Goal: Use online tool/utility: Utilize a website feature to perform a specific function

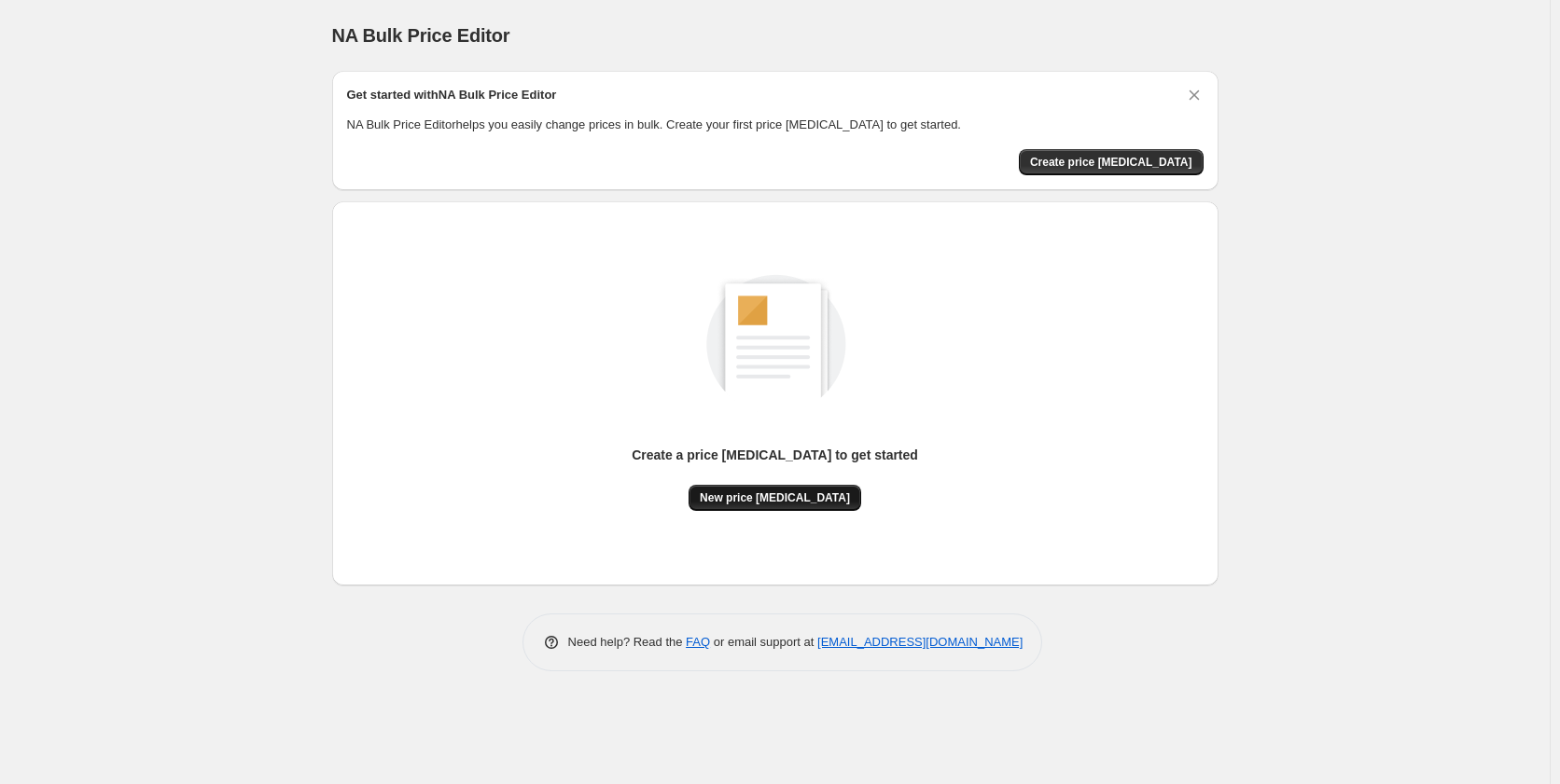
click at [766, 500] on span "New price change job" at bounding box center [775, 497] width 150 height 15
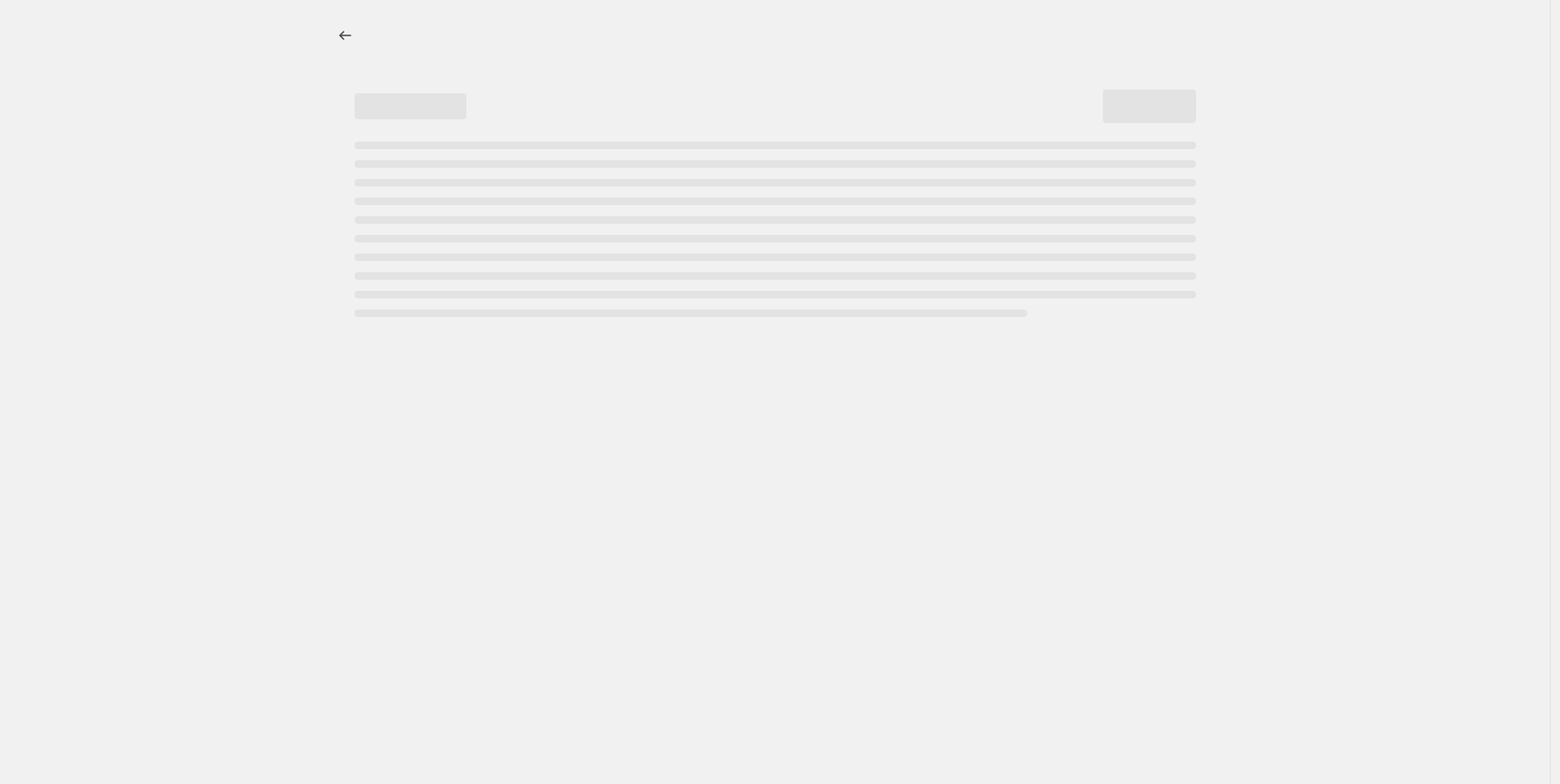
select select "percentage"
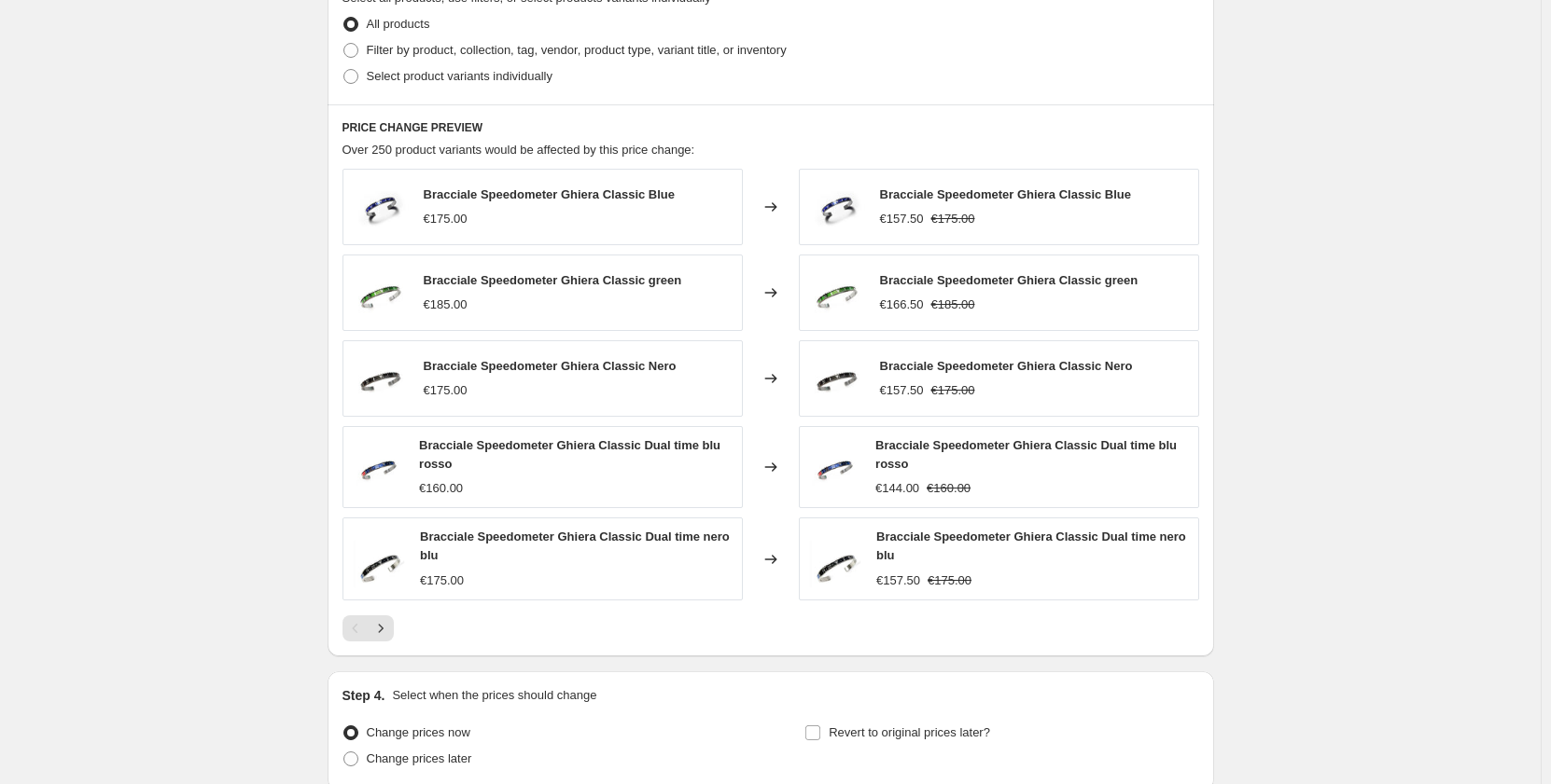
scroll to position [932, 0]
click at [385, 628] on icon "Next" at bounding box center [380, 627] width 19 height 19
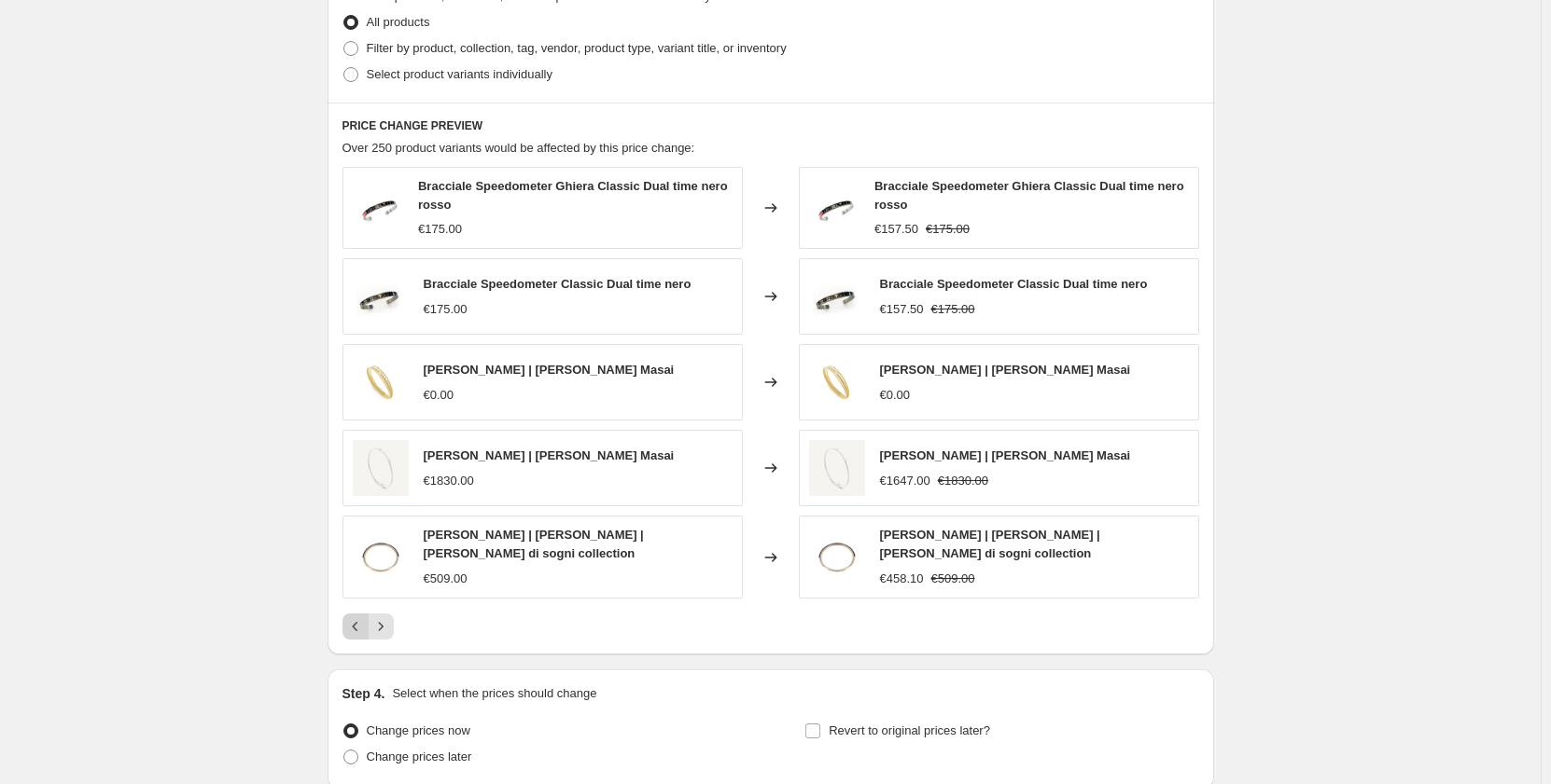
click at [361, 618] on icon "Previous" at bounding box center [355, 627] width 19 height 19
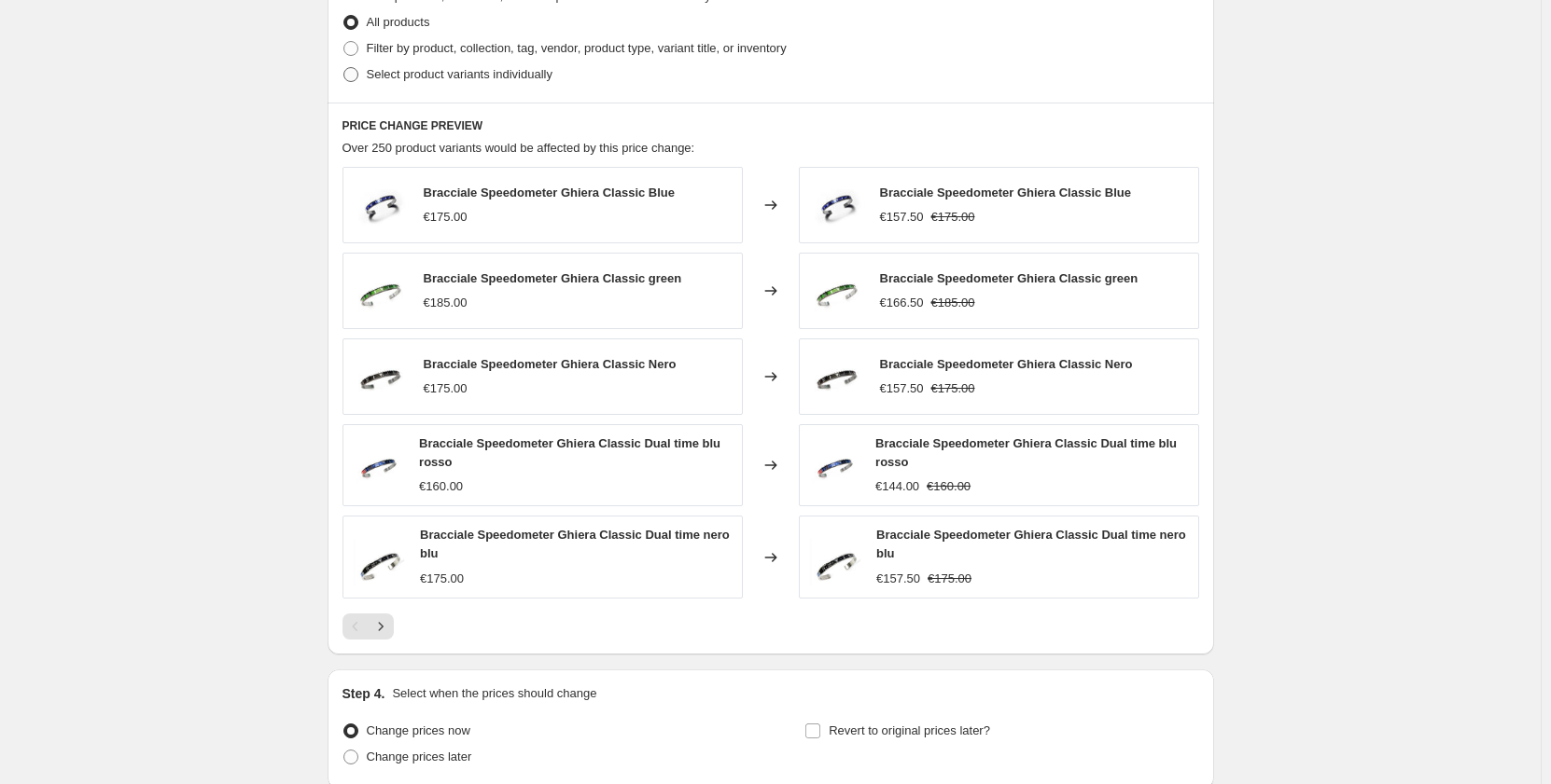
scroll to position [1093, 0]
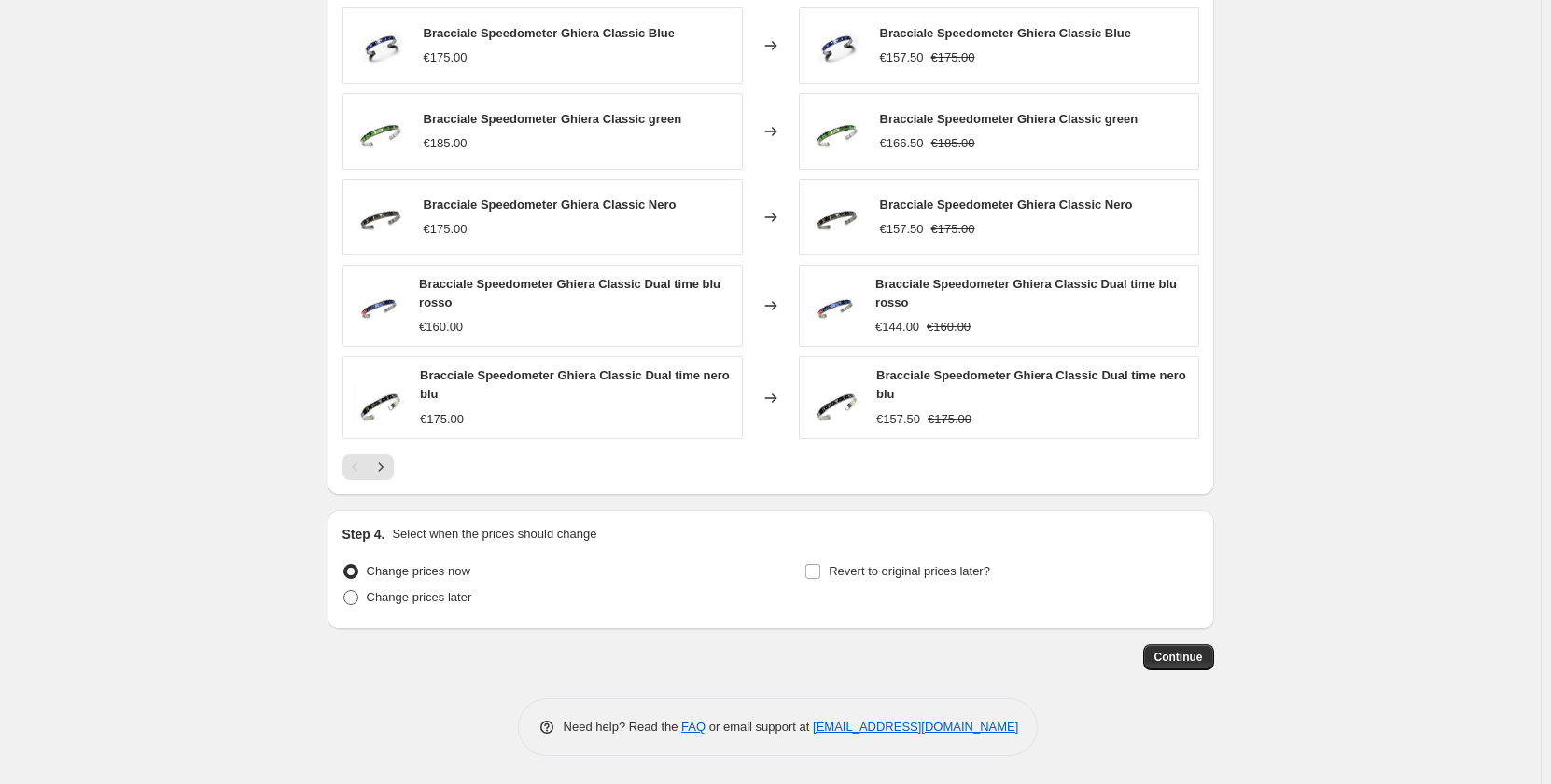
click at [359, 601] on span at bounding box center [350, 597] width 15 height 15
click at [344, 591] on input "Change prices later" at bounding box center [343, 590] width 1 height 1
radio input "true"
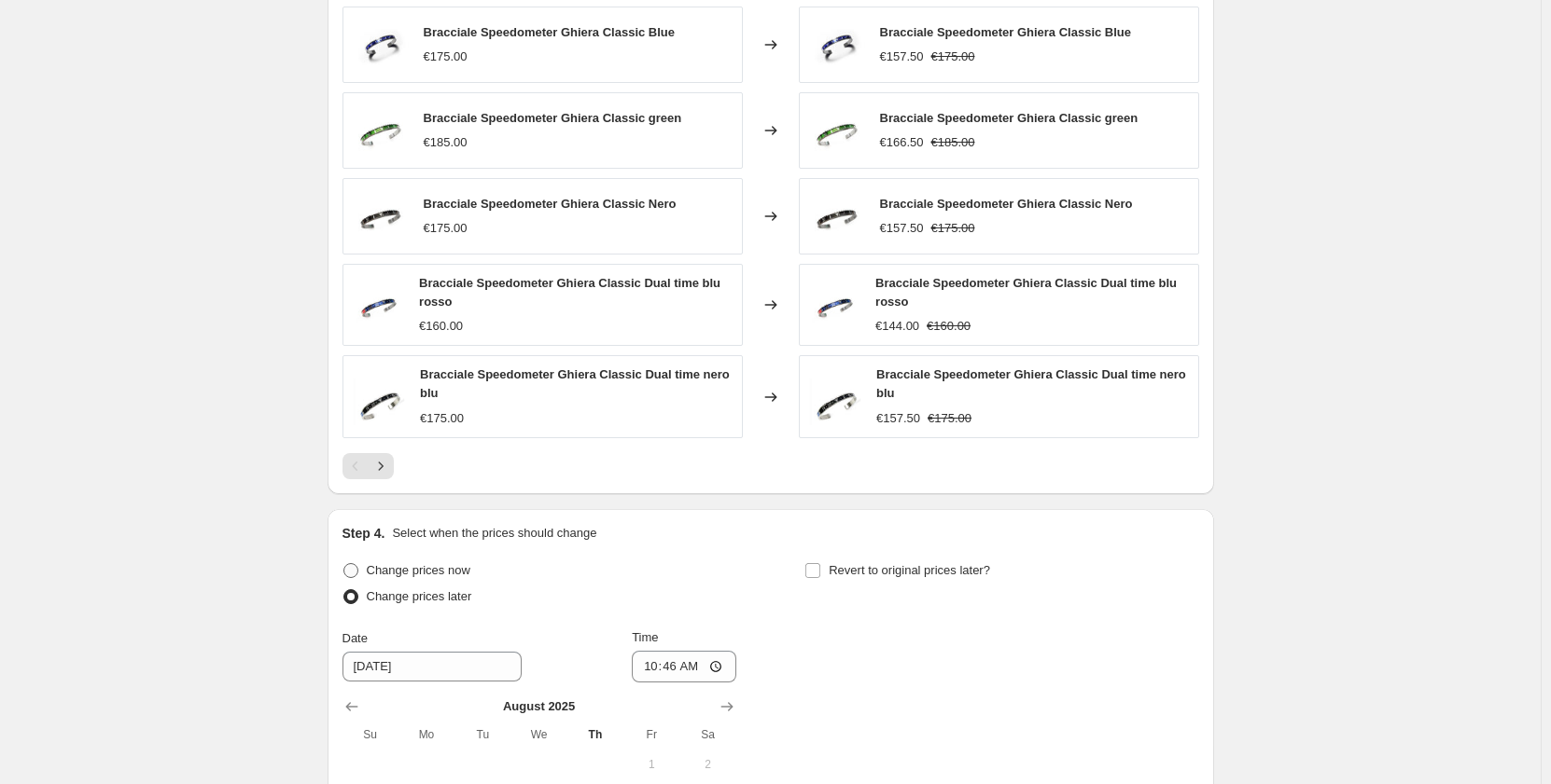
click at [358, 569] on span at bounding box center [350, 570] width 15 height 15
click at [344, 564] on input "Change prices now" at bounding box center [343, 563] width 1 height 1
radio input "true"
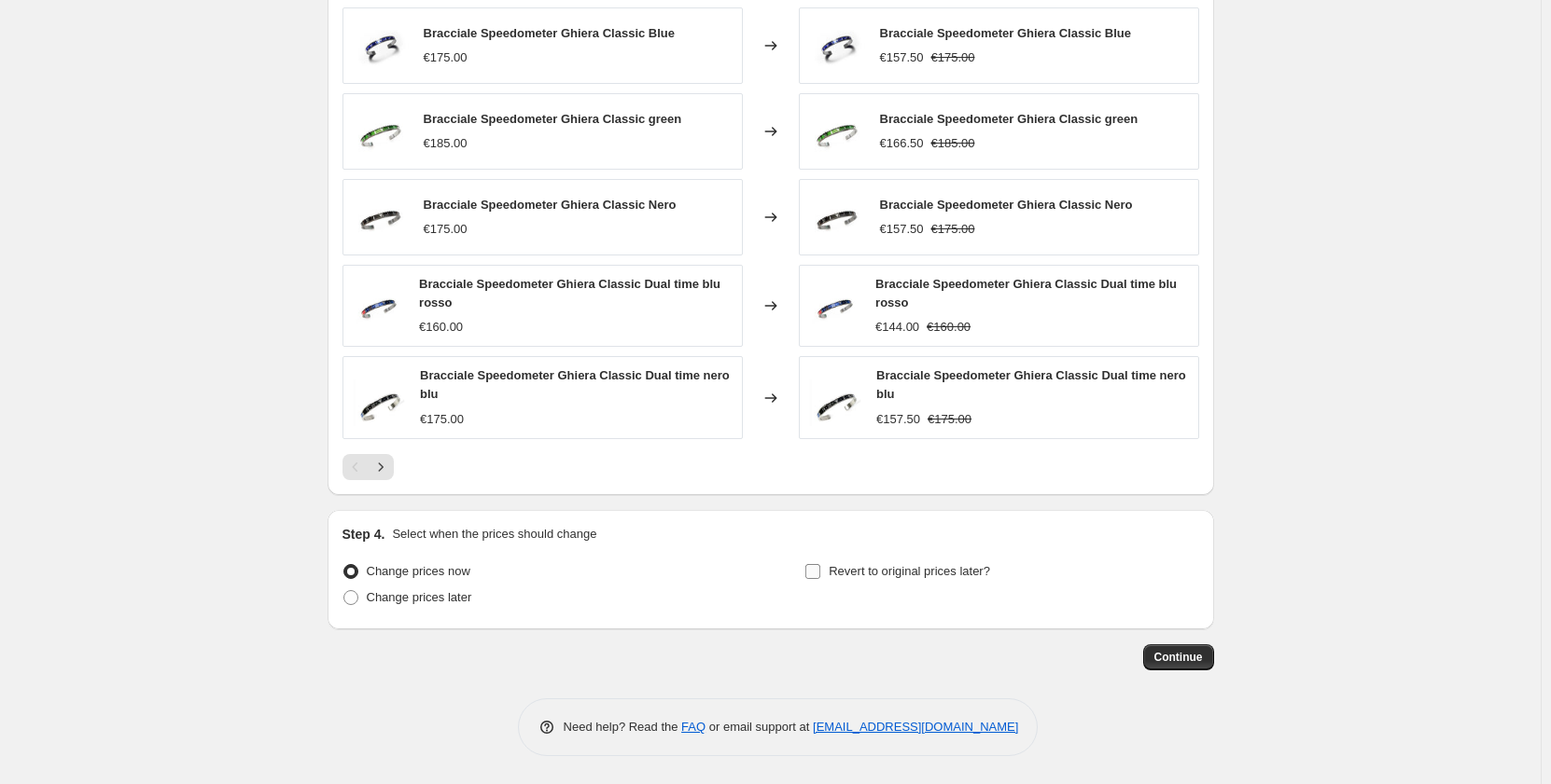
click at [819, 580] on span at bounding box center [812, 571] width 17 height 17
click at [819, 580] on input "Revert to original prices later?" at bounding box center [812, 571] width 15 height 15
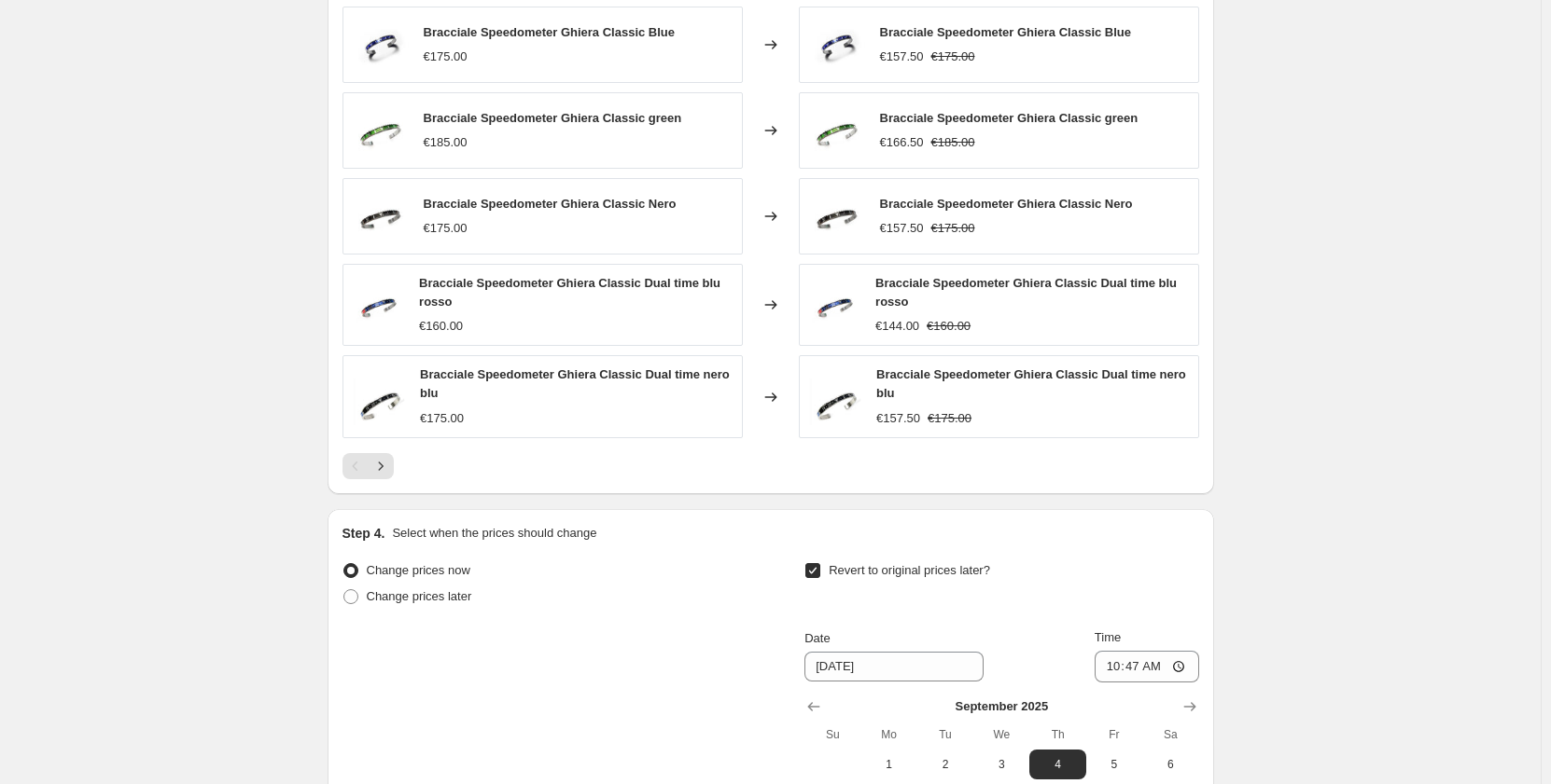
scroll to position [1187, 0]
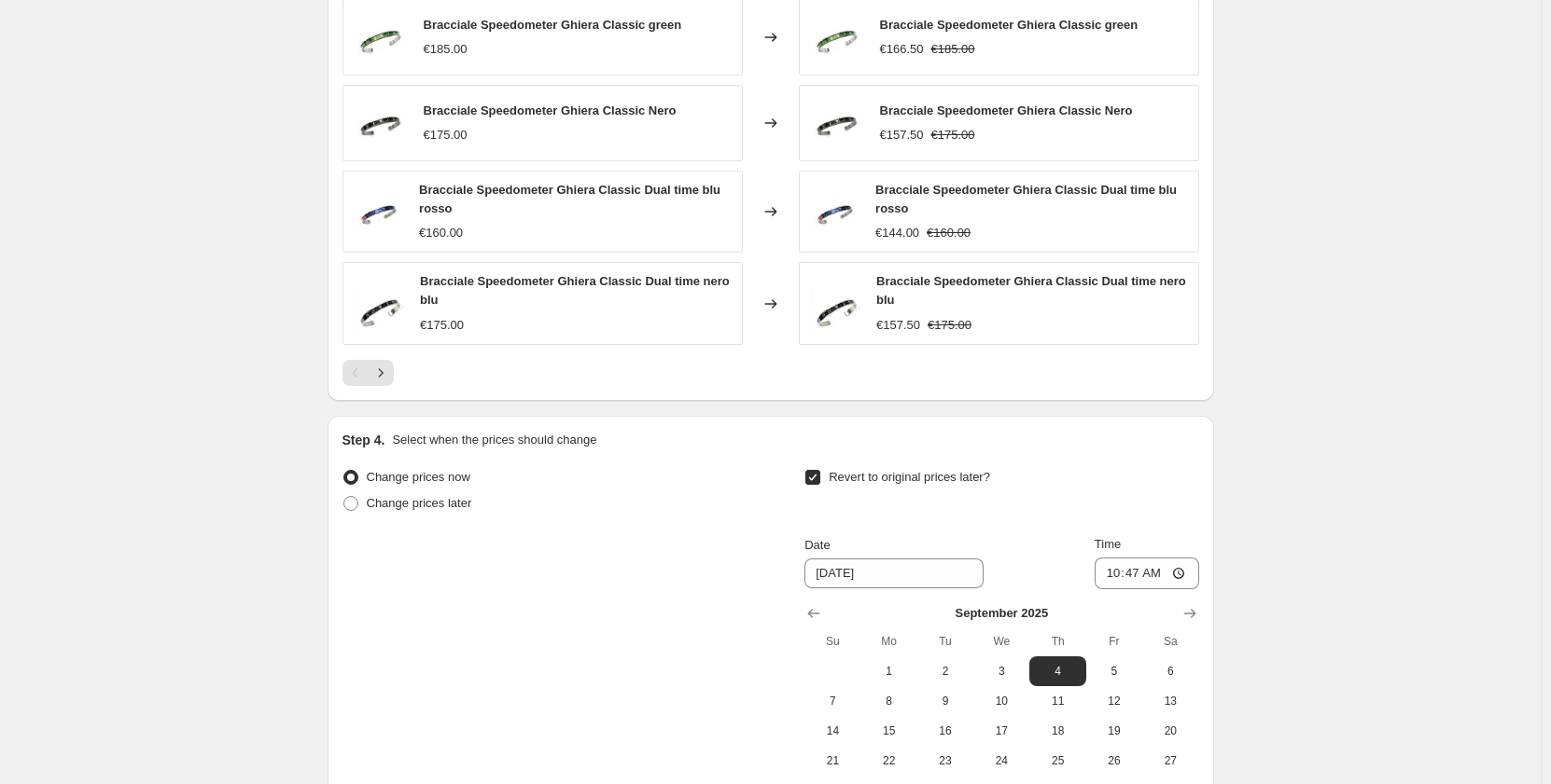
click at [821, 477] on input "Revert to original prices later?" at bounding box center [812, 476] width 15 height 15
checkbox input "false"
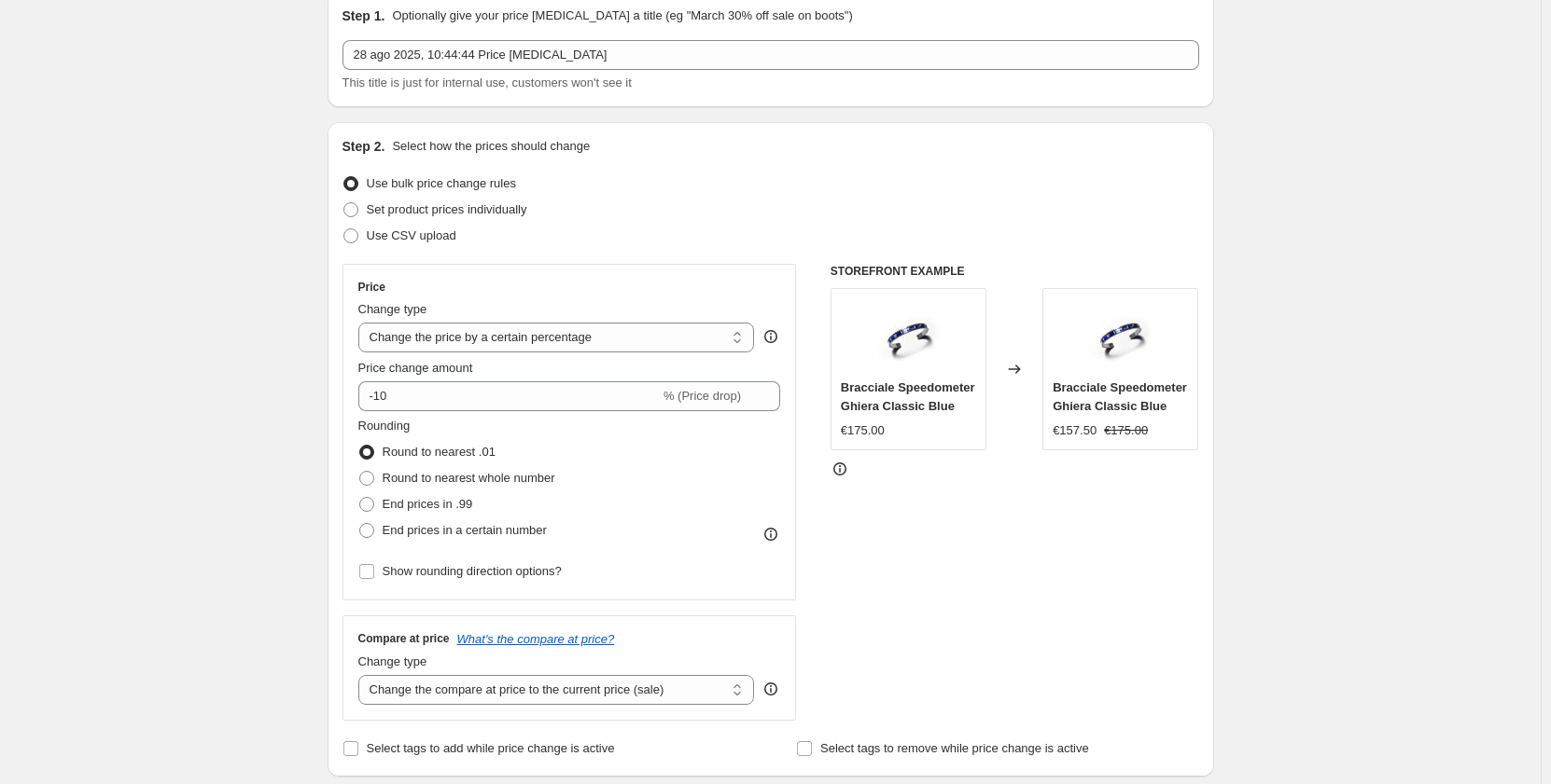
scroll to position [0, 0]
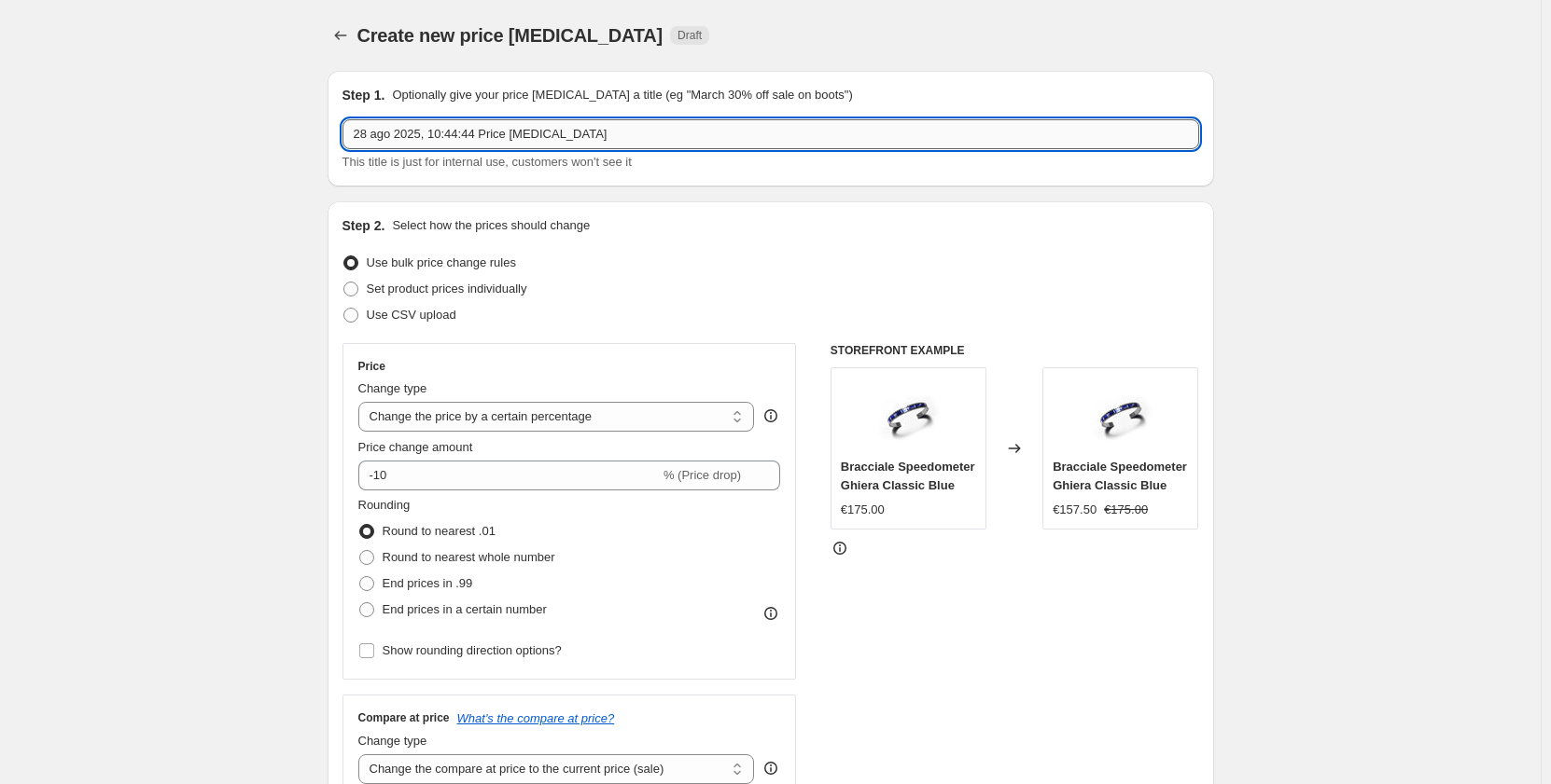
drag, startPoint x: 584, startPoint y: 138, endPoint x: 358, endPoint y: 142, distance: 226.0
click at [358, 142] on input "28 ago 2025, 10:44:44 Price change job" at bounding box center [771, 135] width 857 height 29
type input "p"
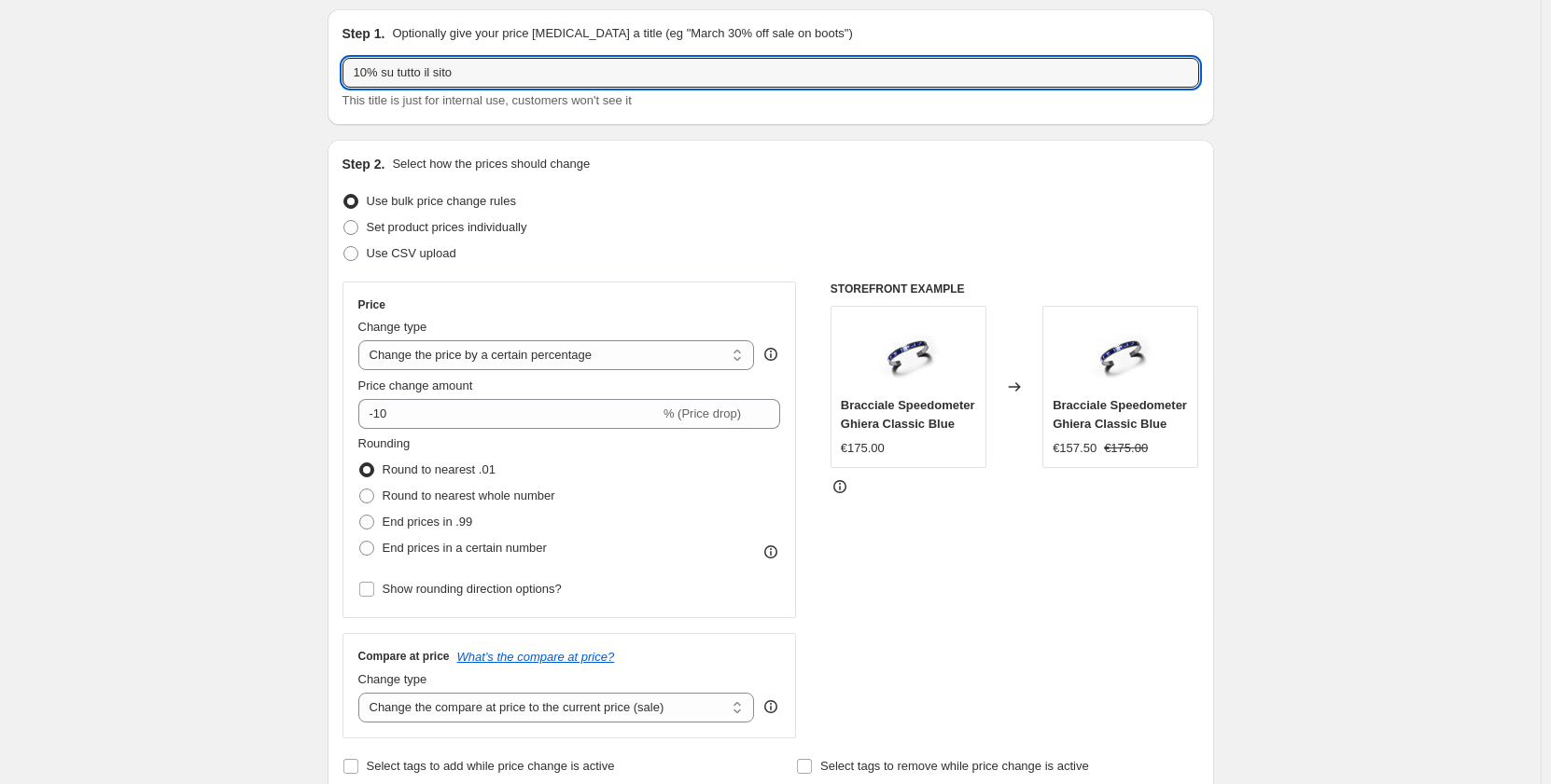
scroll to position [93, 0]
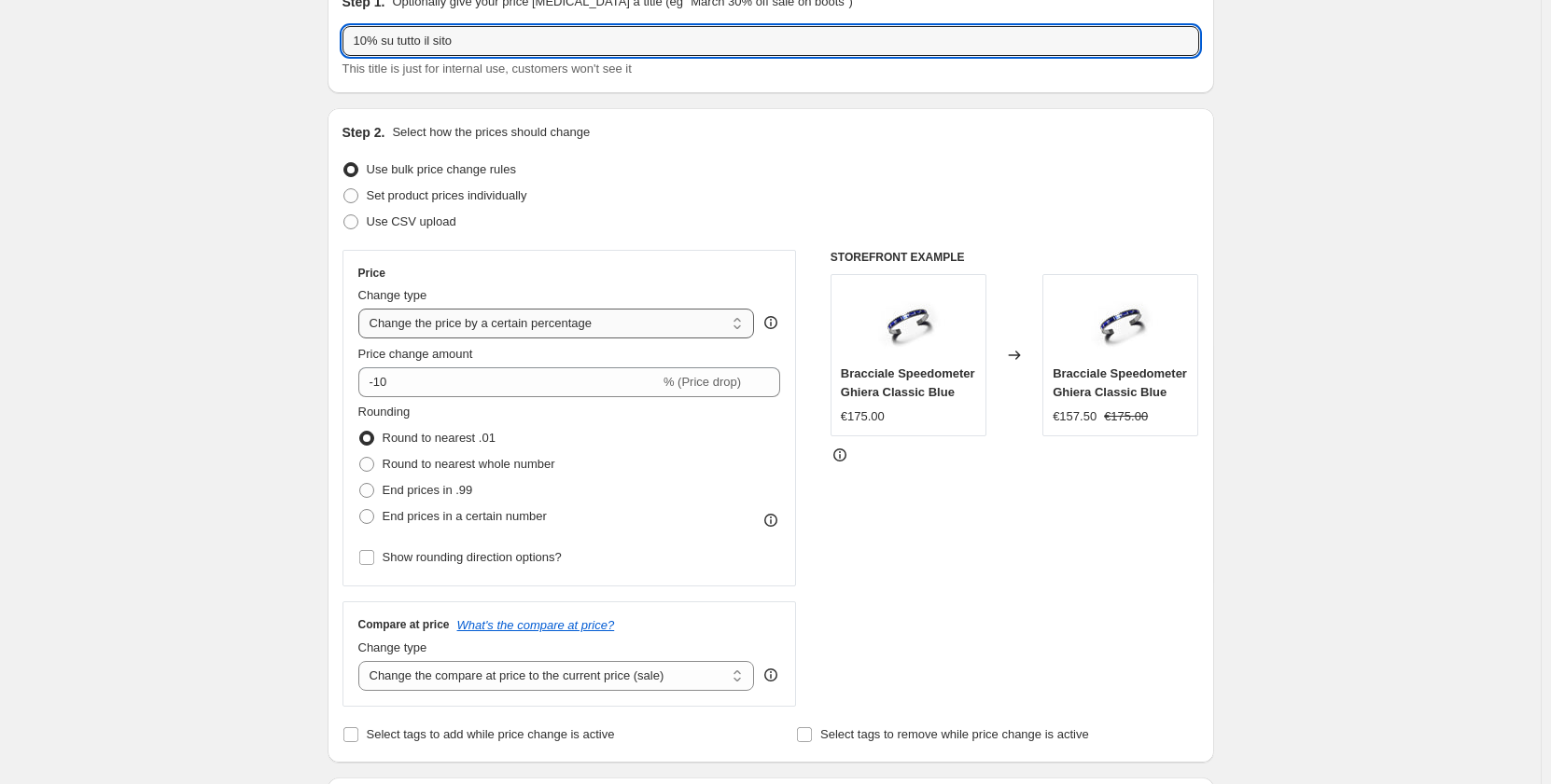
type input "10% su tutto il sito"
click at [642, 317] on select "Change the price to a certain amount Change the price by a certain amount Chang…" at bounding box center [556, 323] width 396 height 29
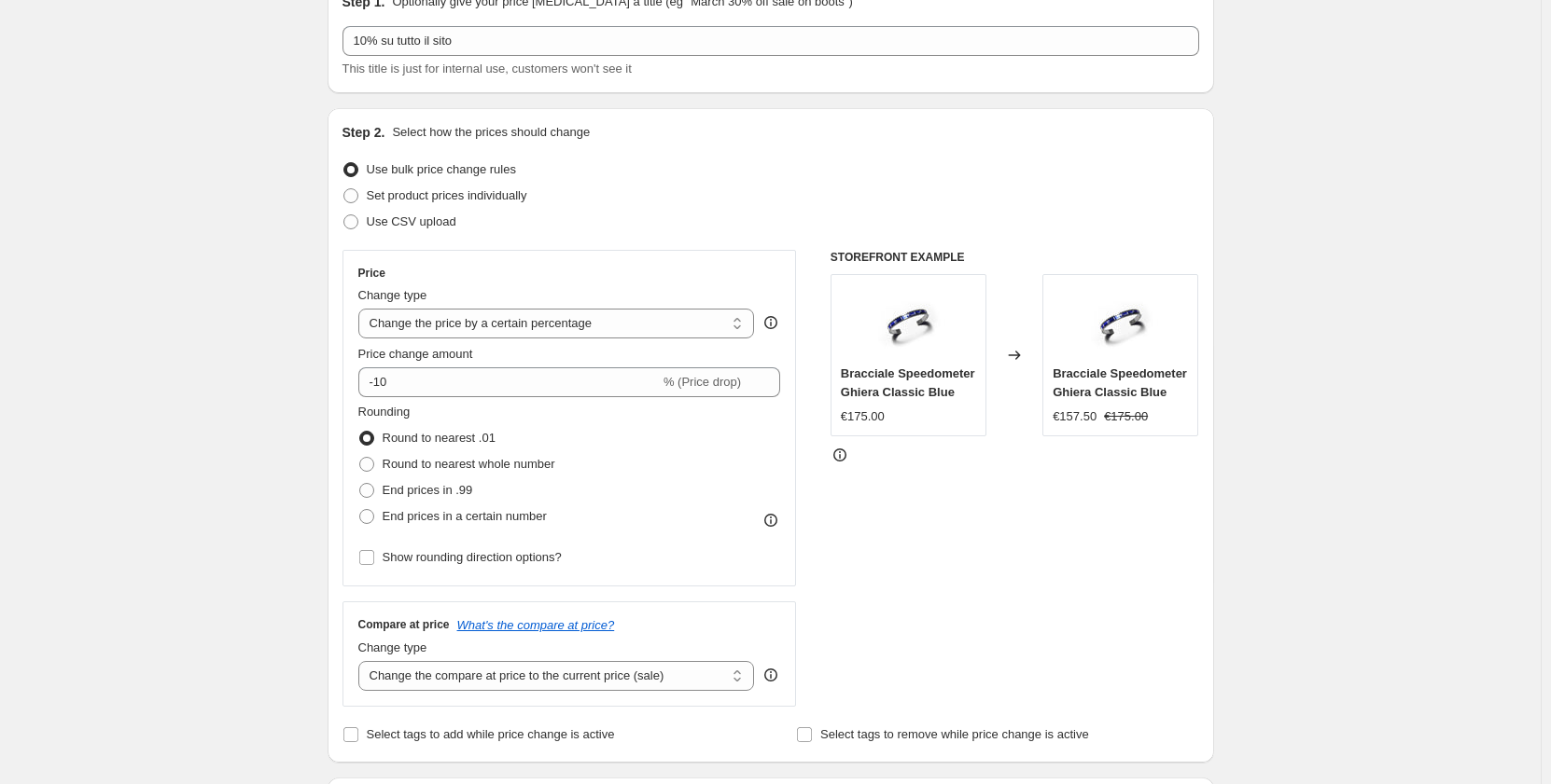
click at [362, 308] on select "Change the price to a certain amount Change the price by a certain amount Chang…" at bounding box center [556, 323] width 396 height 29
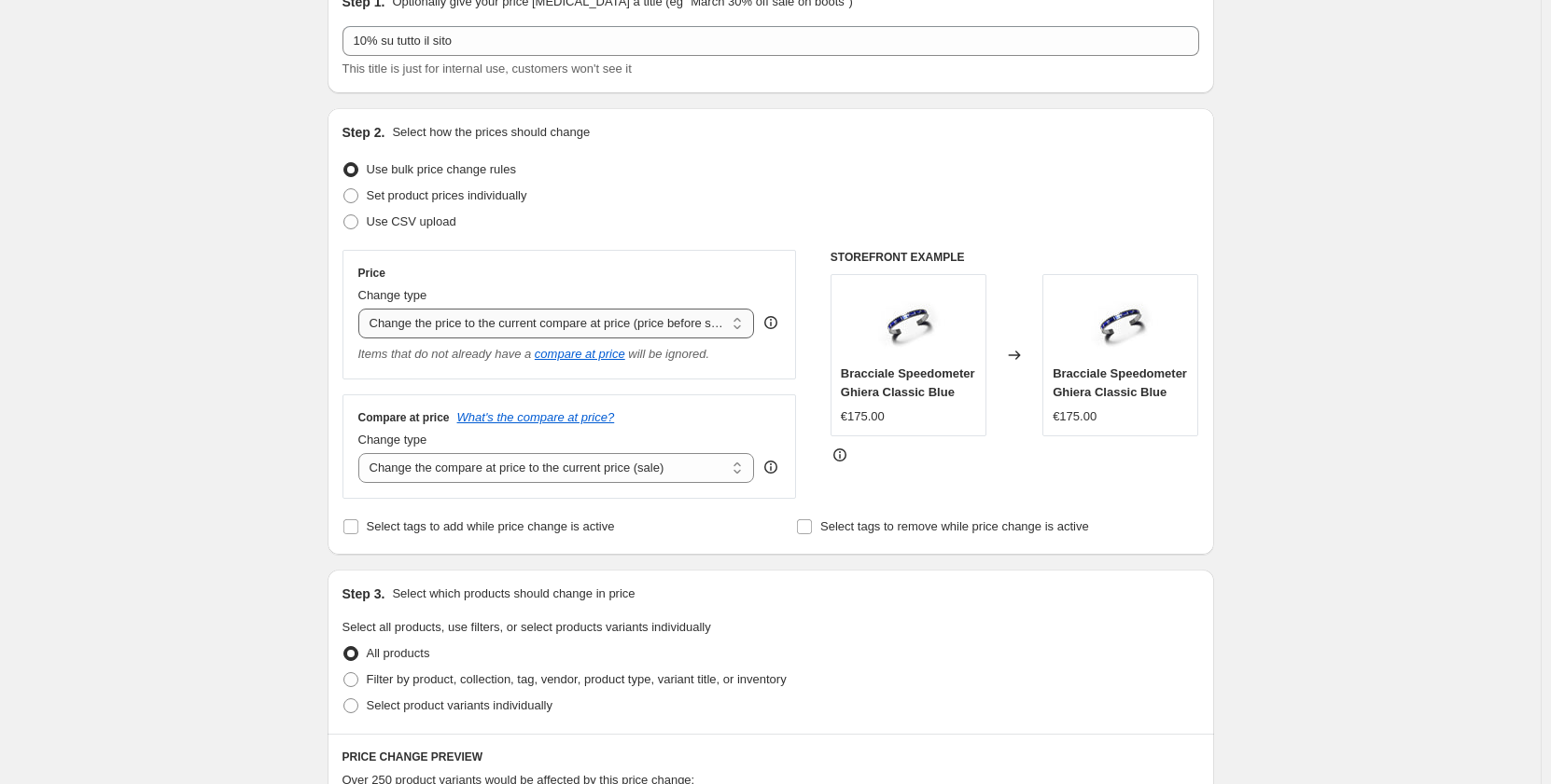
click at [731, 317] on select "Change the price to a certain amount Change the price by a certain amount Chang…" at bounding box center [556, 323] width 396 height 29
select select "percentage"
click at [362, 308] on select "Change the price to a certain amount Change the price by a certain amount Chang…" at bounding box center [556, 323] width 396 height 29
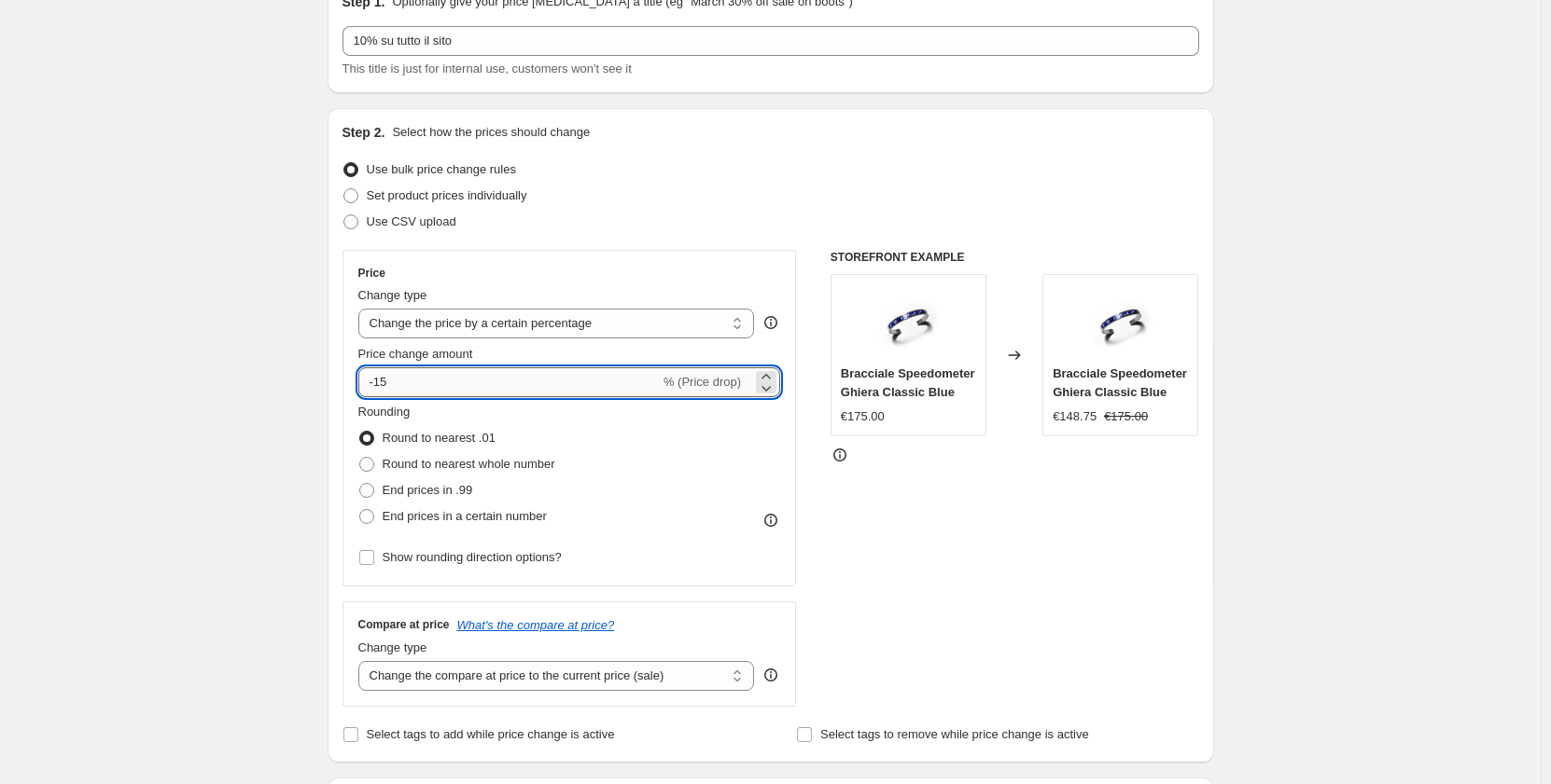
click at [470, 396] on input "-15" at bounding box center [509, 382] width 302 height 29
type input "-10"
click at [706, 194] on div "Set product prices individually" at bounding box center [771, 196] width 857 height 27
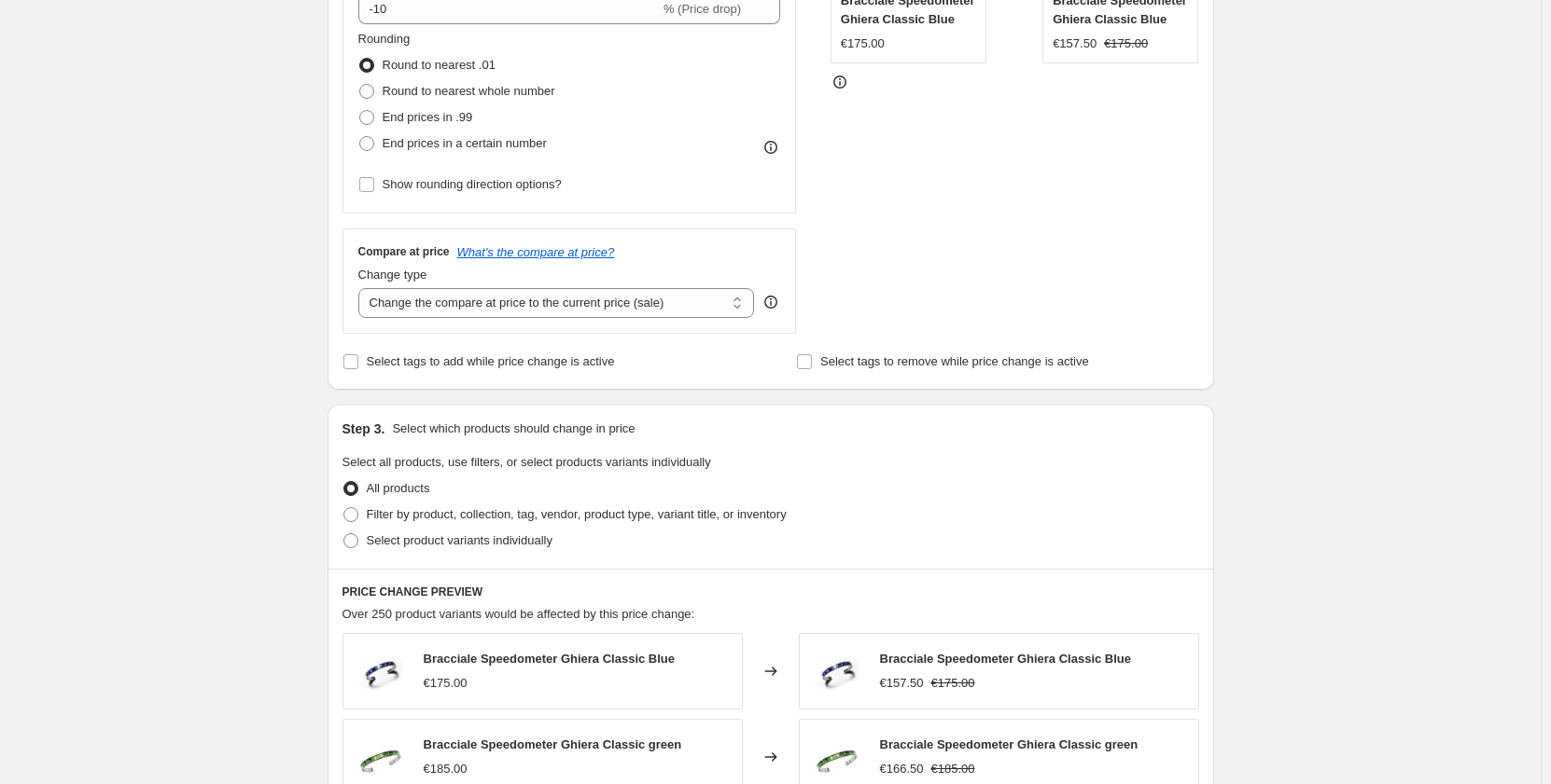
scroll to position [560, 0]
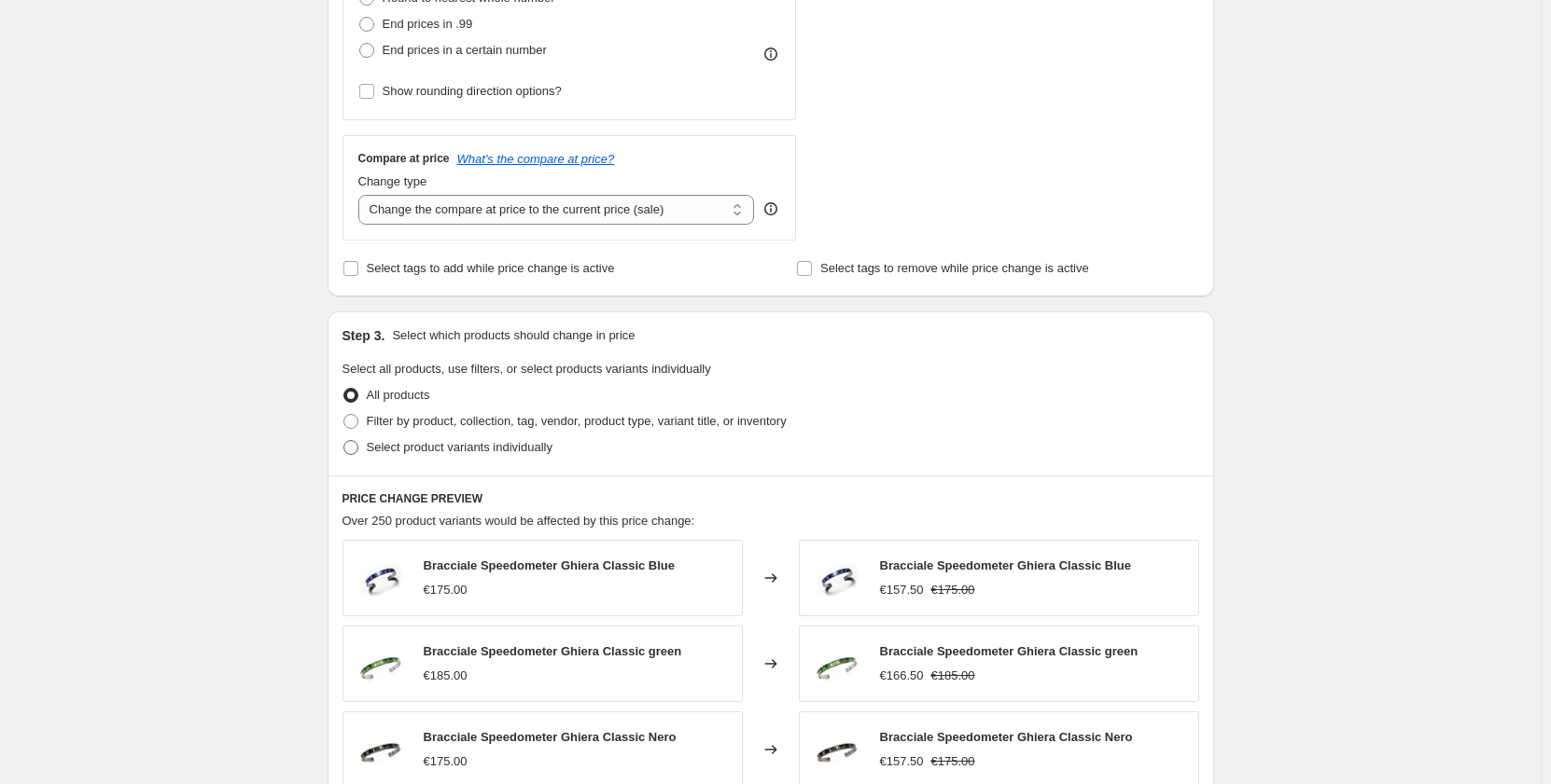
click at [354, 445] on span at bounding box center [350, 447] width 15 height 15
click at [344, 441] on input "Select product variants individually" at bounding box center [343, 440] width 1 height 1
radio input "true"
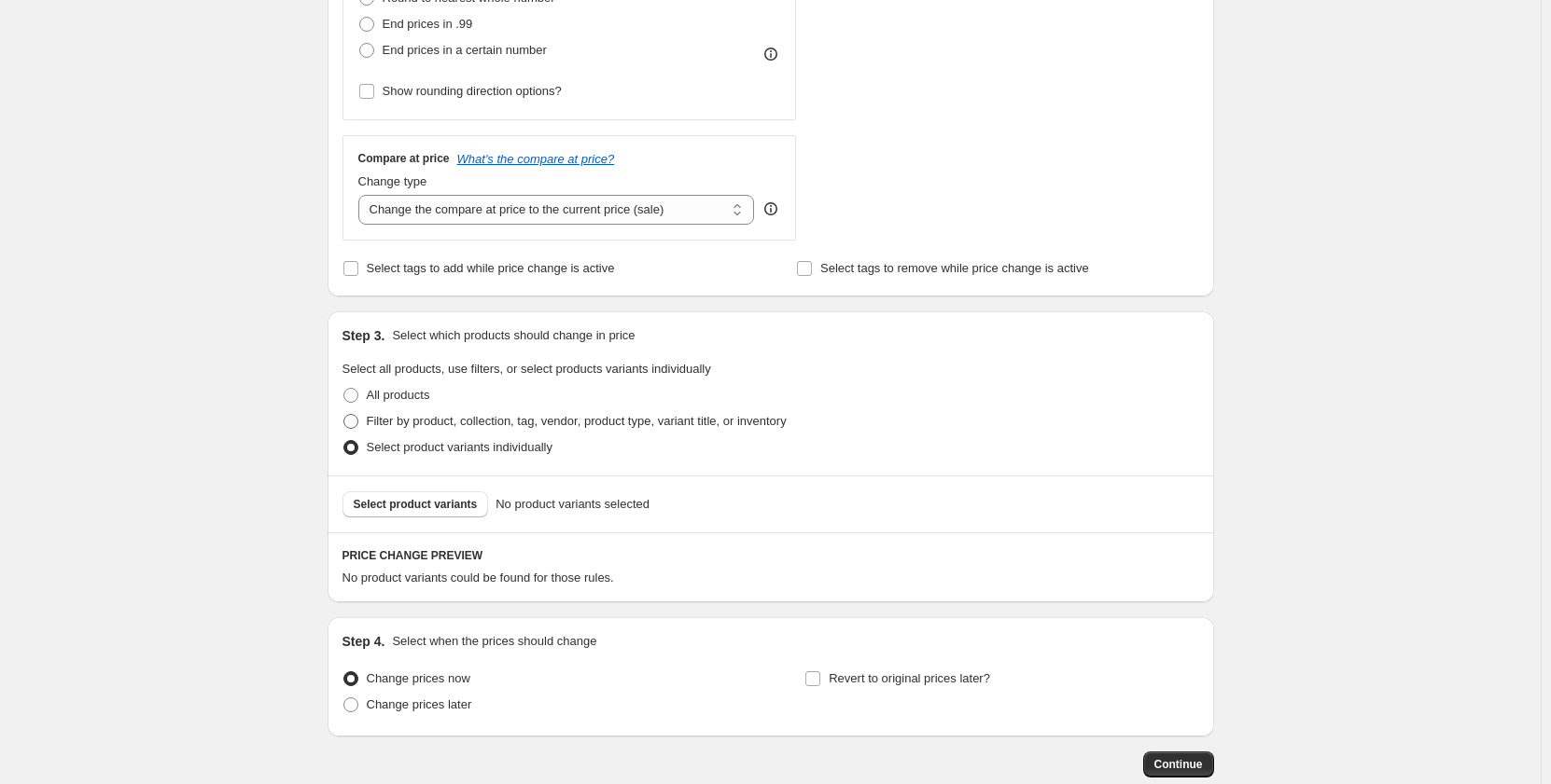
click at [358, 420] on span at bounding box center [350, 421] width 15 height 15
click at [344, 415] on input "Filter by product, collection, tag, vendor, product type, variant title, or inv…" at bounding box center [343, 415] width 1 height 1
radio input "true"
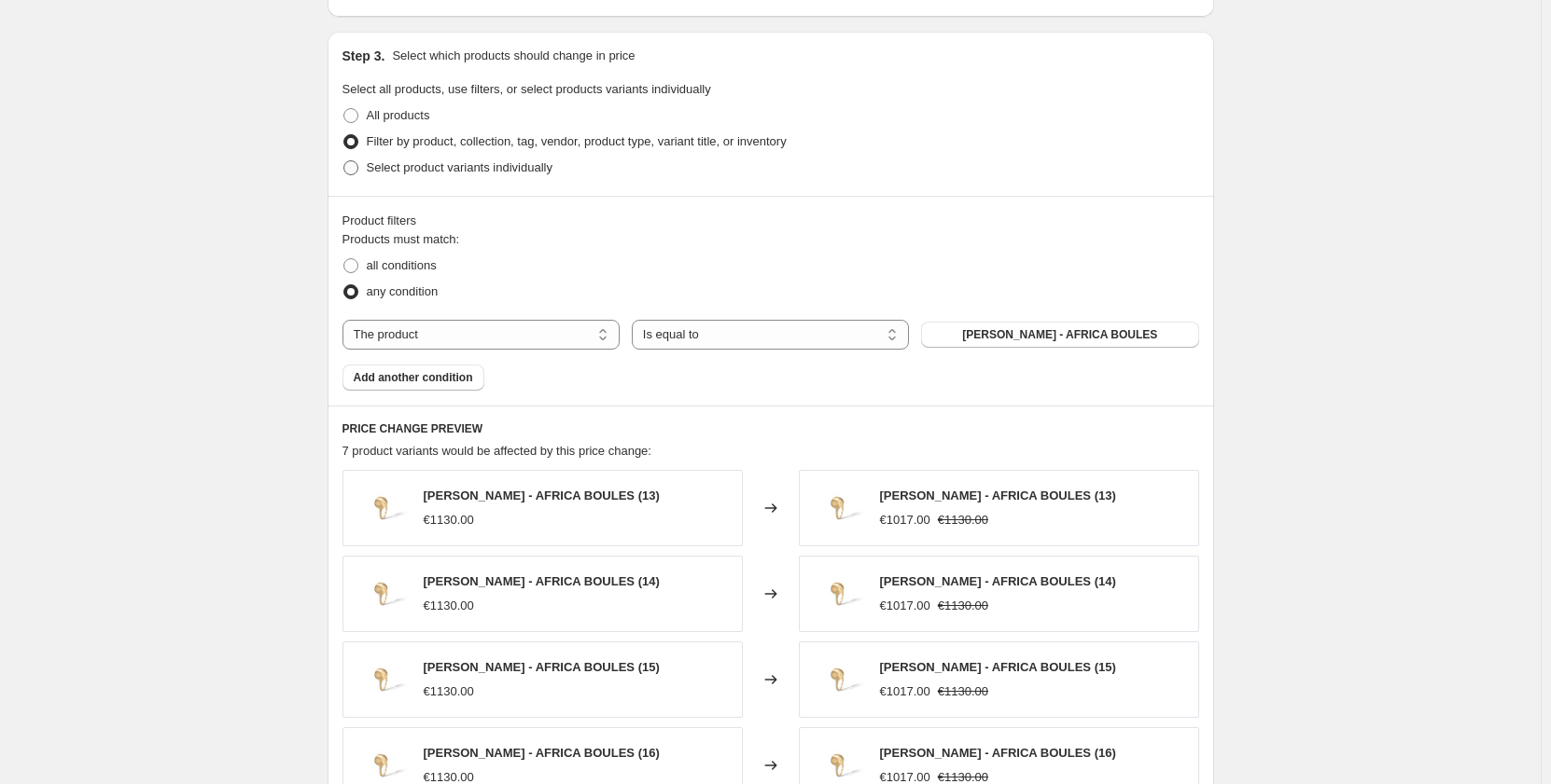
scroll to position [932, 0]
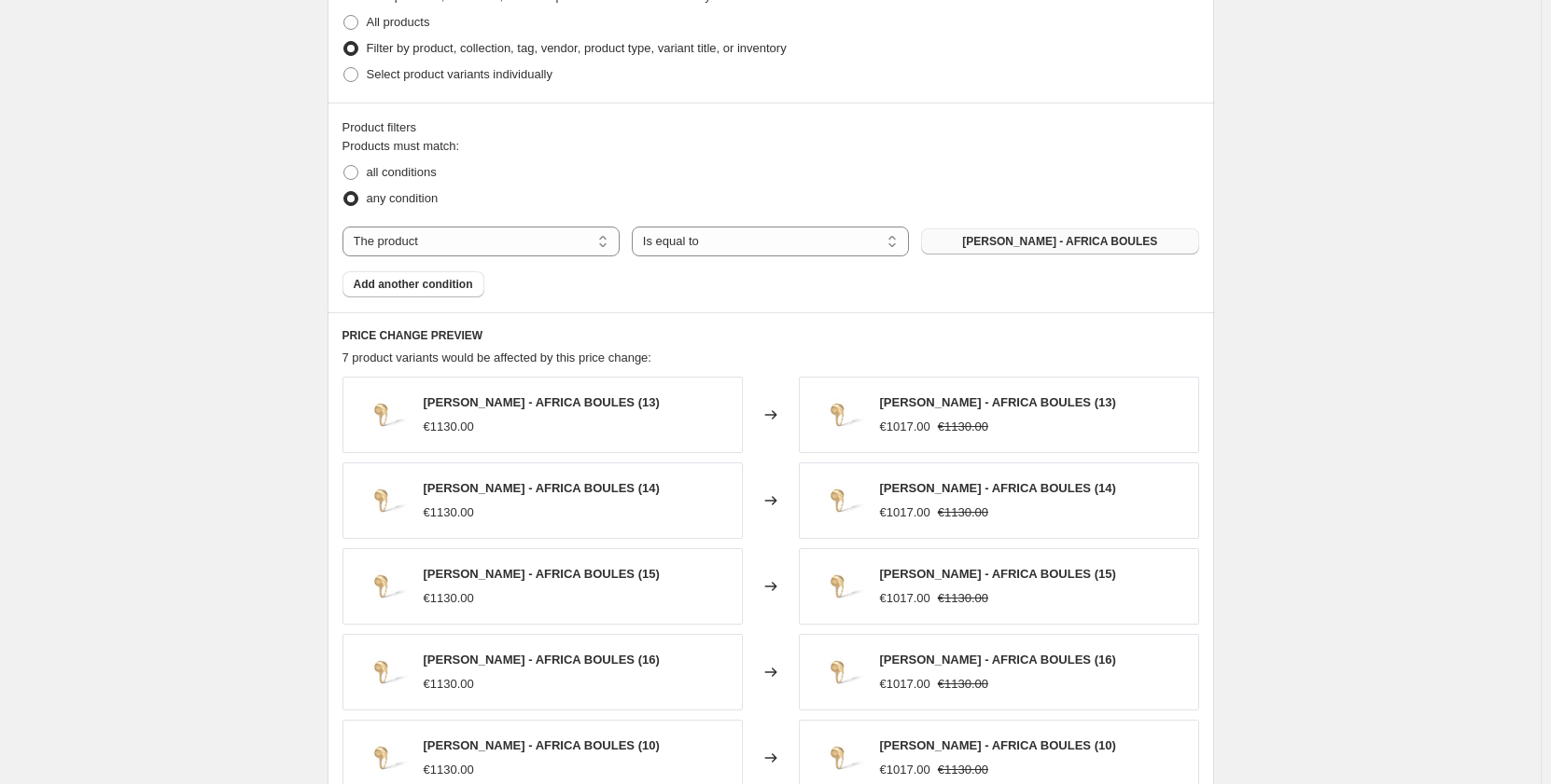
click at [1027, 236] on span "ANELLO - AFRICA BOULES" at bounding box center [1060, 241] width 195 height 15
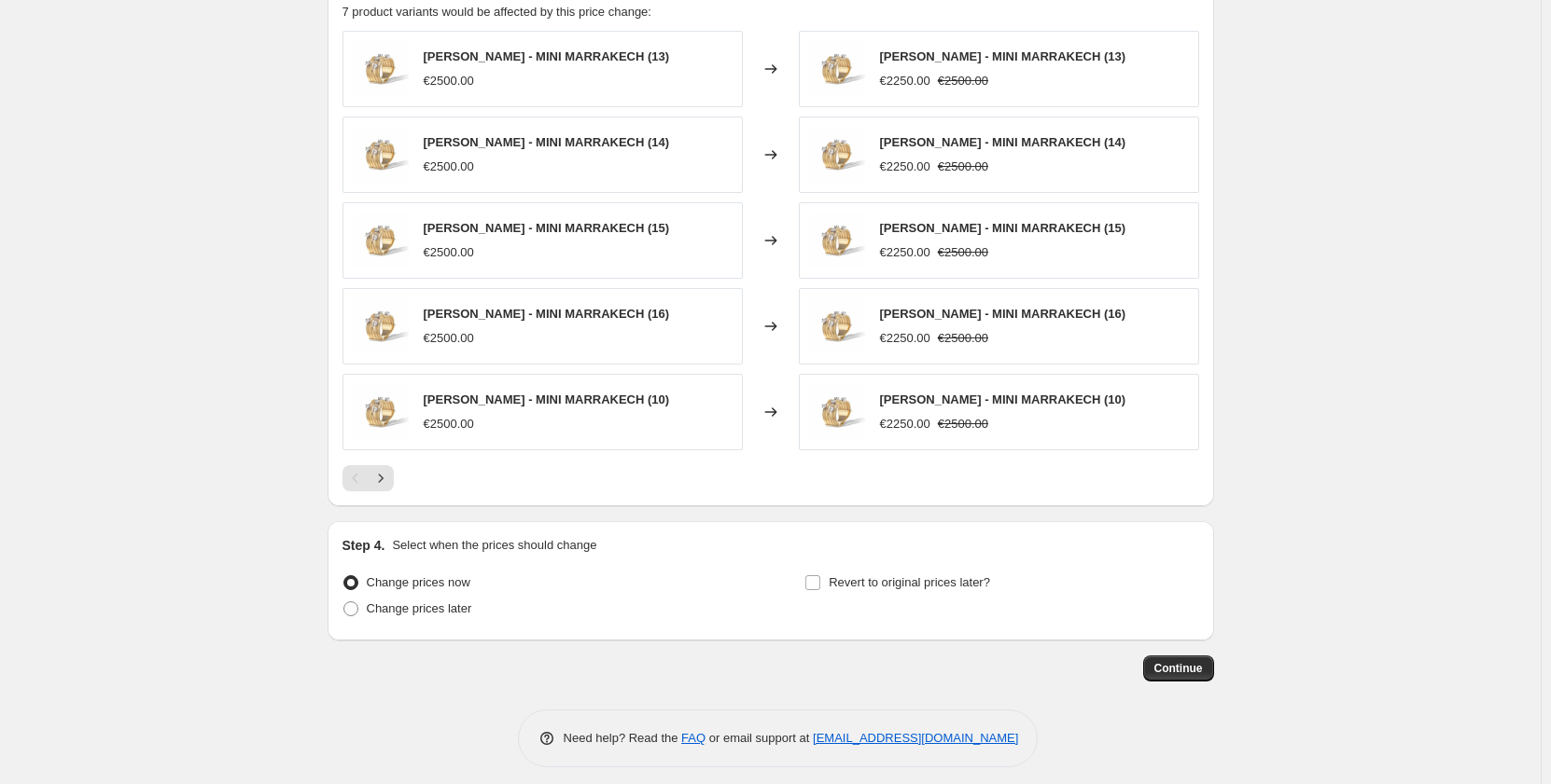
scroll to position [1291, 0]
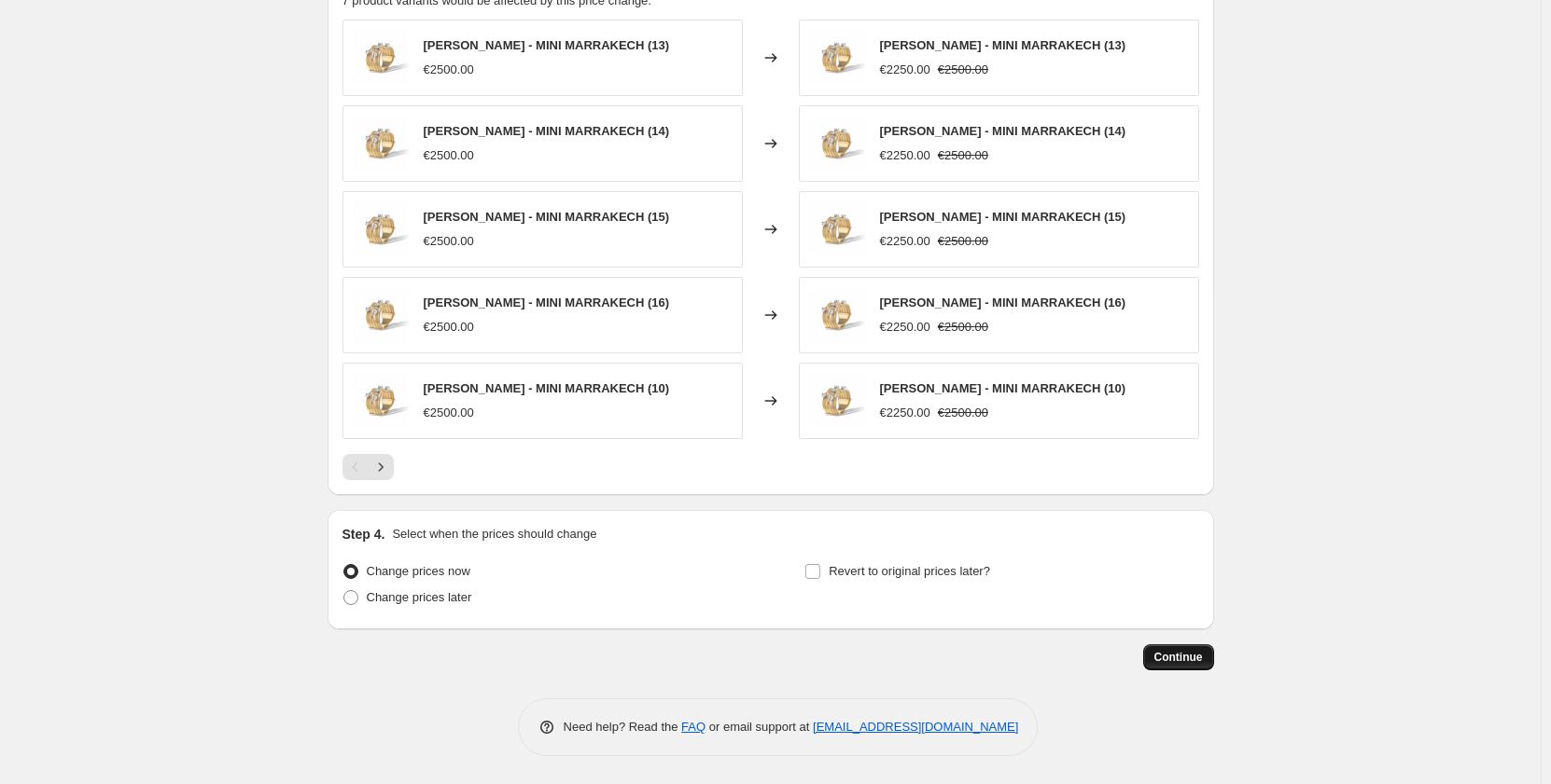
click at [1168, 653] on span "Continue" at bounding box center [1178, 657] width 48 height 15
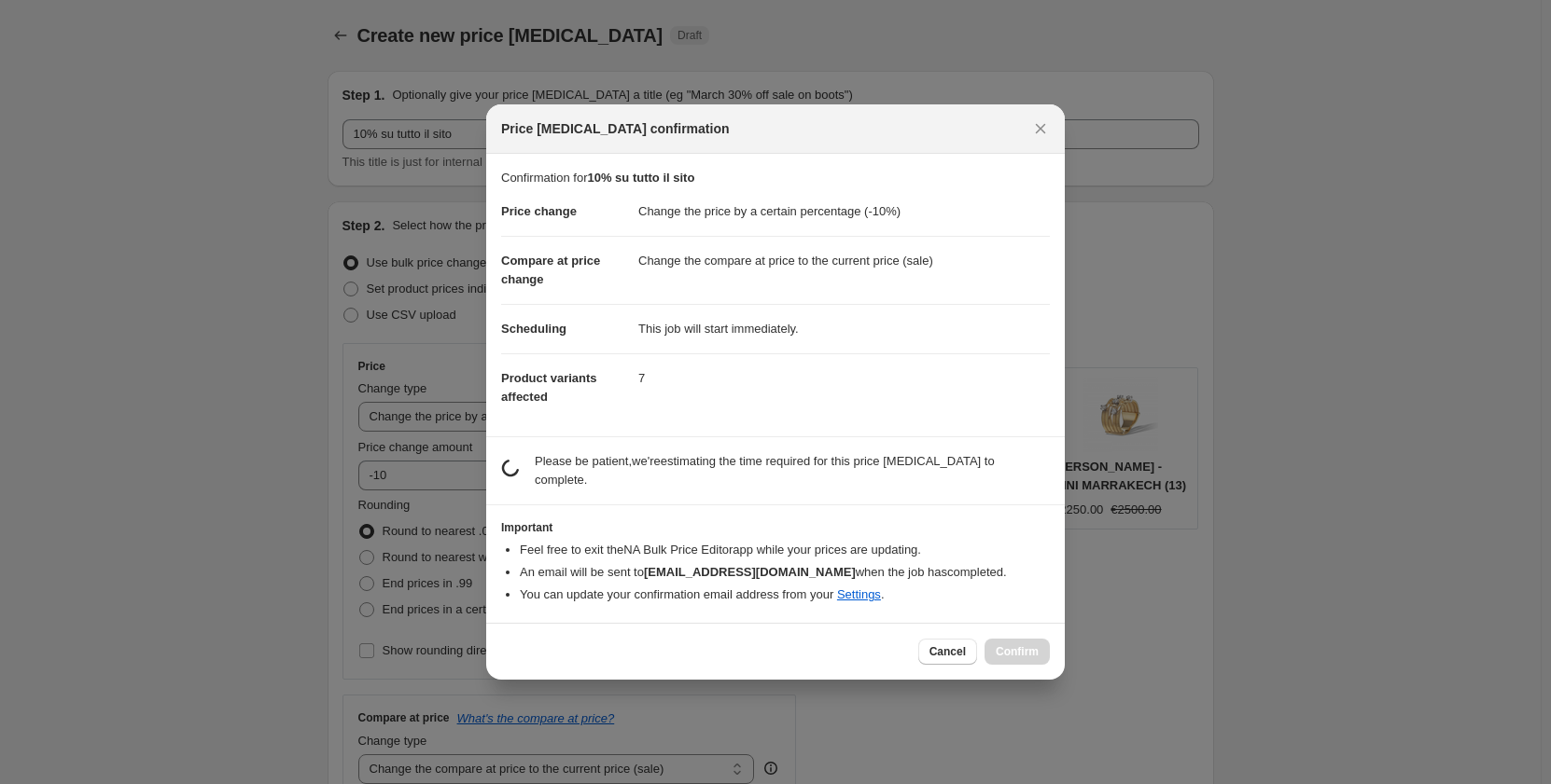
scroll to position [0, 0]
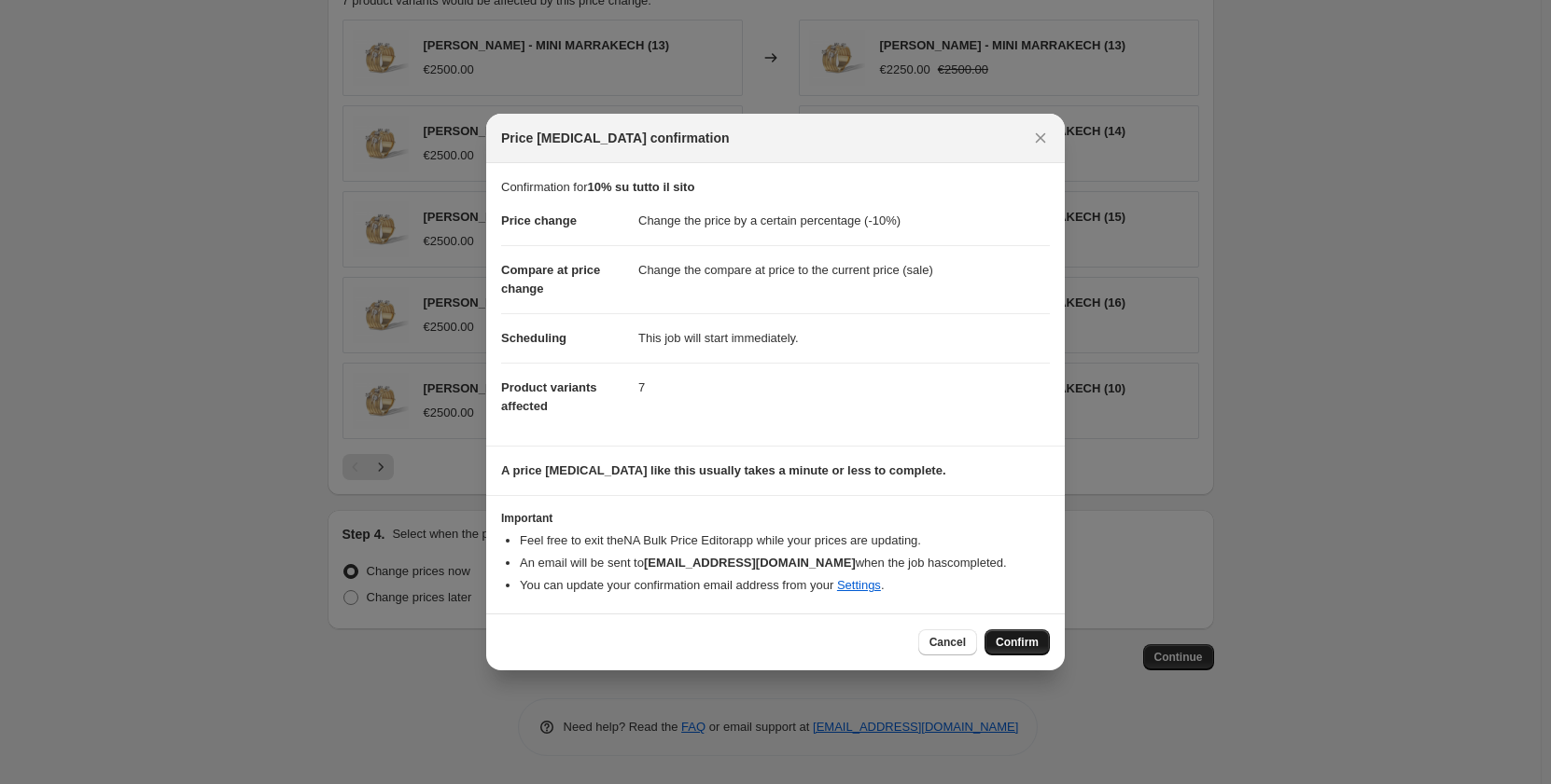
click at [1005, 635] on button "Confirm" at bounding box center [1017, 643] width 65 height 27
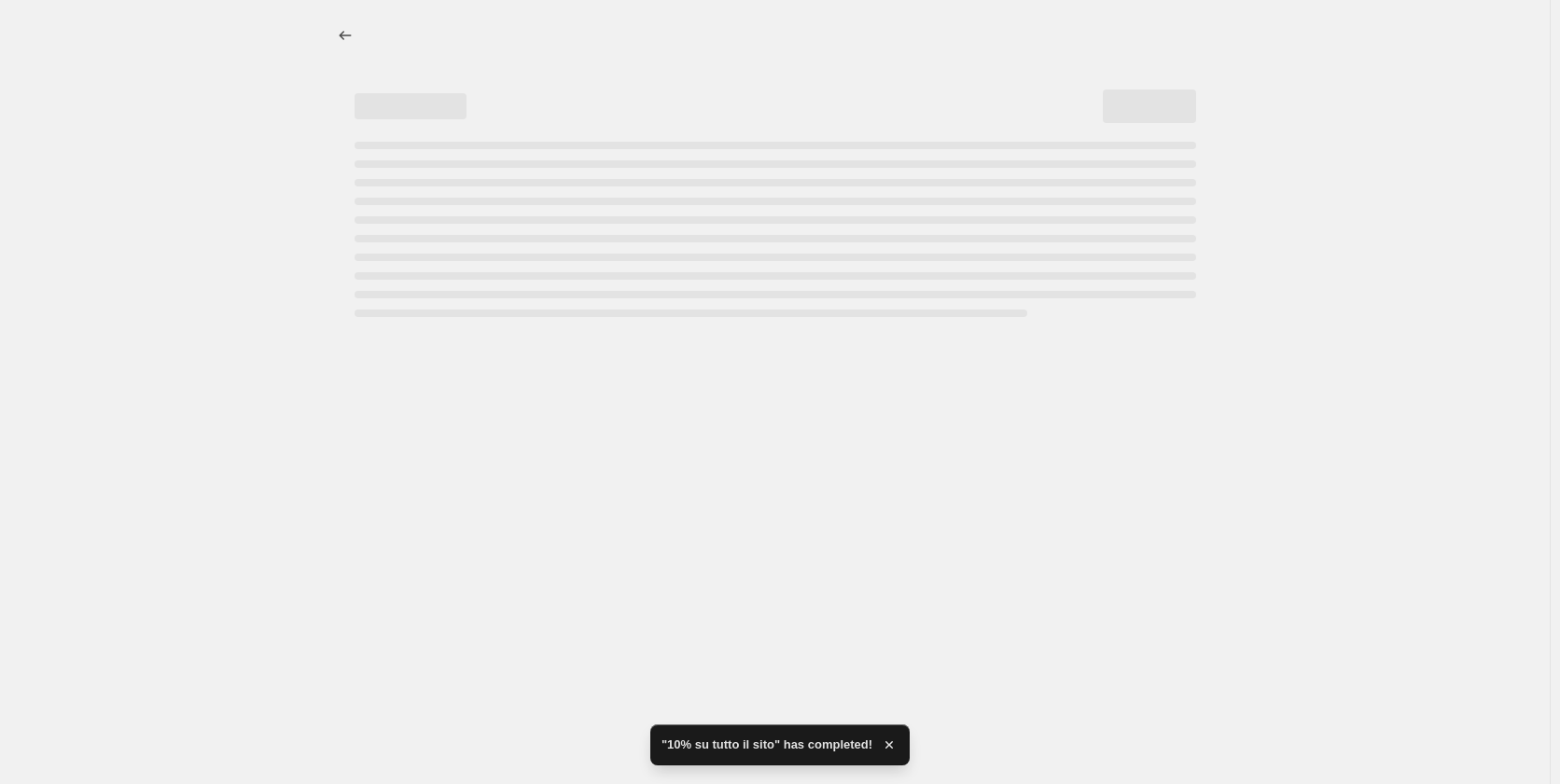
select select "percentage"
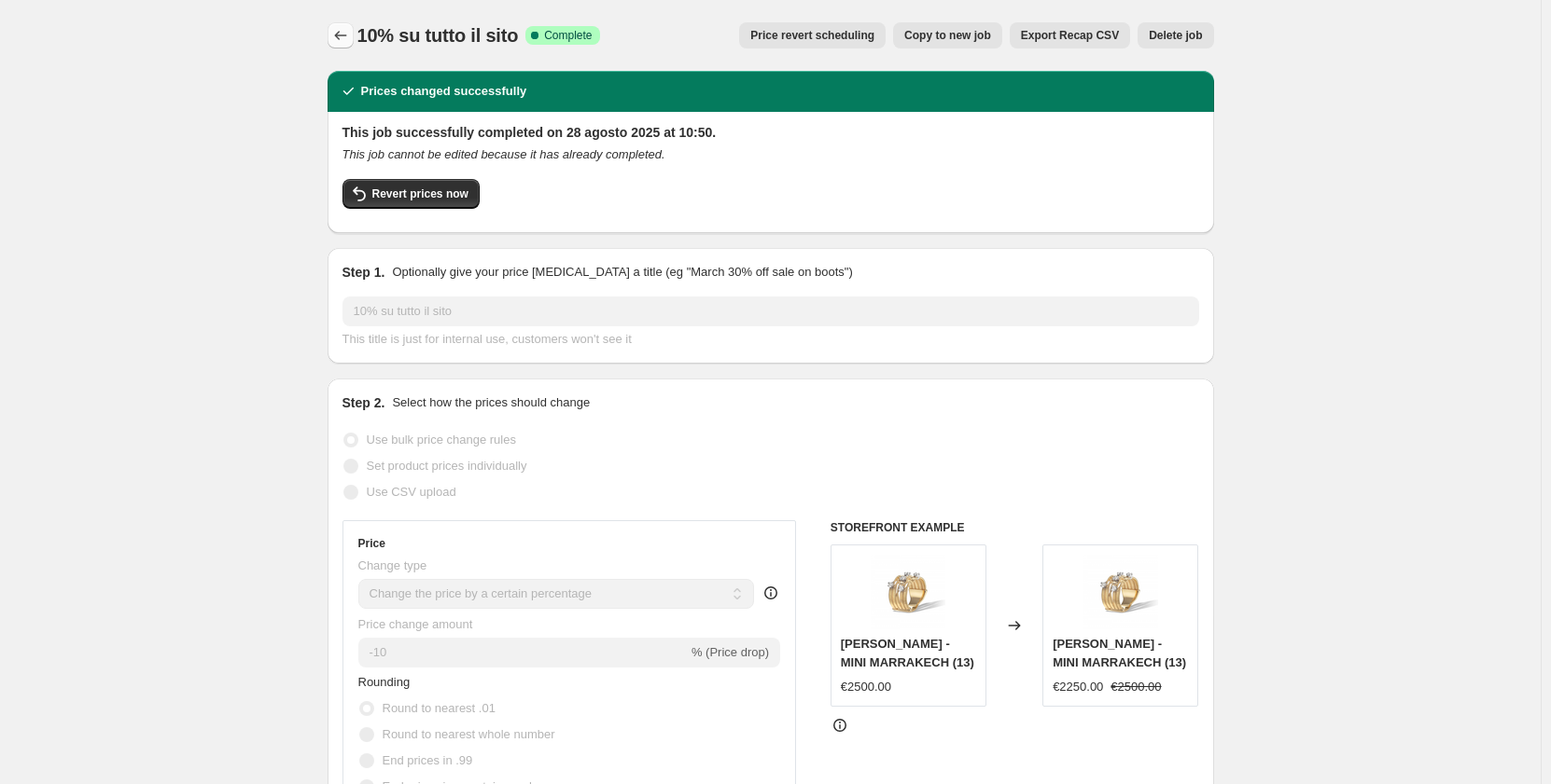
click at [350, 41] on icon "Price change jobs" at bounding box center [340, 35] width 19 height 19
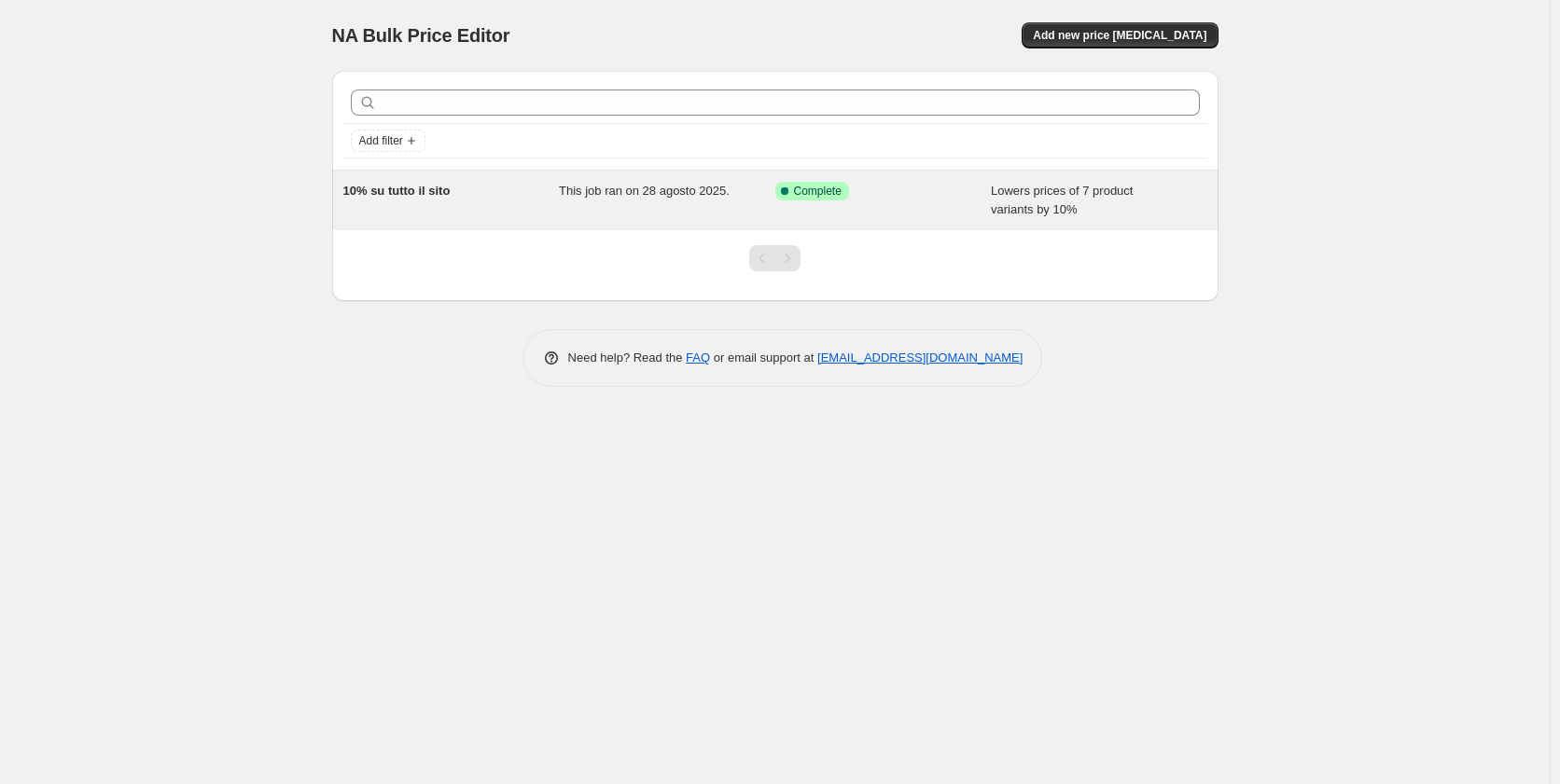
click at [939, 195] on div "Success Complete Complete" at bounding box center [870, 191] width 189 height 19
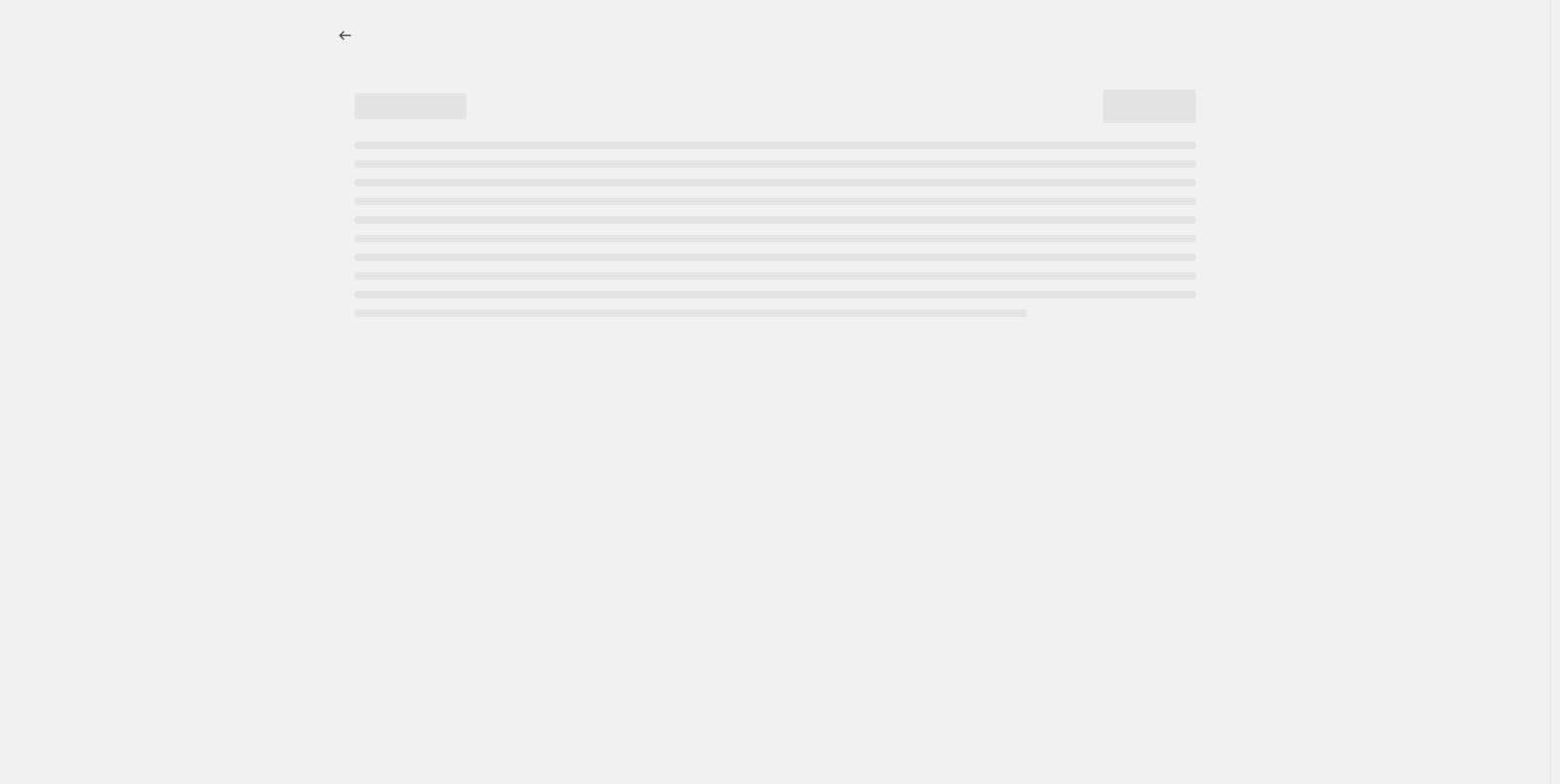
select select "percentage"
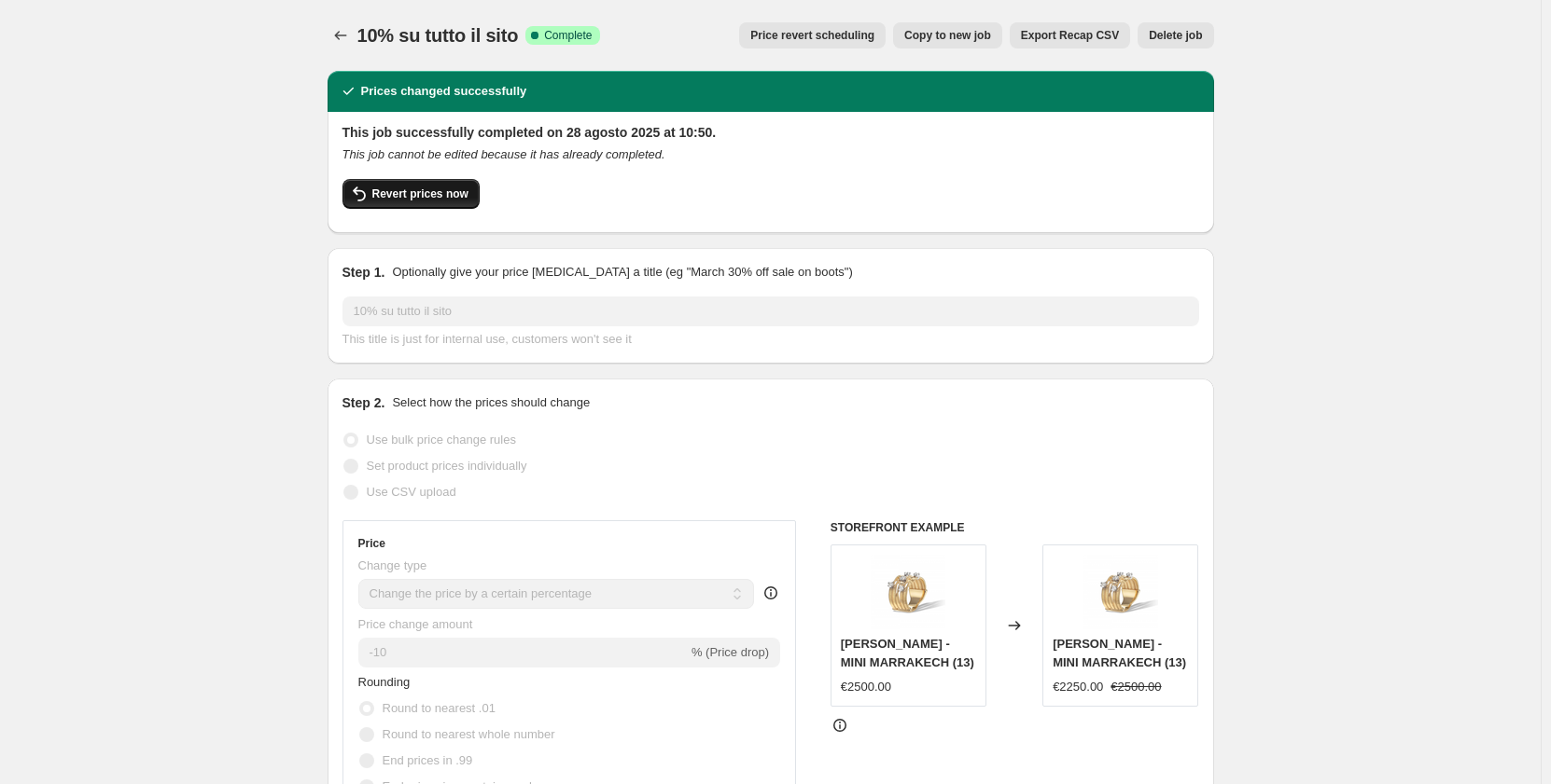
click at [401, 191] on span "Revert prices now" at bounding box center [421, 194] width 96 height 15
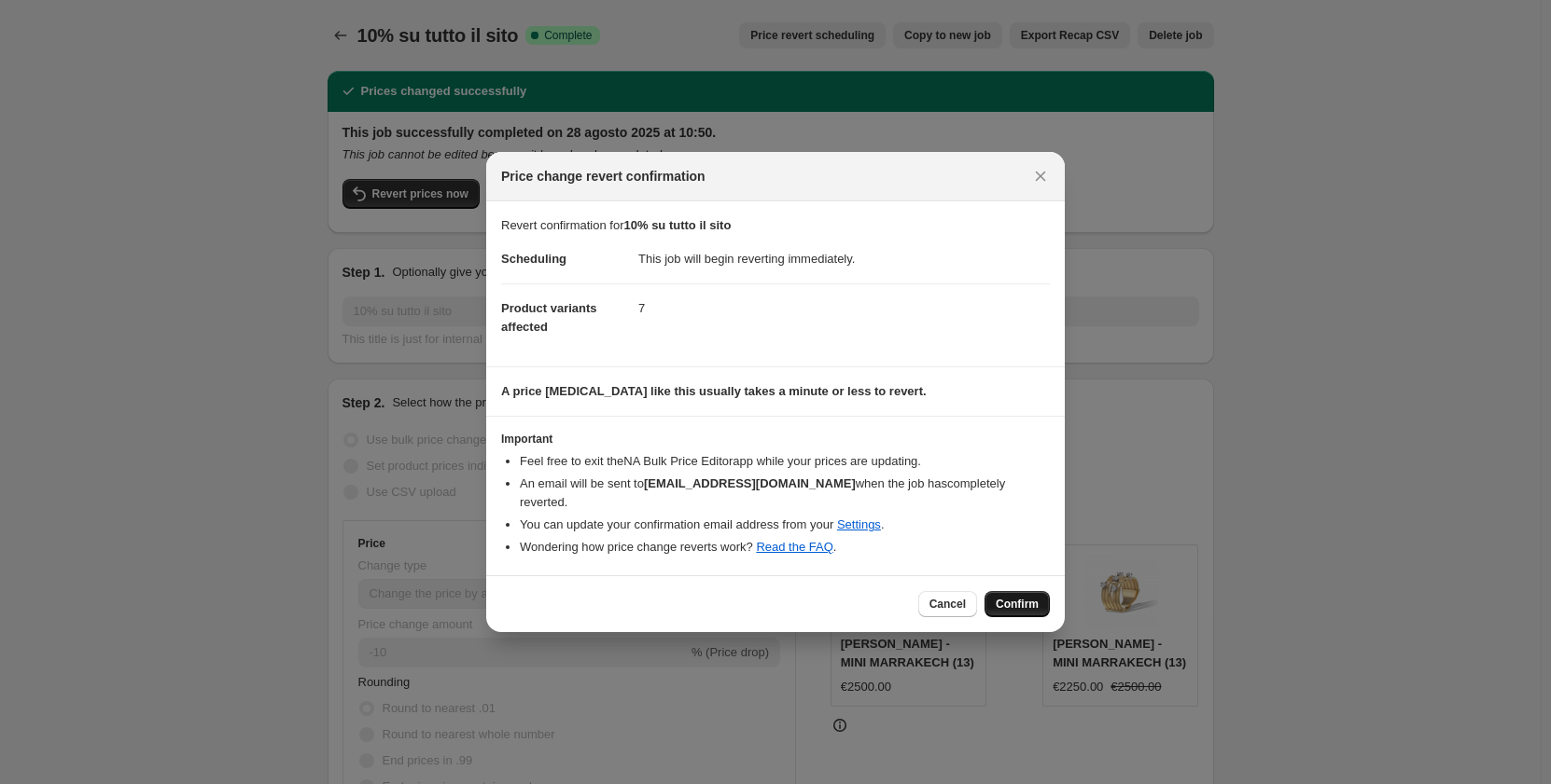
click at [1010, 599] on span "Confirm" at bounding box center [1017, 604] width 43 height 15
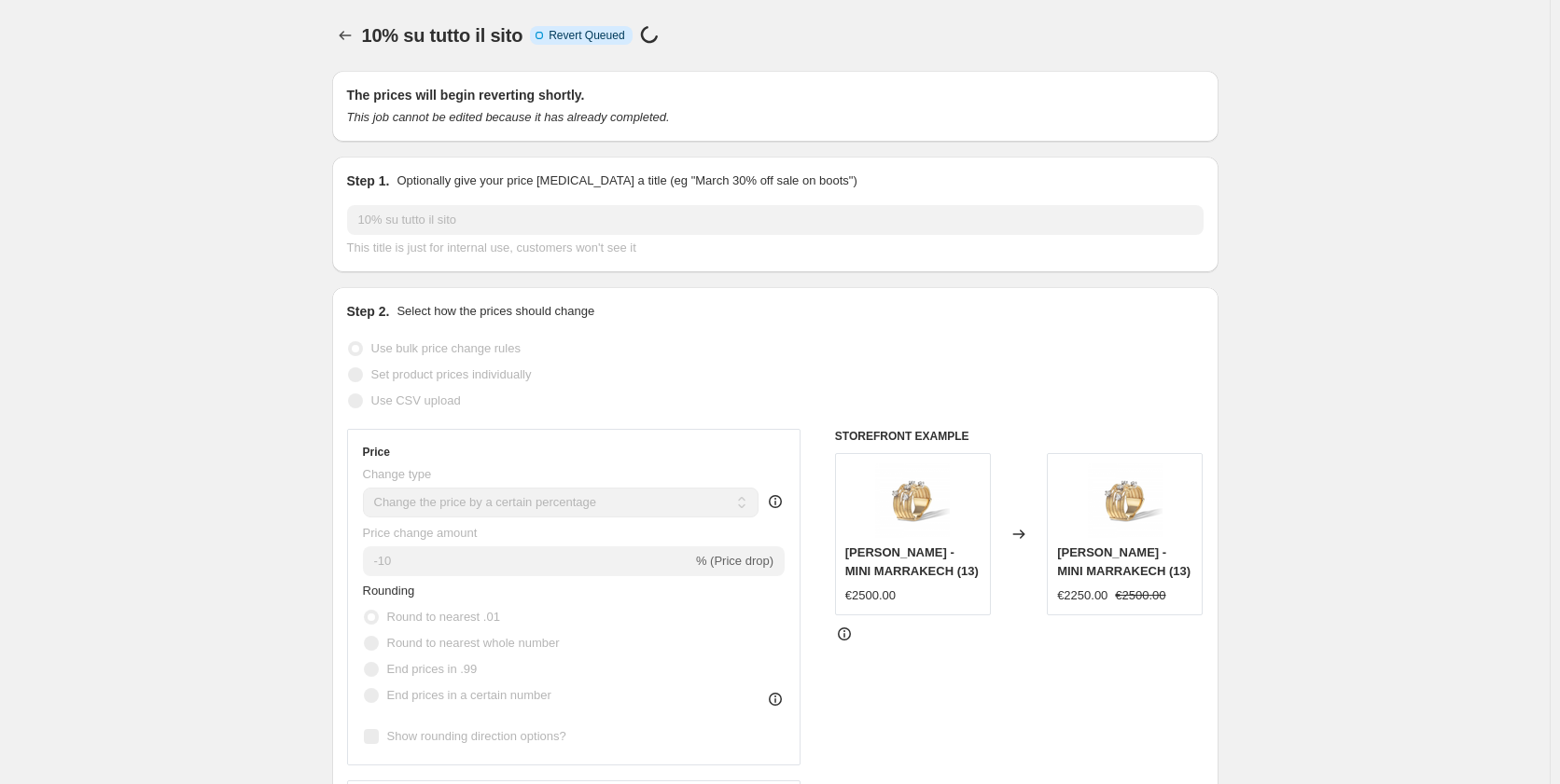
select select "percentage"
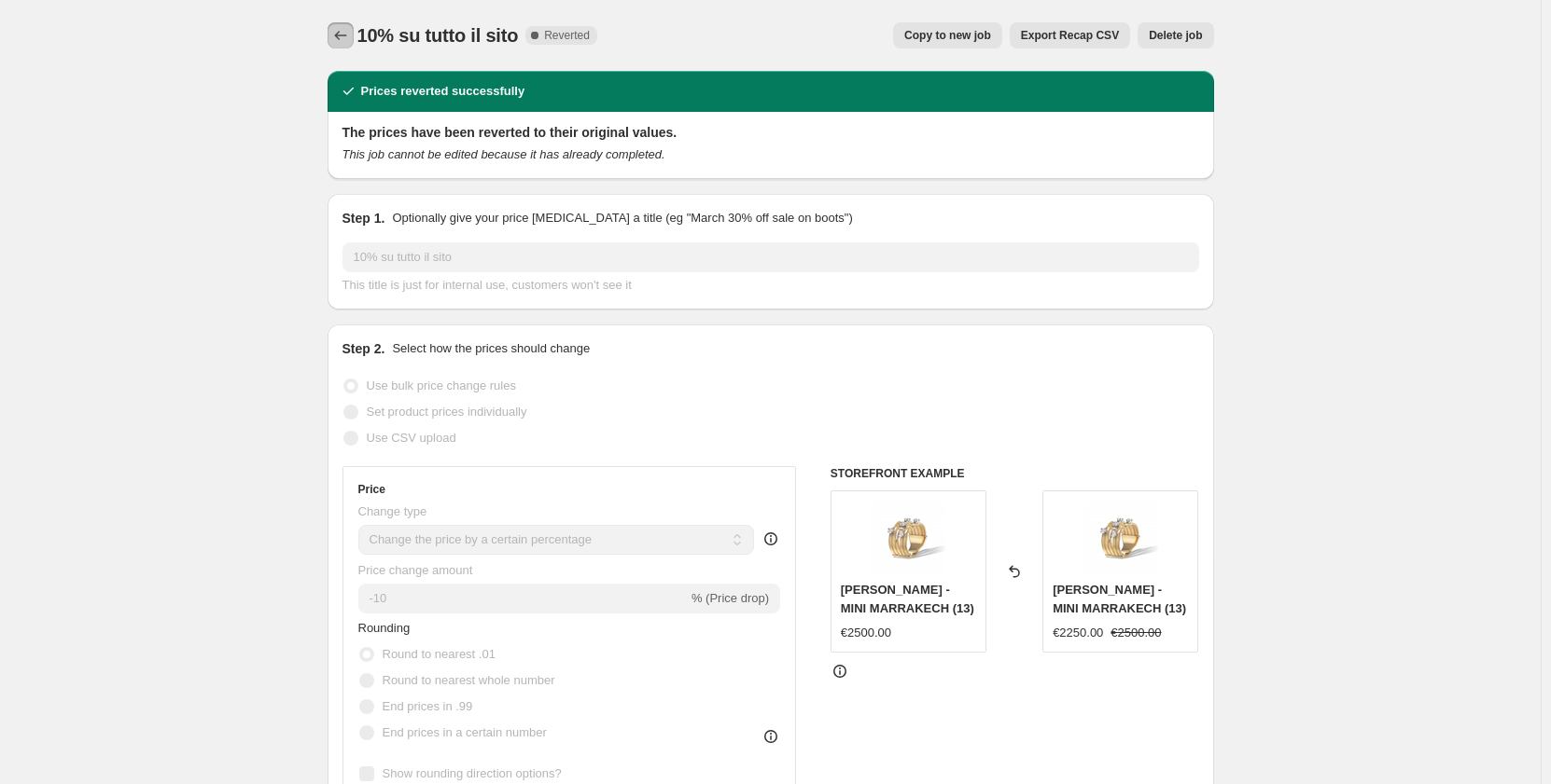
click at [342, 41] on icon "Price change jobs" at bounding box center [340, 35] width 19 height 19
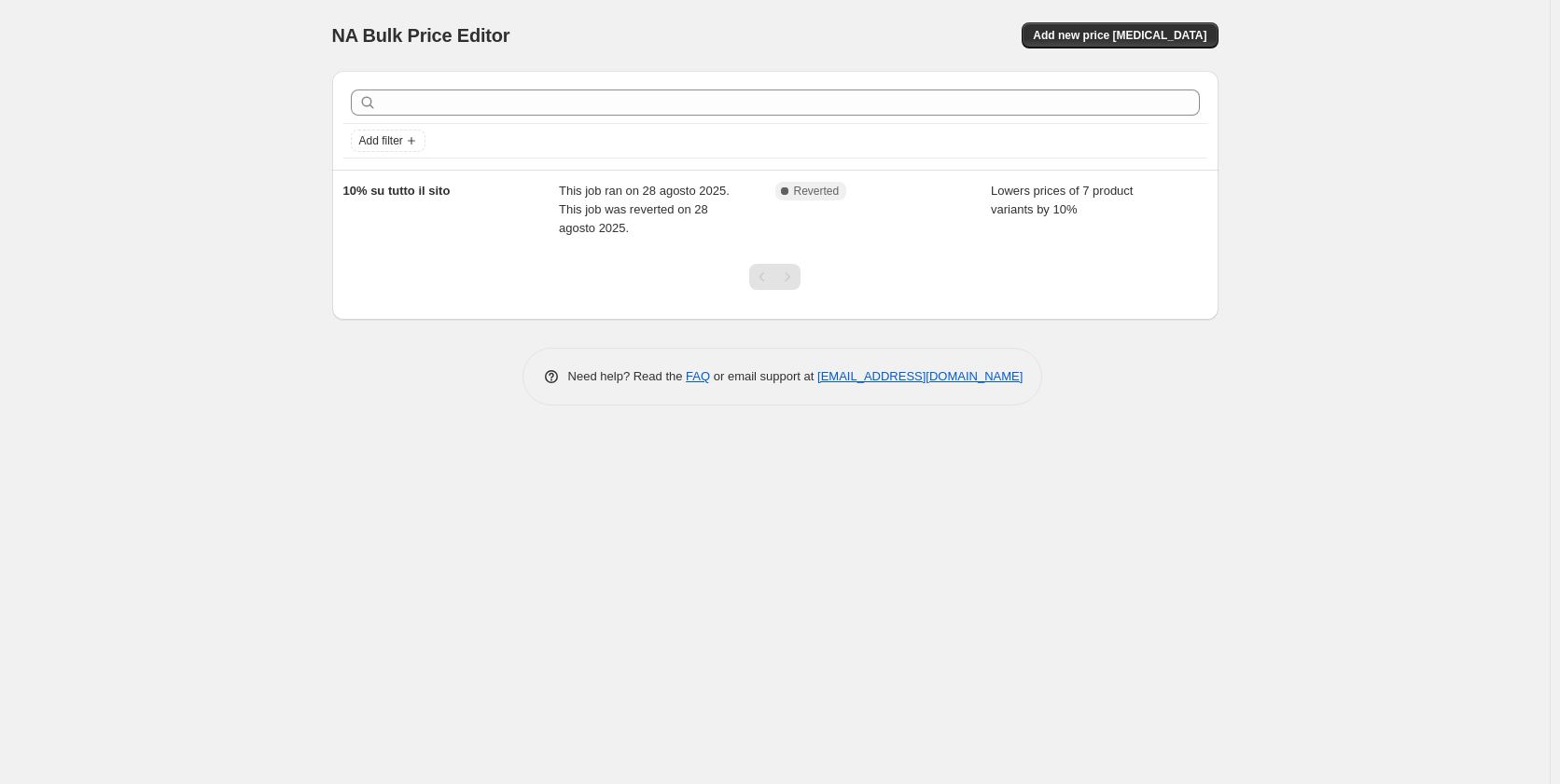
click at [342, 41] on span "NA Bulk Price Editor" at bounding box center [421, 35] width 178 height 21
click at [1118, 32] on span "Add new price [MEDICAL_DATA]" at bounding box center [1120, 34] width 174 height 15
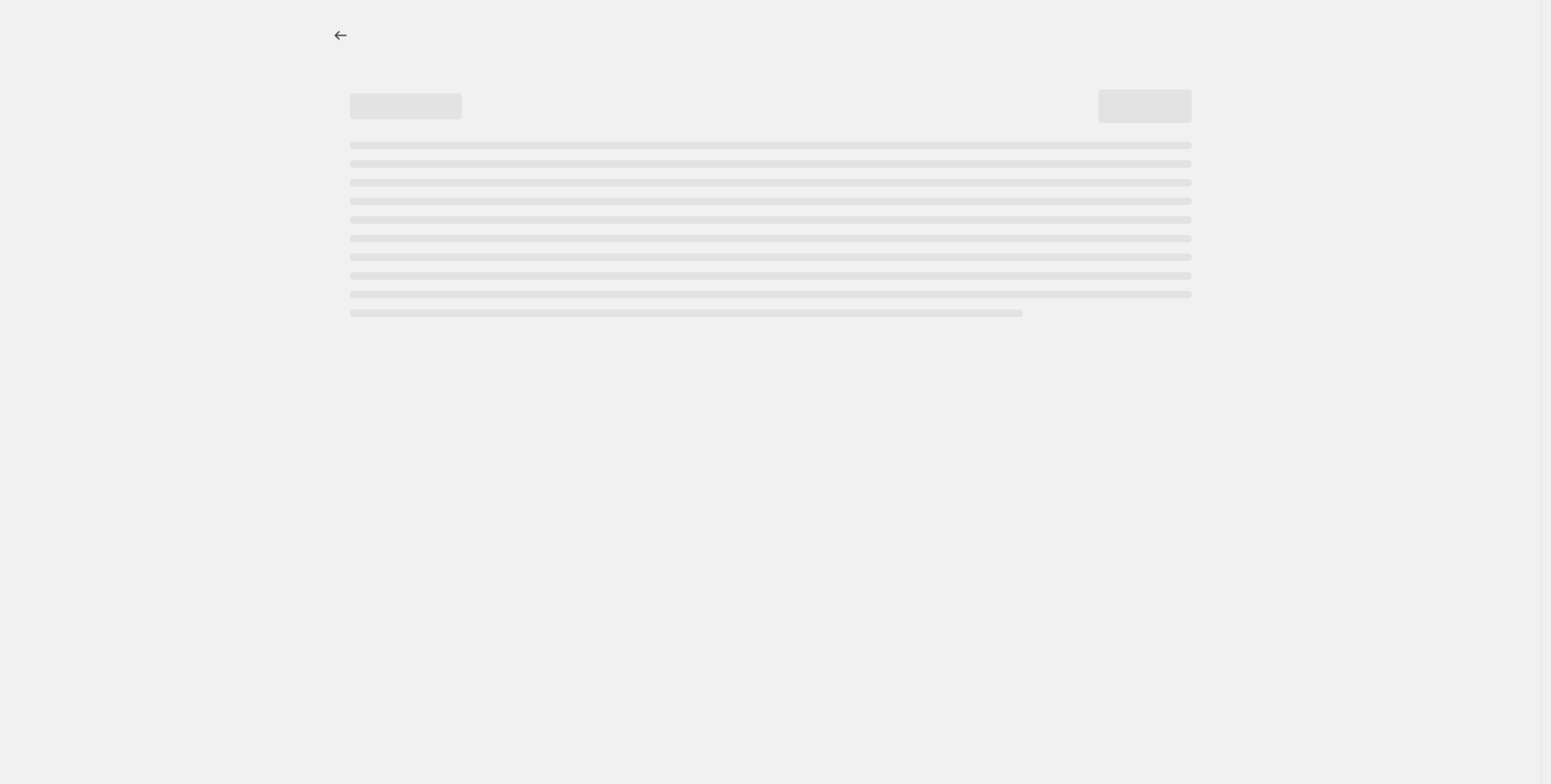
select select "percentage"
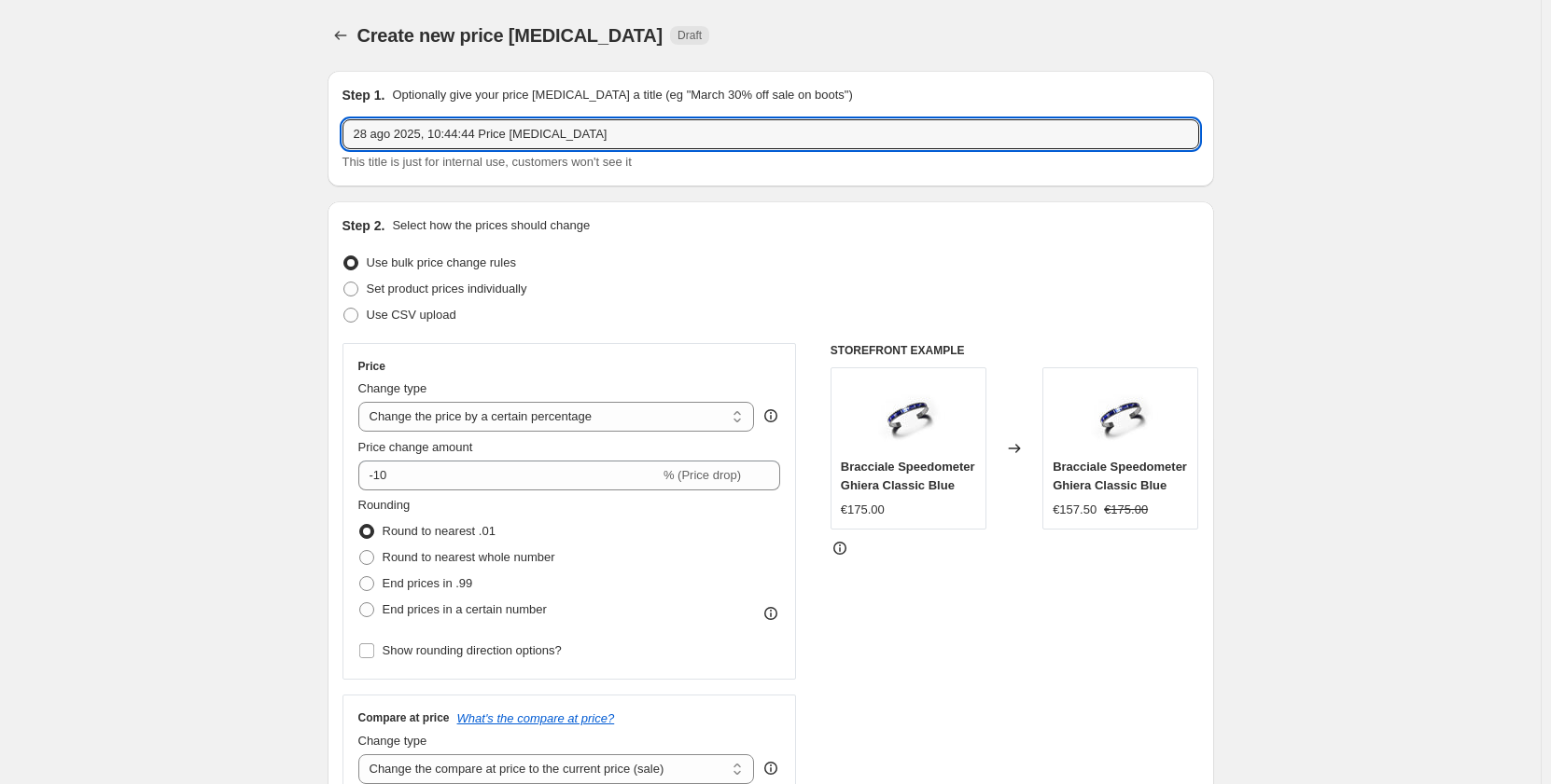
drag, startPoint x: 594, startPoint y: 140, endPoint x: 336, endPoint y: 150, distance: 258.2
click at [336, 150] on div "Step 1. Optionally give your price change job a title (eg "March 30% off sale o…" at bounding box center [771, 129] width 887 height 116
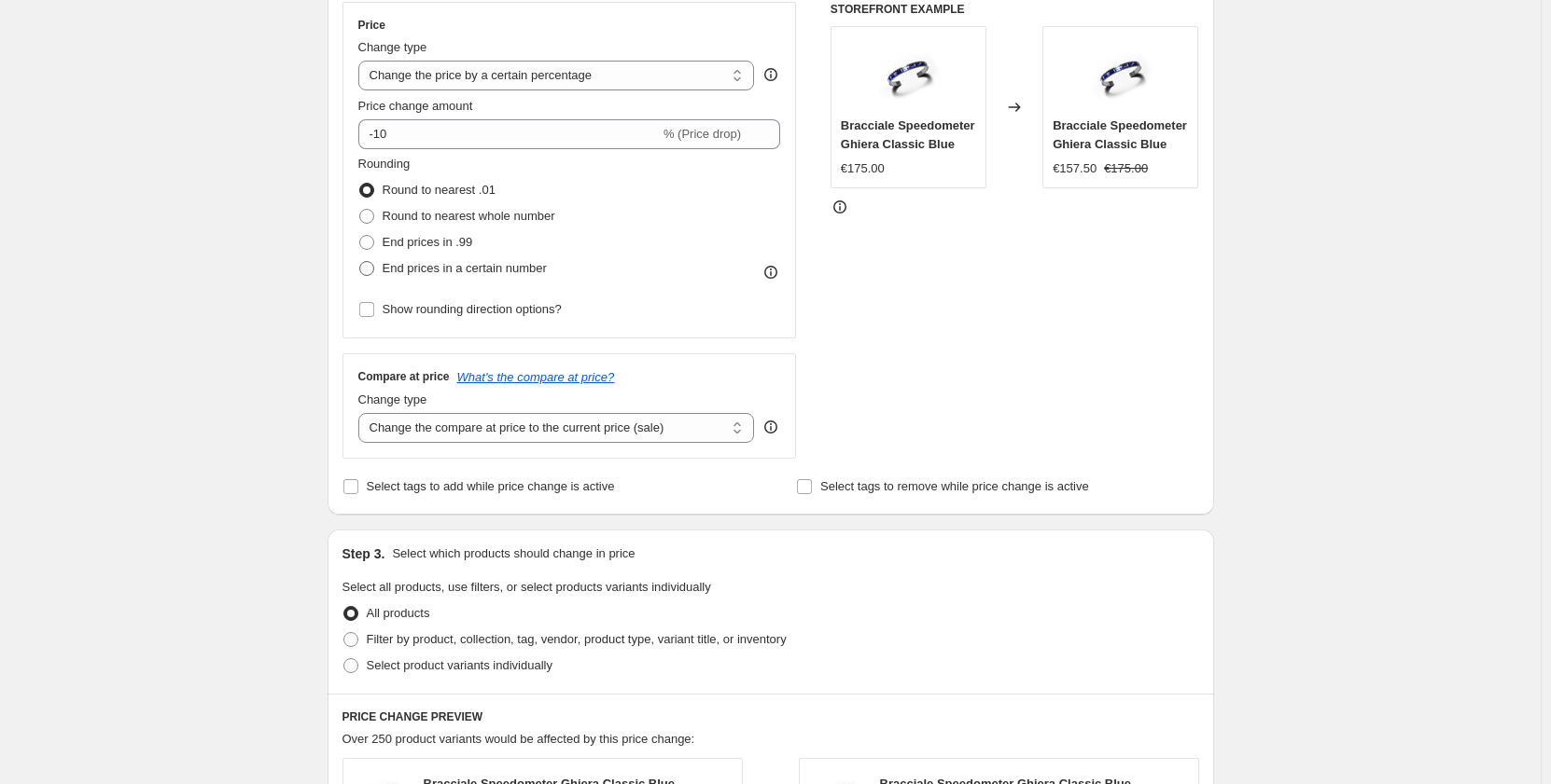
scroll to position [373, 0]
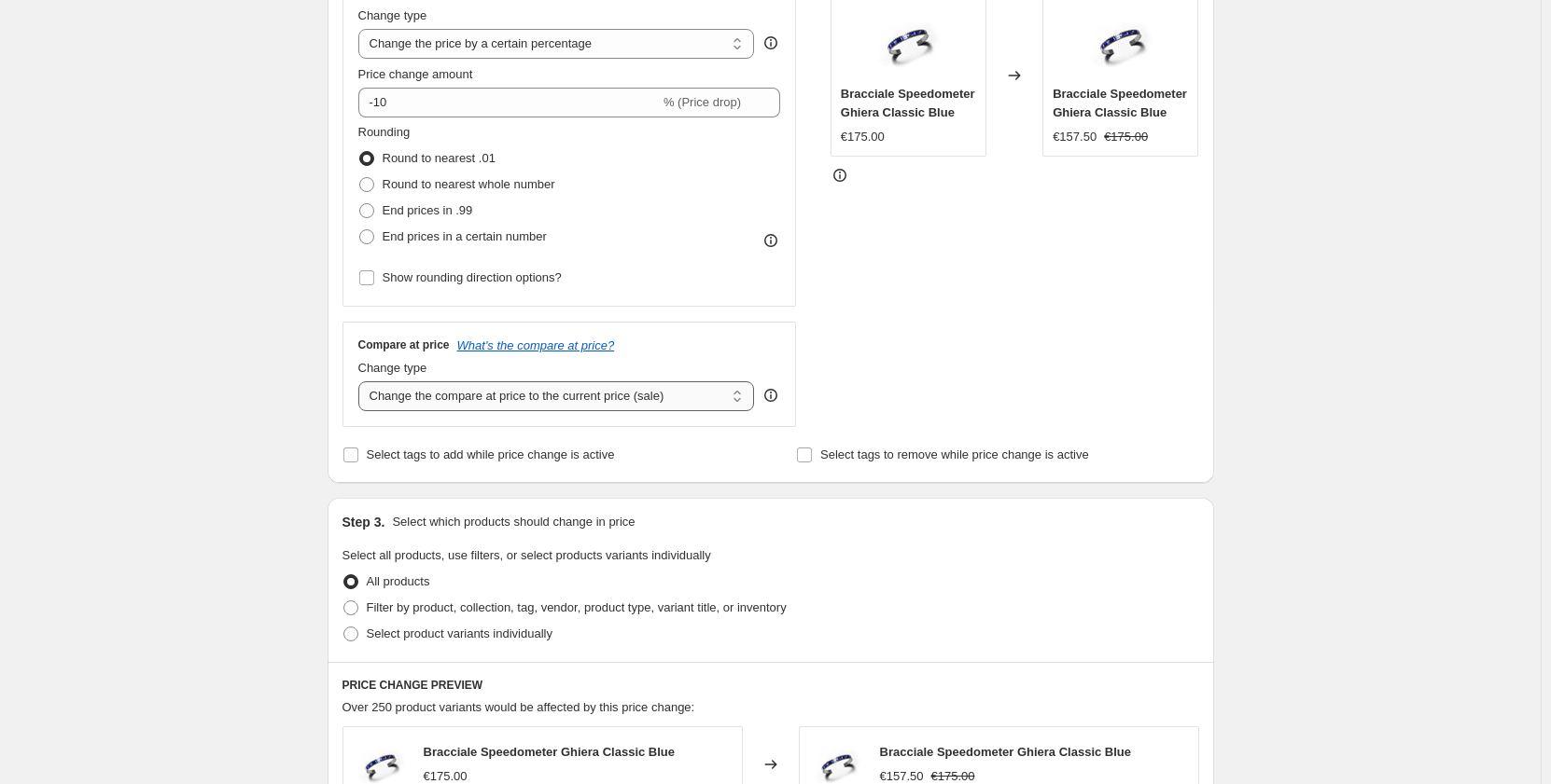
type input "10% su tutto il sito"
click at [623, 397] on select "Change the compare at price to the current price (sale) Change the compare at p…" at bounding box center [556, 396] width 396 height 29
click at [239, 341] on div "Create new price change job. This page is ready Create new price change job Dra…" at bounding box center [770, 565] width 1540 height 1876
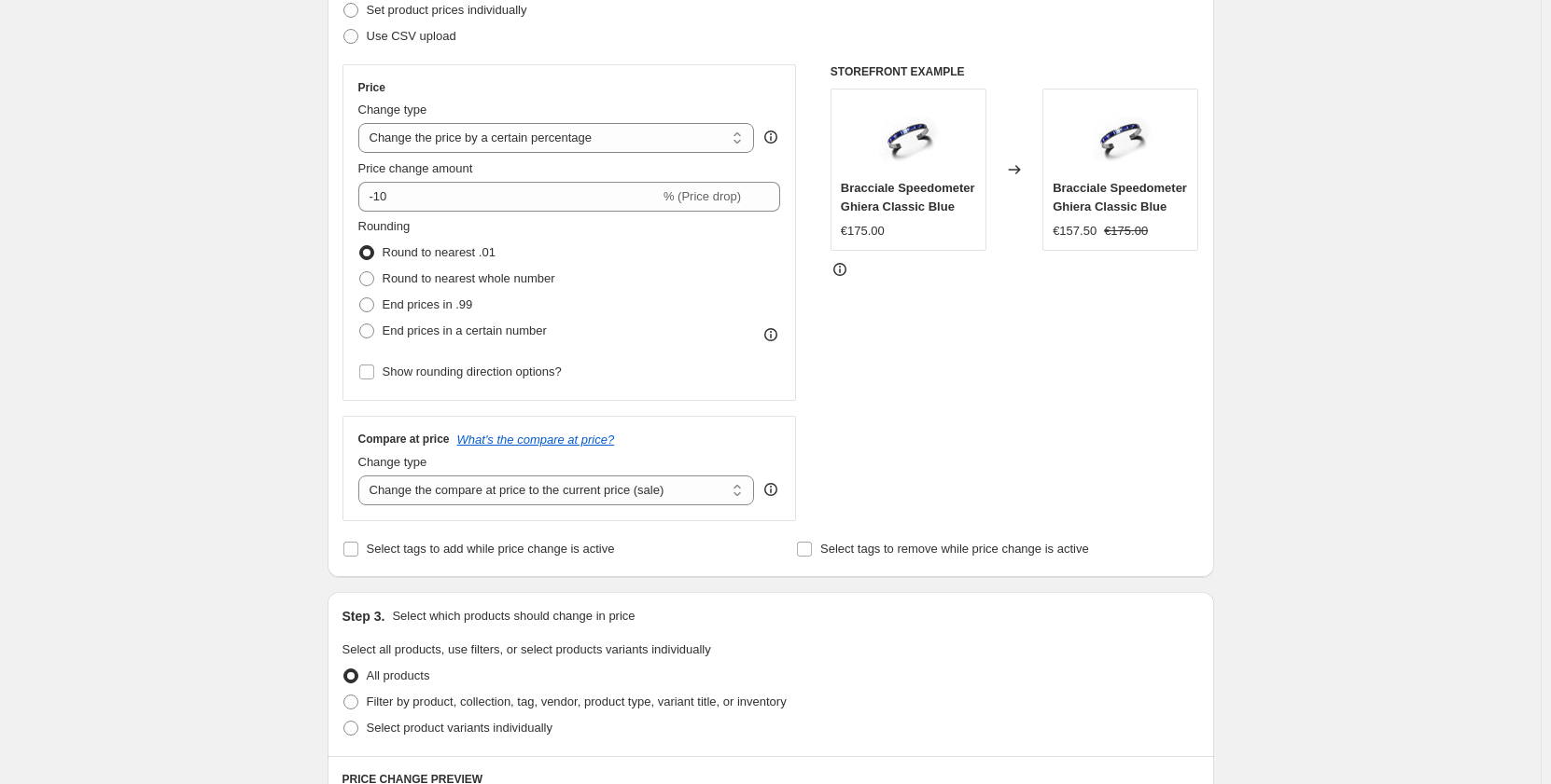
scroll to position [93, 0]
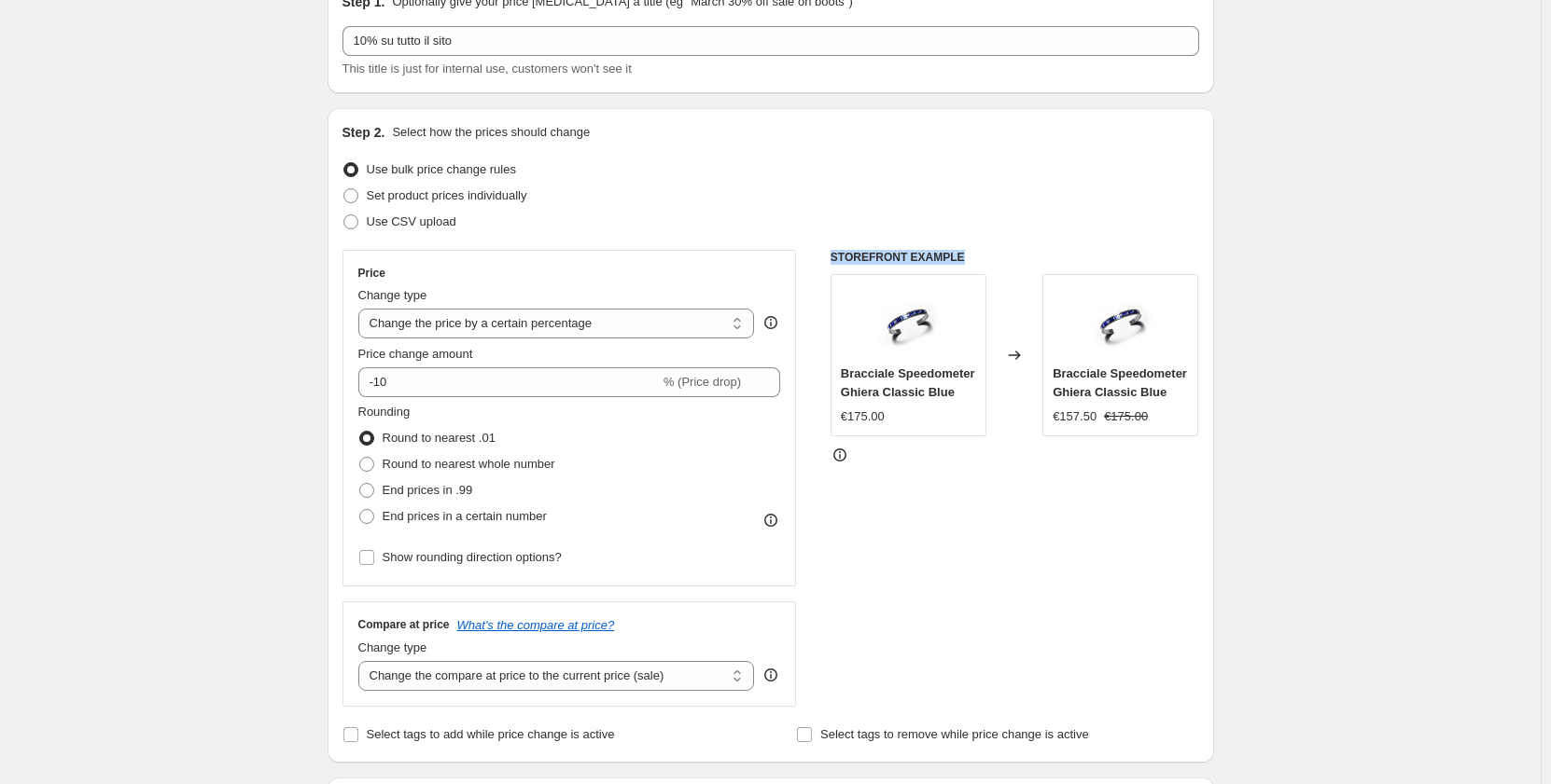
drag, startPoint x: 832, startPoint y: 257, endPoint x: 969, endPoint y: 259, distance: 137.0
click at [969, 259] on div "Price Change type Change the price to a certain amount Change the price by a ce…" at bounding box center [771, 477] width 857 height 457
click at [948, 529] on div "STOREFRONT EXAMPLE Bracciale Speedometer Ghiera Classic Blue €175.00 Changed to…" at bounding box center [1014, 477] width 369 height 457
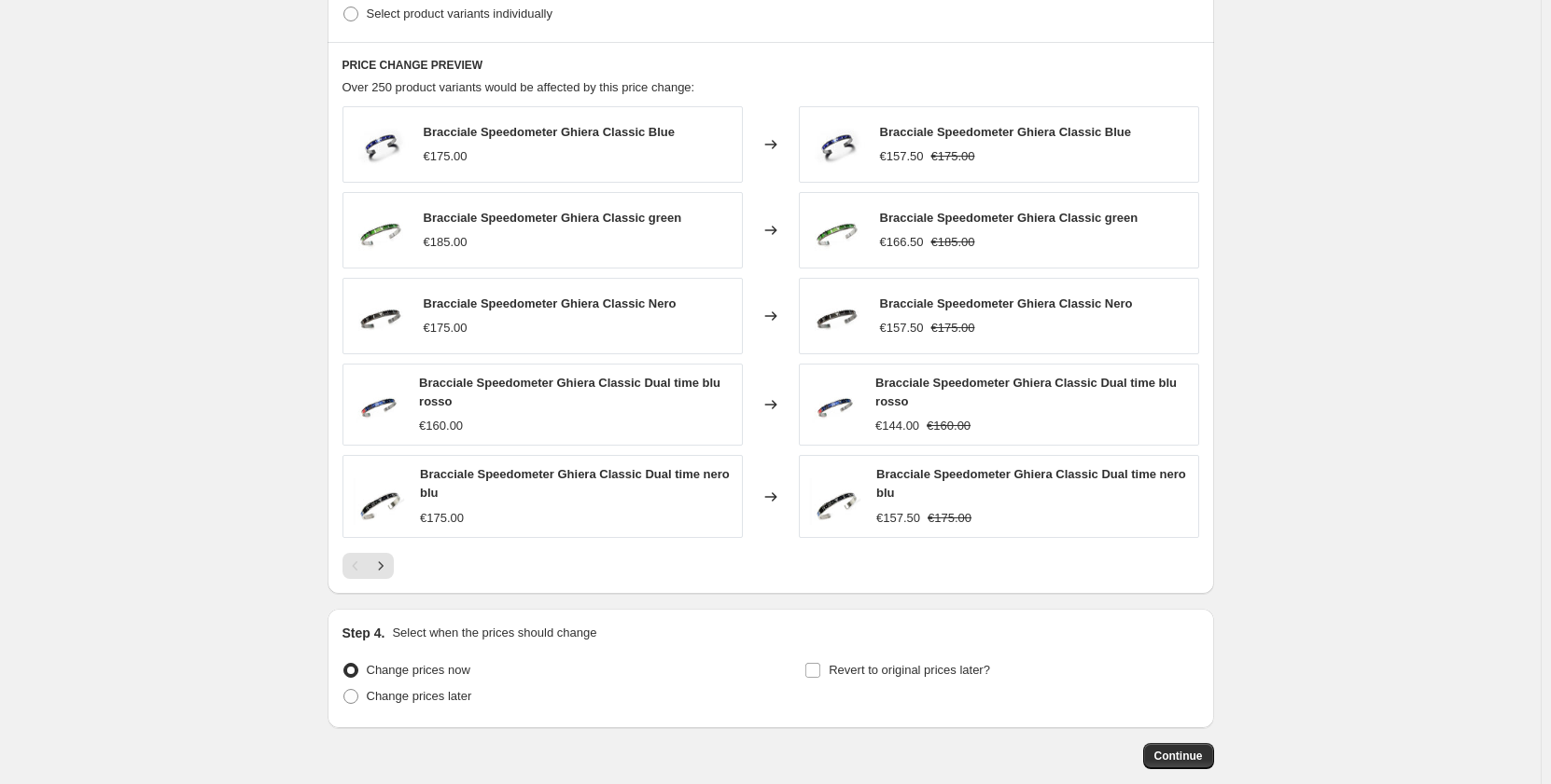
scroll to position [1026, 0]
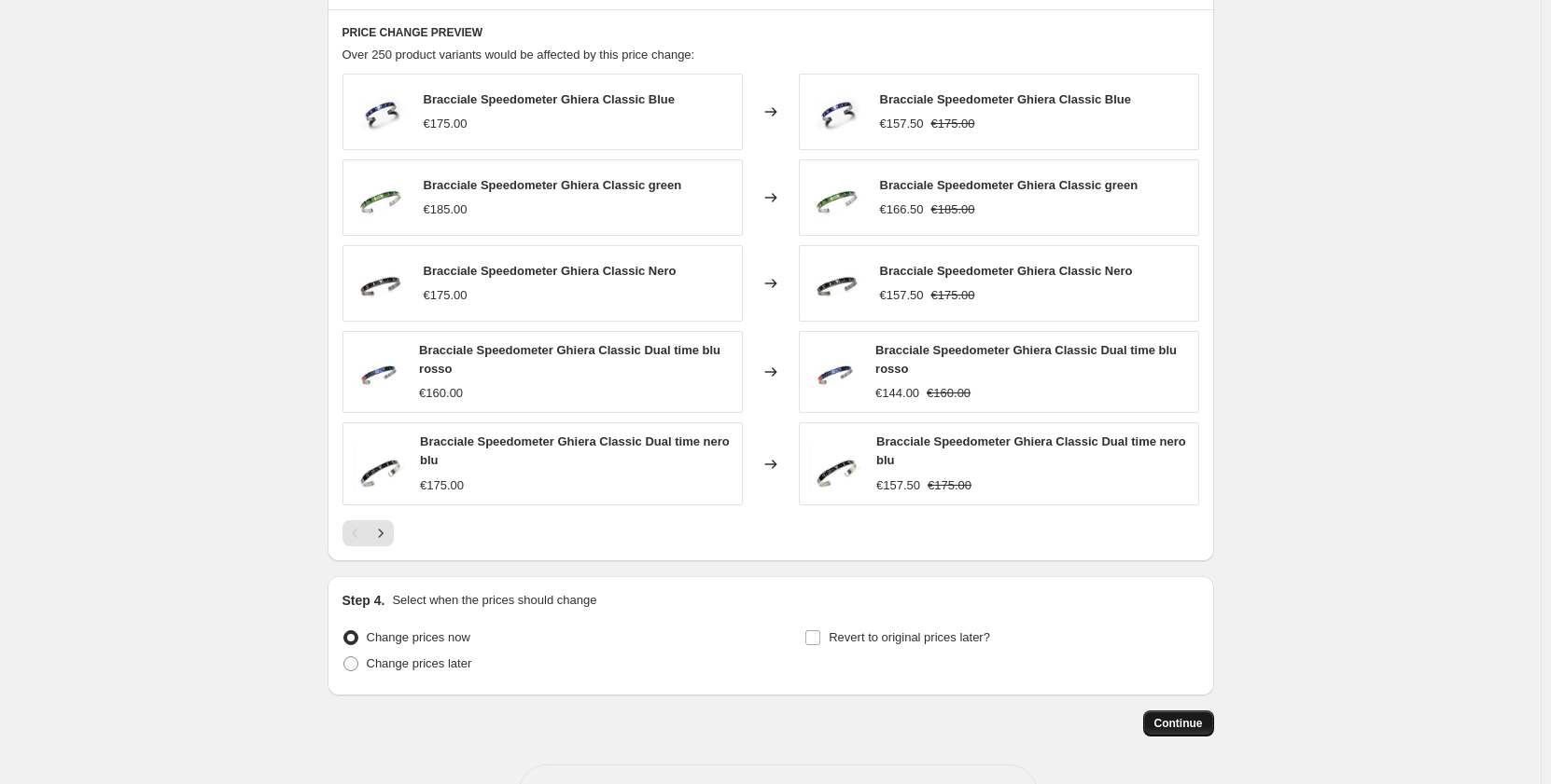
click at [1189, 716] on button "Continue" at bounding box center [1178, 723] width 71 height 27
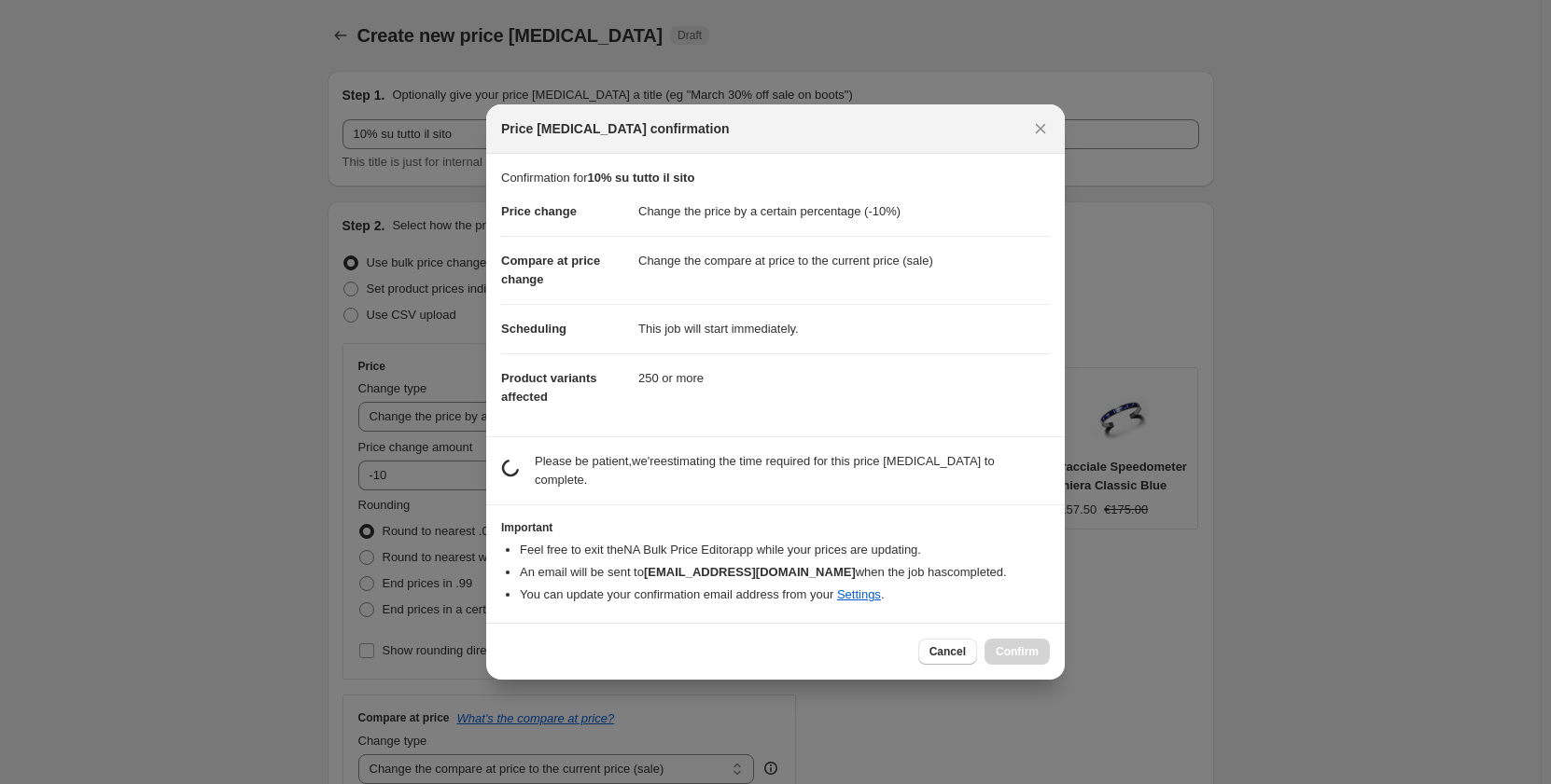
scroll to position [0, 0]
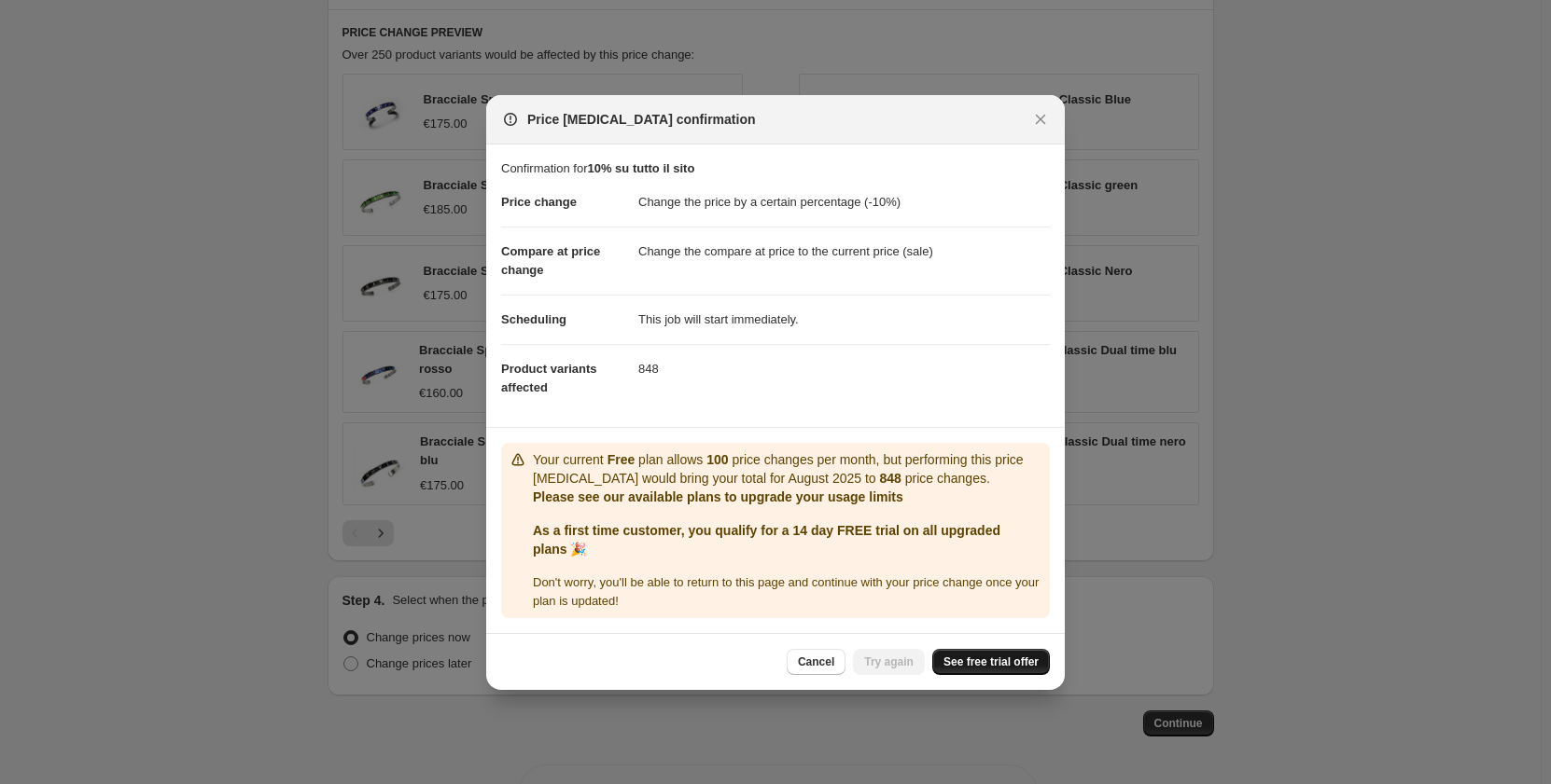
click at [987, 673] on link "See free trial offer" at bounding box center [991, 662] width 118 height 27
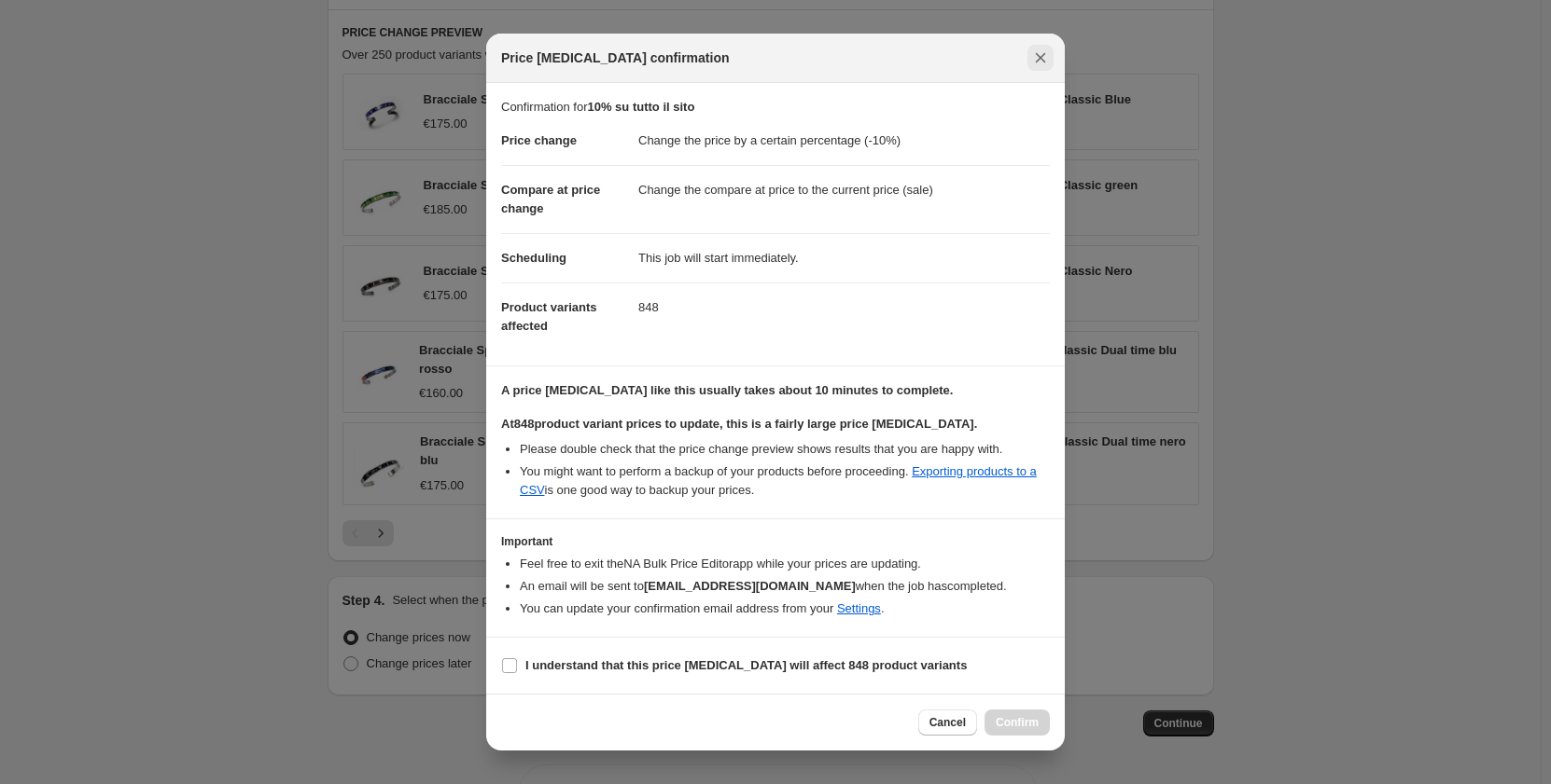
click at [1027, 52] on button "Close" at bounding box center [1040, 58] width 27 height 27
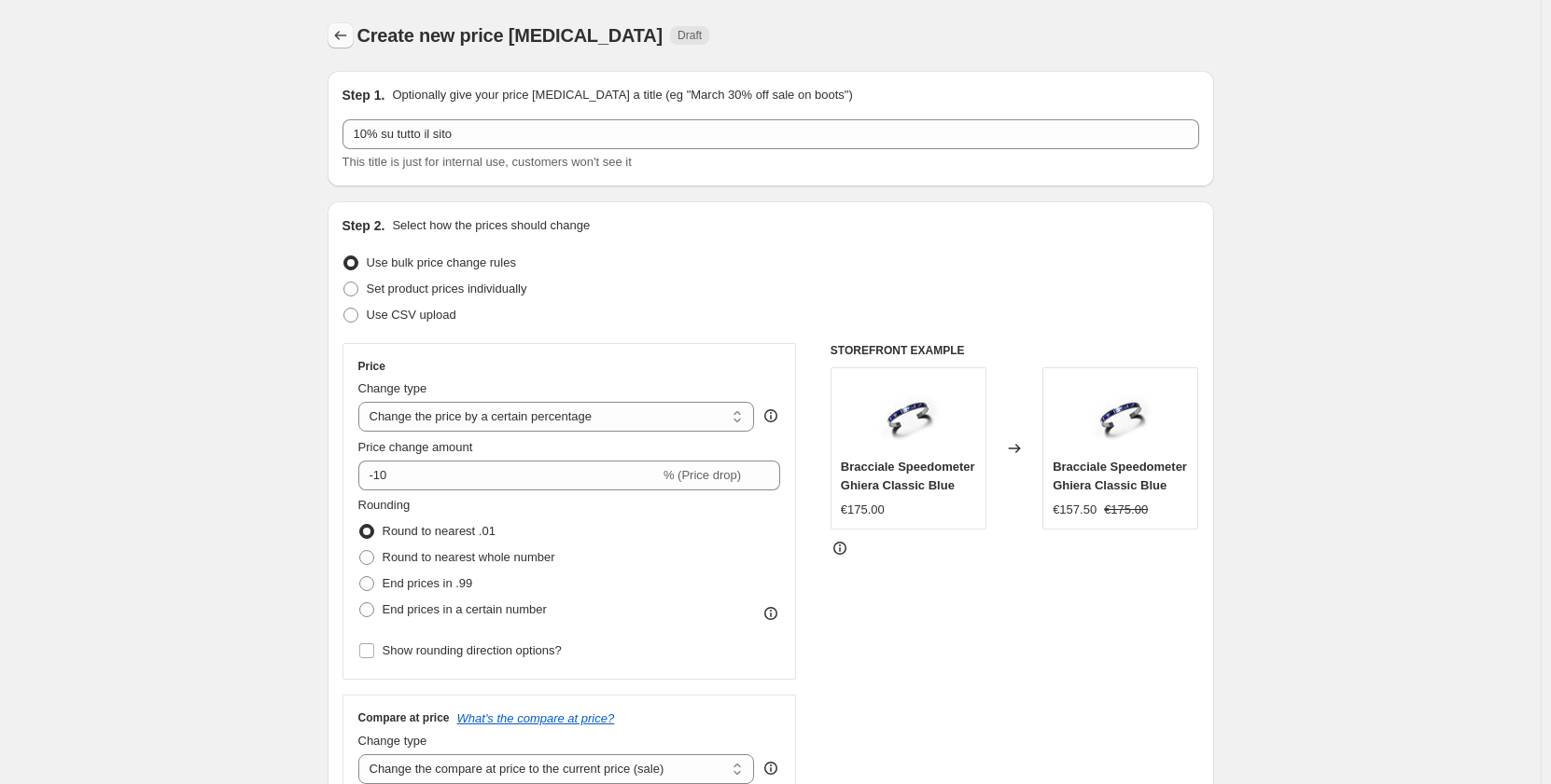
click at [345, 38] on icon "Price change jobs" at bounding box center [340, 35] width 19 height 19
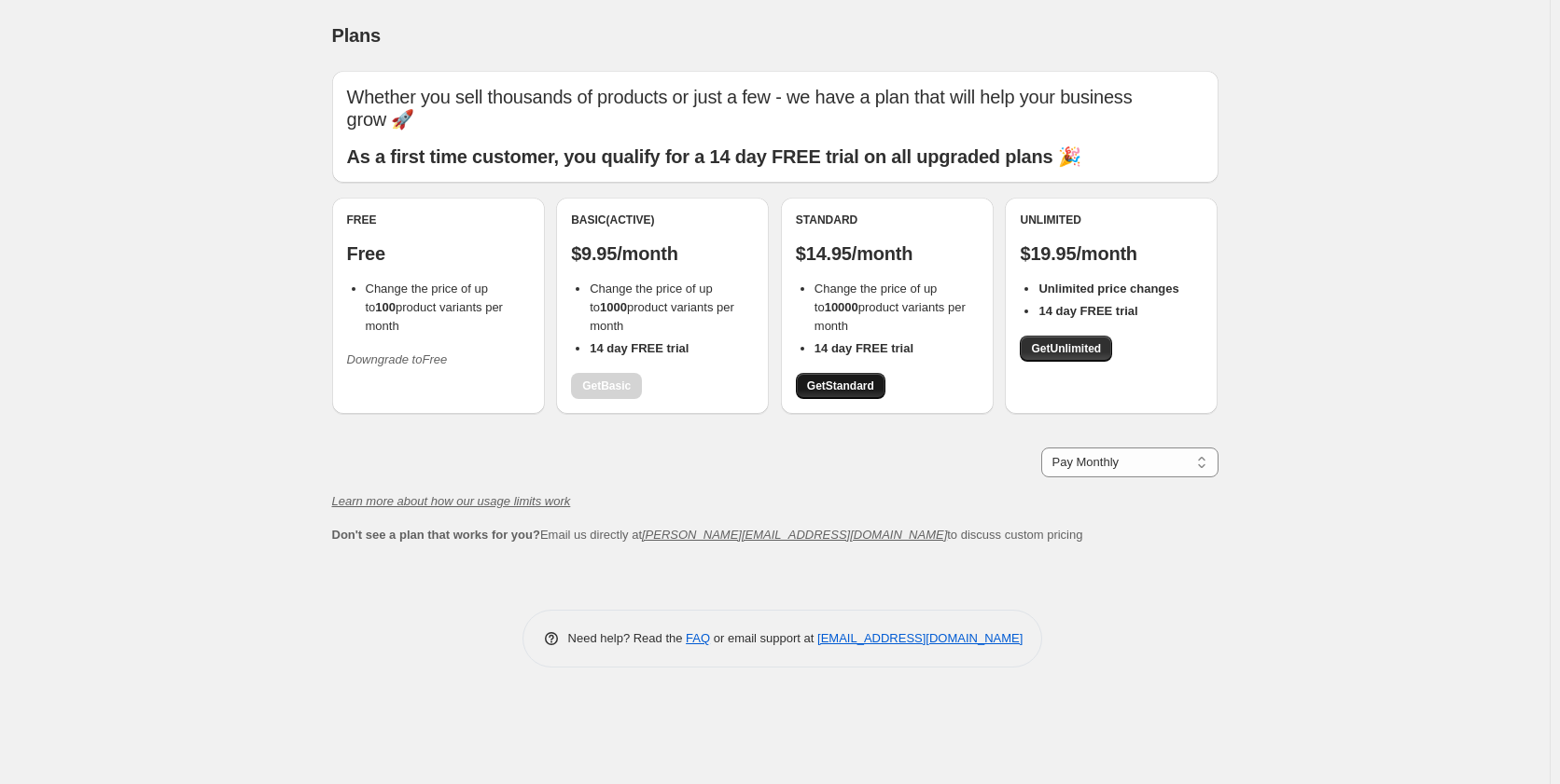
click at [833, 378] on link "Get Standard" at bounding box center [840, 386] width 89 height 27
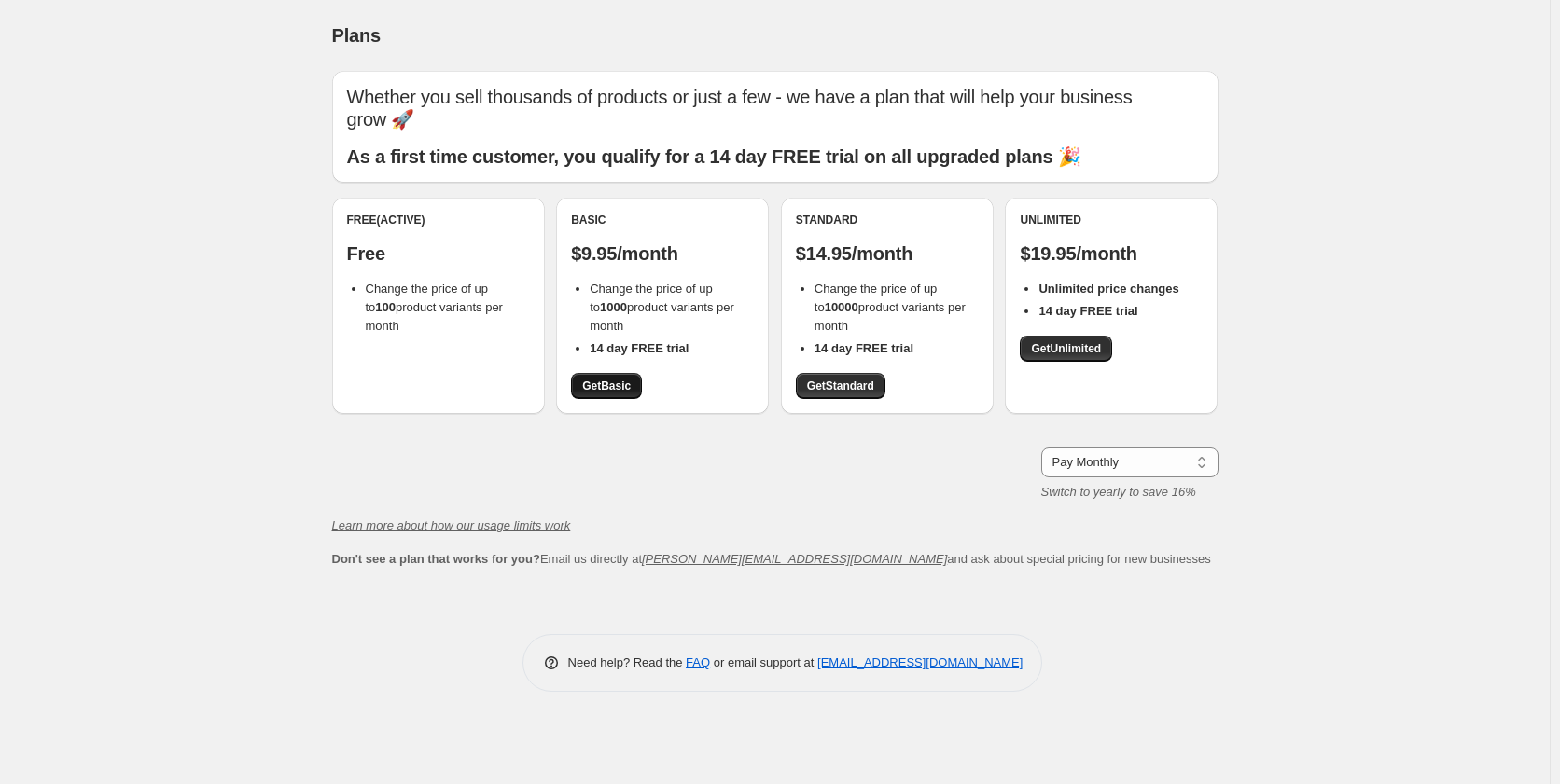
click at [600, 387] on span "Get Basic" at bounding box center [606, 385] width 48 height 15
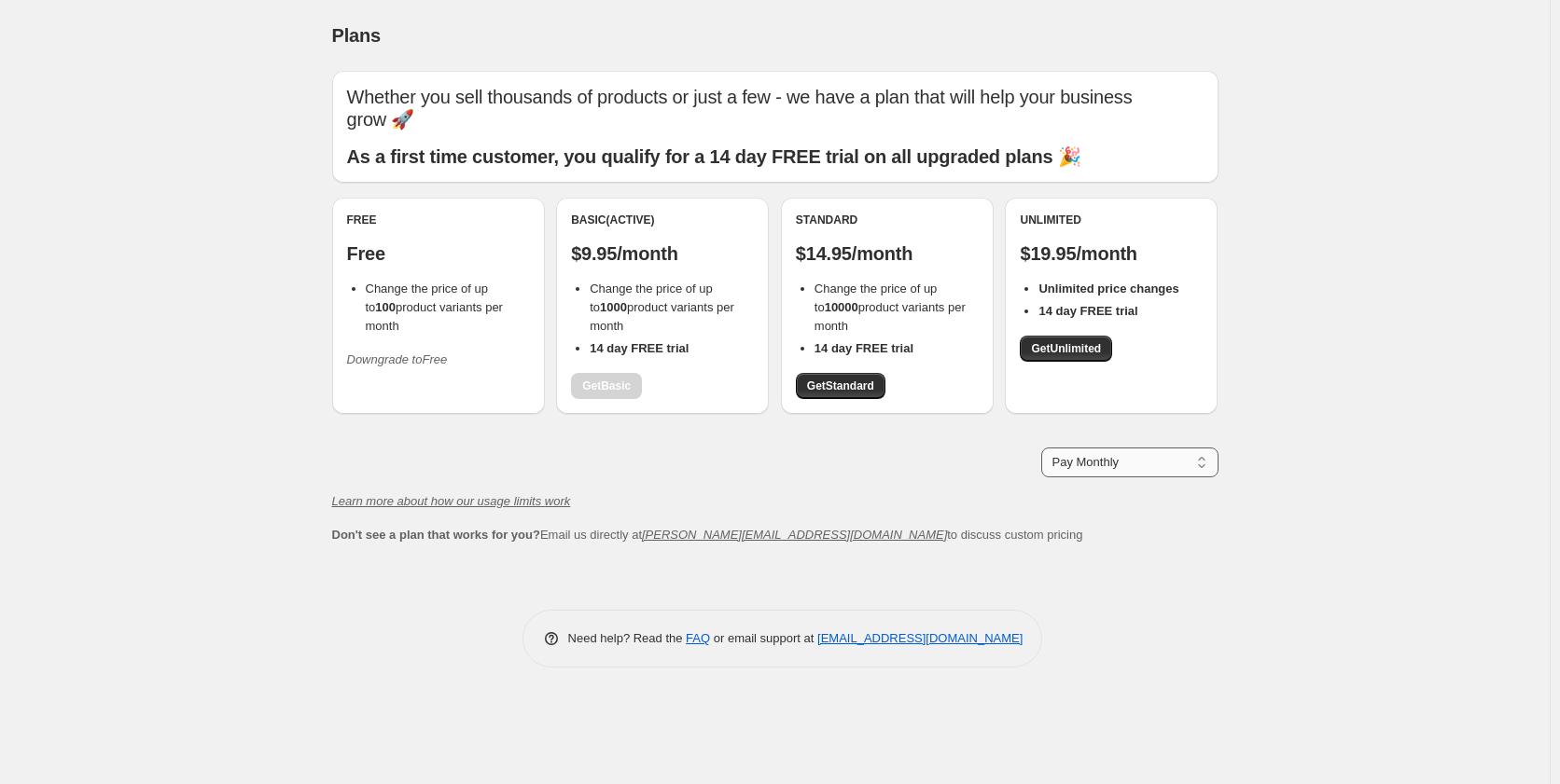
click at [1116, 450] on select "Pay Monthly Pay Yearly (Save 16%)" at bounding box center [1130, 463] width 177 height 29
select select "year"
click at [1042, 448] on select "Pay Monthly Pay Yearly (Save 16%)" at bounding box center [1130, 463] width 177 height 29
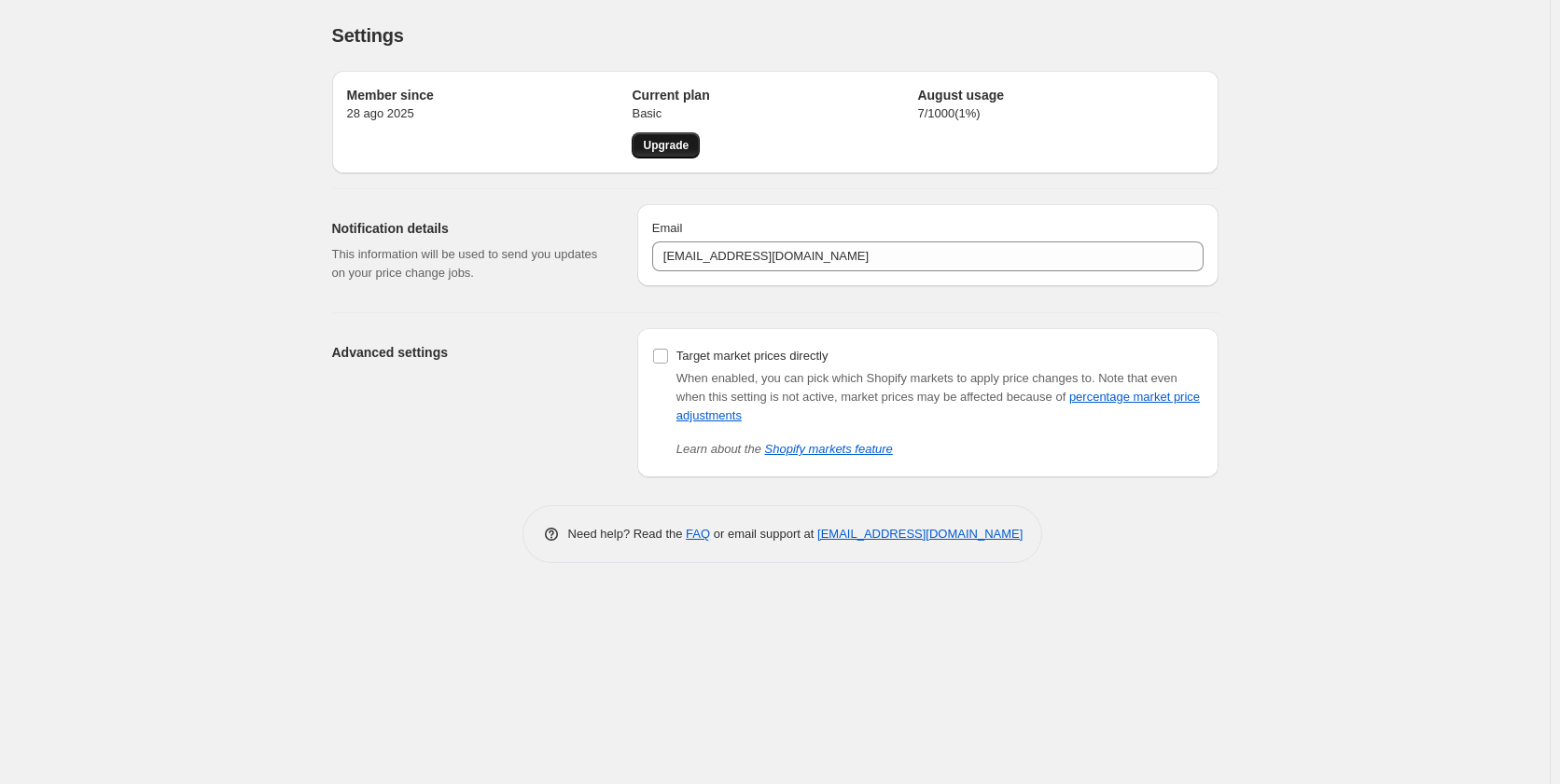
click at [668, 144] on span "Upgrade" at bounding box center [665, 145] width 46 height 15
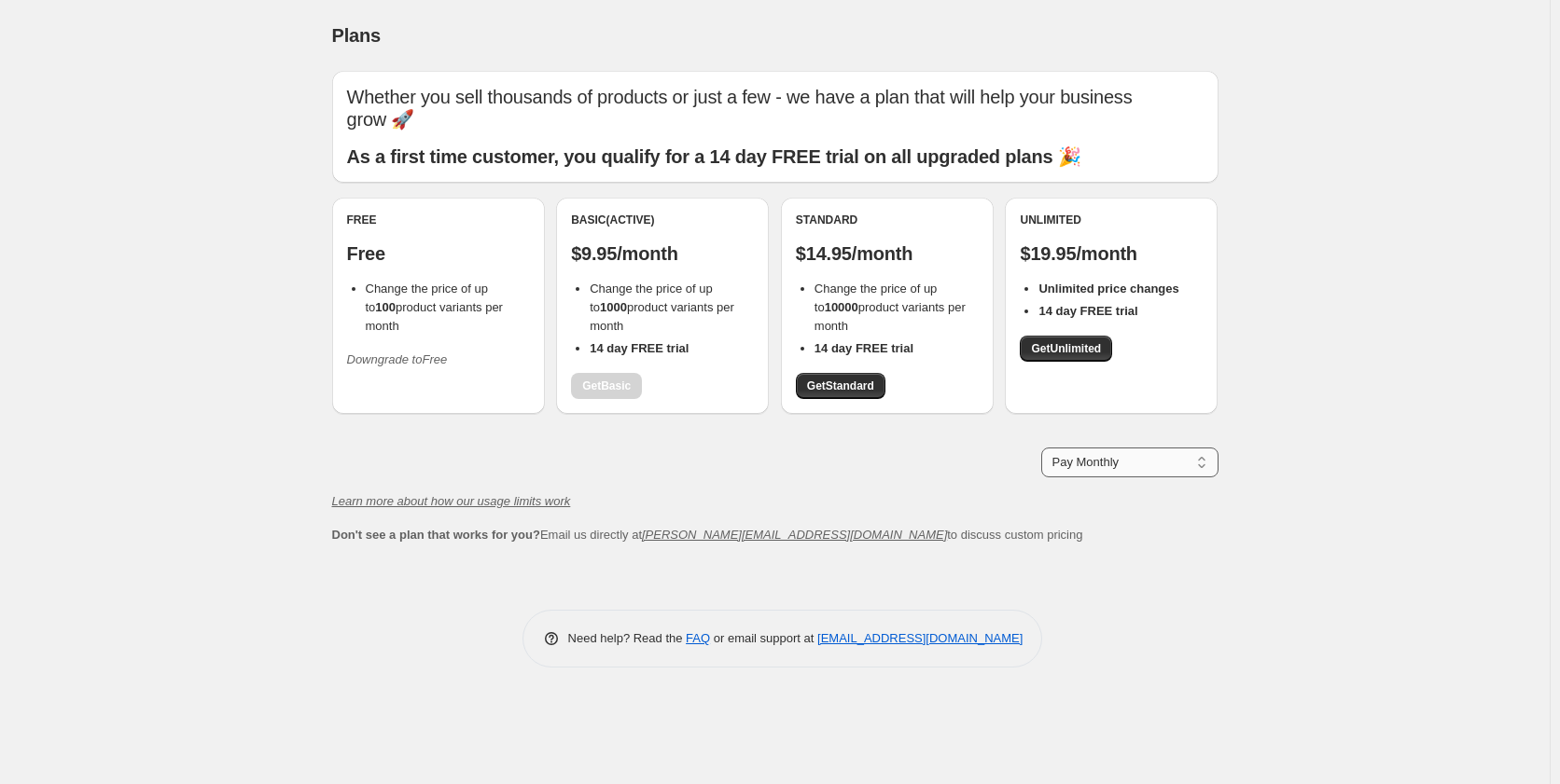
click at [1162, 465] on select "Pay Monthly Pay Yearly (Save 16%)" at bounding box center [1130, 463] width 177 height 29
select select "year"
click at [1042, 448] on select "Pay Monthly Pay Yearly (Save 16%)" at bounding box center [1130, 463] width 177 height 29
click at [1155, 465] on select "Pay Monthly Pay Yearly (Save 16%)" at bounding box center [1130, 463] width 177 height 29
select select "year"
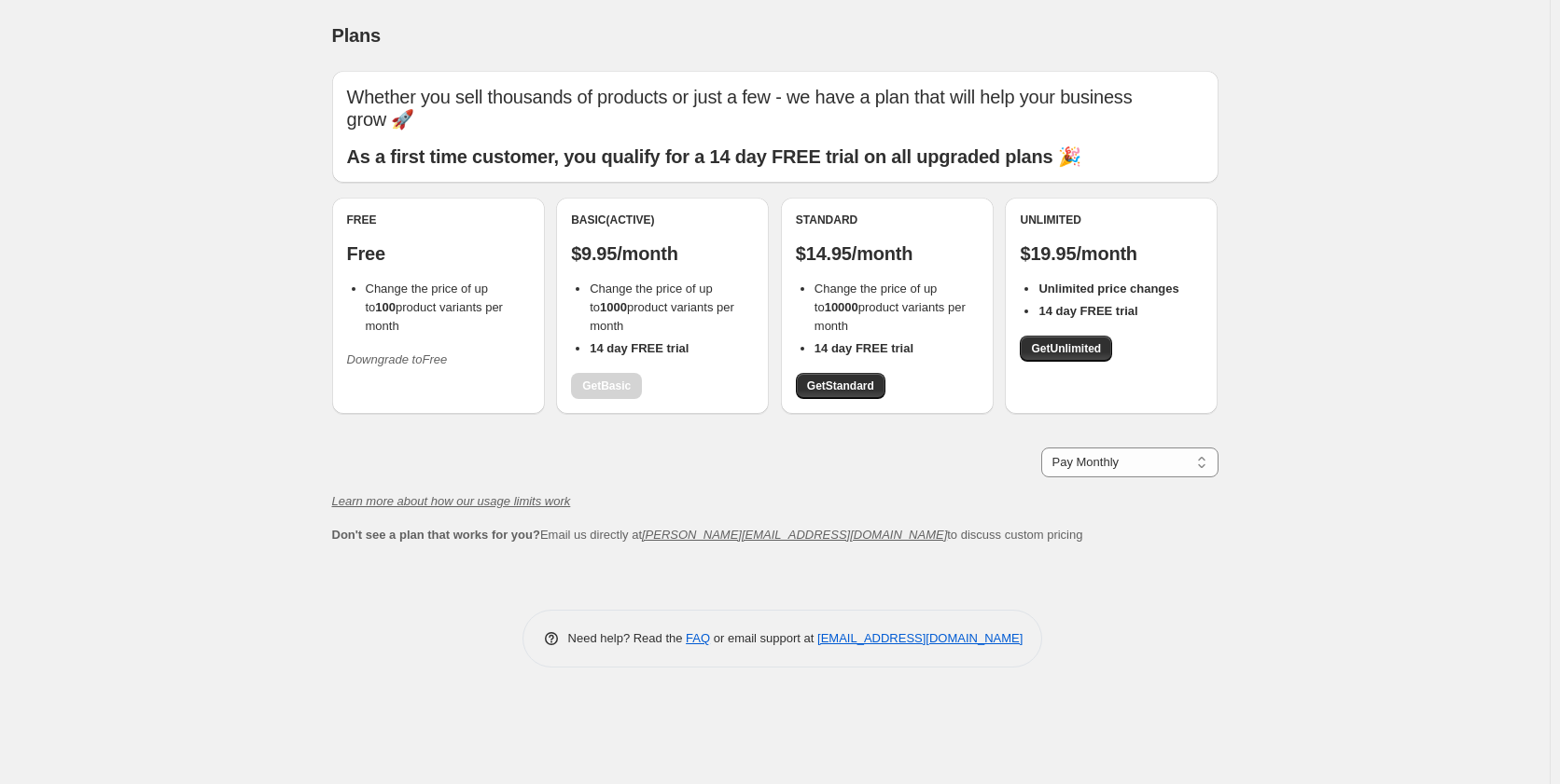
click at [1042, 448] on select "Pay Monthly Pay Yearly (Save 16%)" at bounding box center [1130, 463] width 177 height 29
click at [609, 386] on span "Get Basic" at bounding box center [606, 385] width 48 height 15
click at [1184, 465] on select "Pay Monthly Pay Yearly (Save 16%)" at bounding box center [1130, 463] width 177 height 29
click at [1042, 448] on select "Pay Monthly Pay Yearly (Save 16%)" at bounding box center [1130, 463] width 177 height 29
click at [1127, 458] on select "Pay Monthly Pay Yearly (Save 16%)" at bounding box center [1130, 463] width 177 height 29
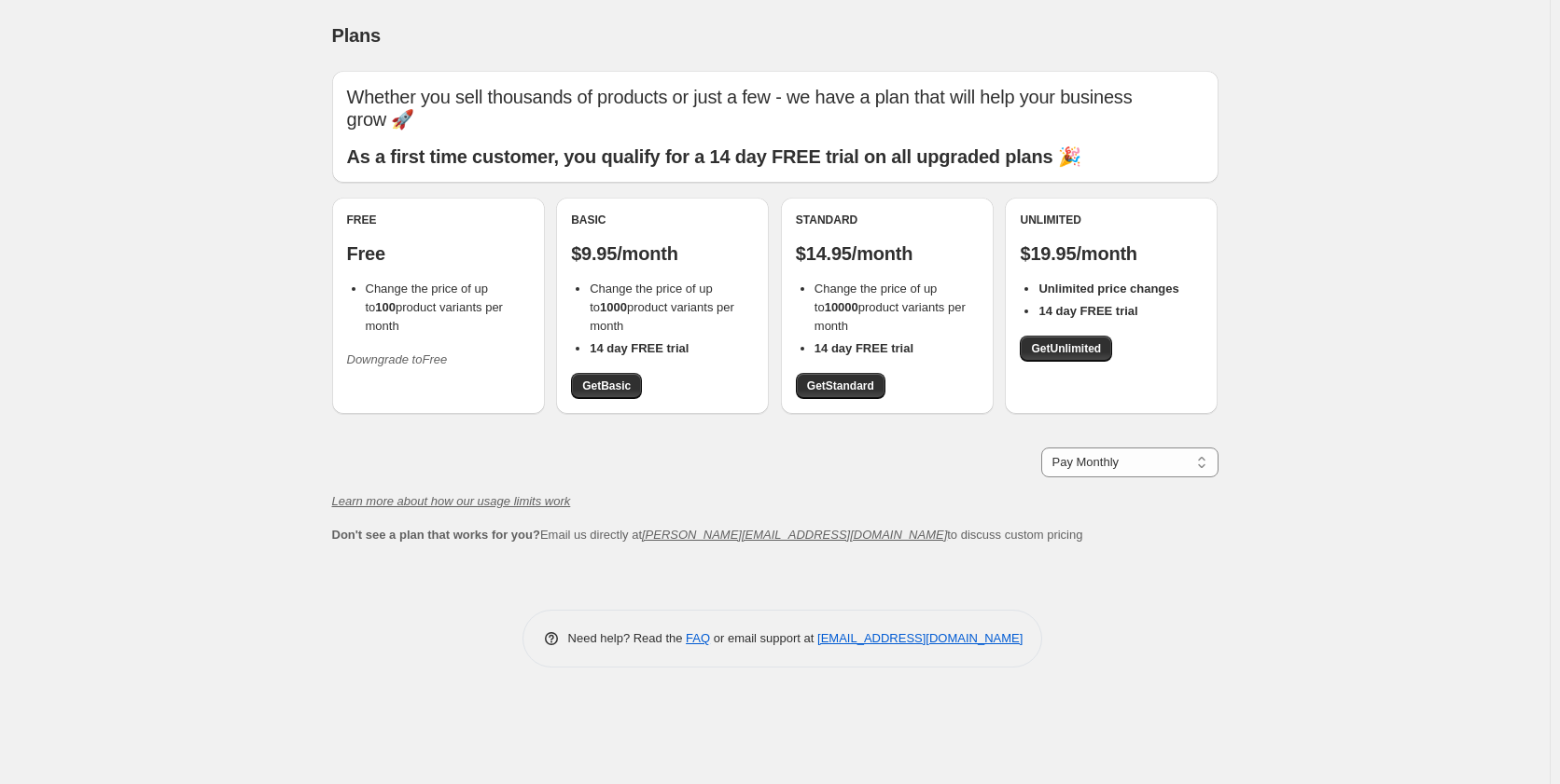
click at [1042, 448] on select "Pay Monthly Pay Yearly (Save 16%)" at bounding box center [1130, 463] width 177 height 29
click at [1147, 460] on select "Pay Monthly Pay Yearly (Save 16%)" at bounding box center [1130, 463] width 177 height 29
click at [1042, 448] on select "Pay Monthly Pay Yearly (Save 16%)" at bounding box center [1130, 463] width 177 height 29
drag, startPoint x: 1109, startPoint y: 464, endPoint x: 1099, endPoint y: 480, distance: 18.9
click at [1109, 464] on select "Pay Monthly Pay Yearly (Save 16%)" at bounding box center [1130, 463] width 177 height 29
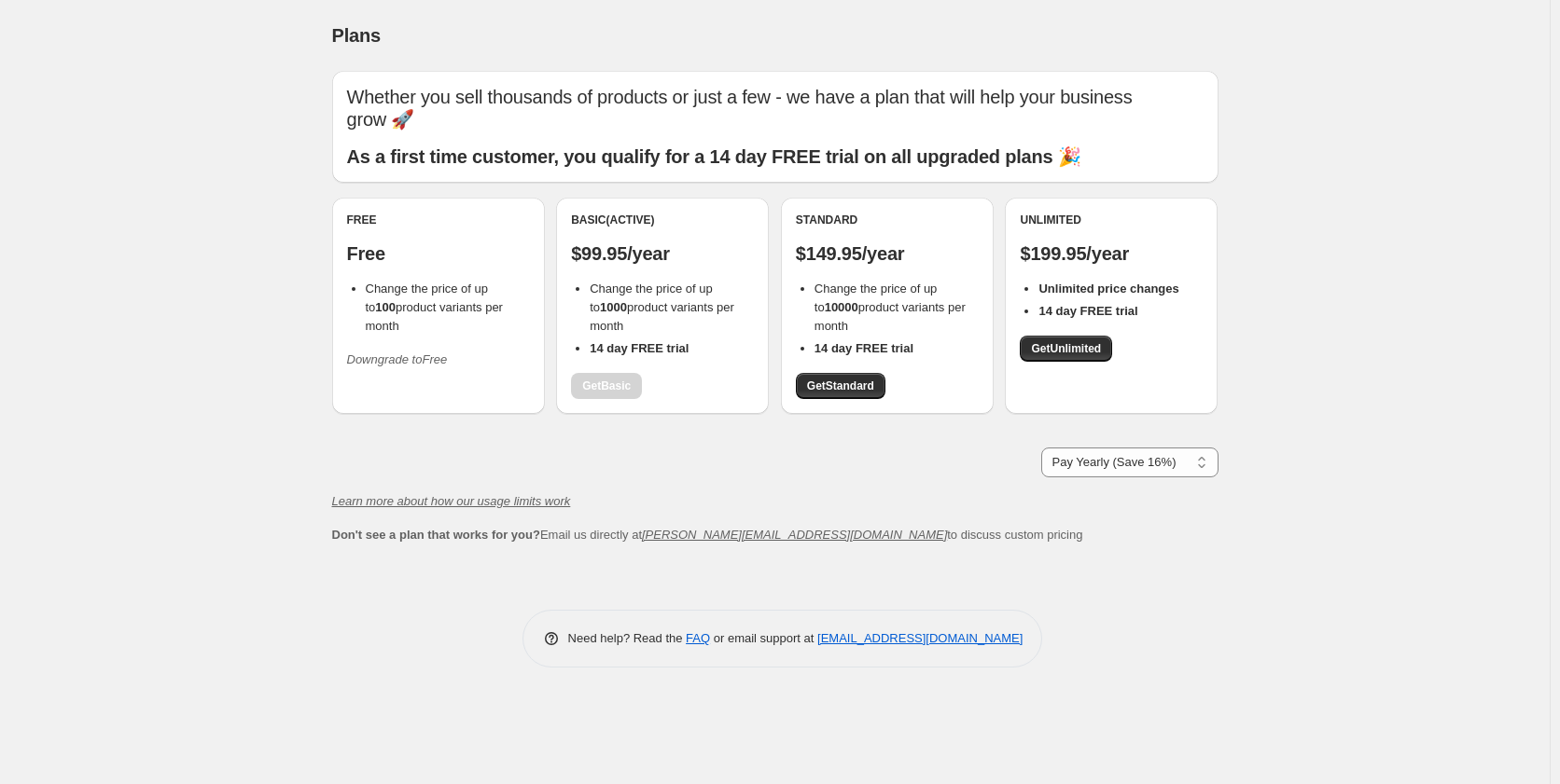
select select "month"
click at [1042, 448] on select "Pay Monthly Pay Yearly (Save 16%)" at bounding box center [1130, 463] width 177 height 29
click at [1163, 465] on select "Pay Monthly Pay Yearly (Save 16%)" at bounding box center [1130, 463] width 177 height 29
select select "year"
click at [1042, 448] on select "Pay Monthly Pay Yearly (Save 16%)" at bounding box center [1130, 463] width 177 height 29
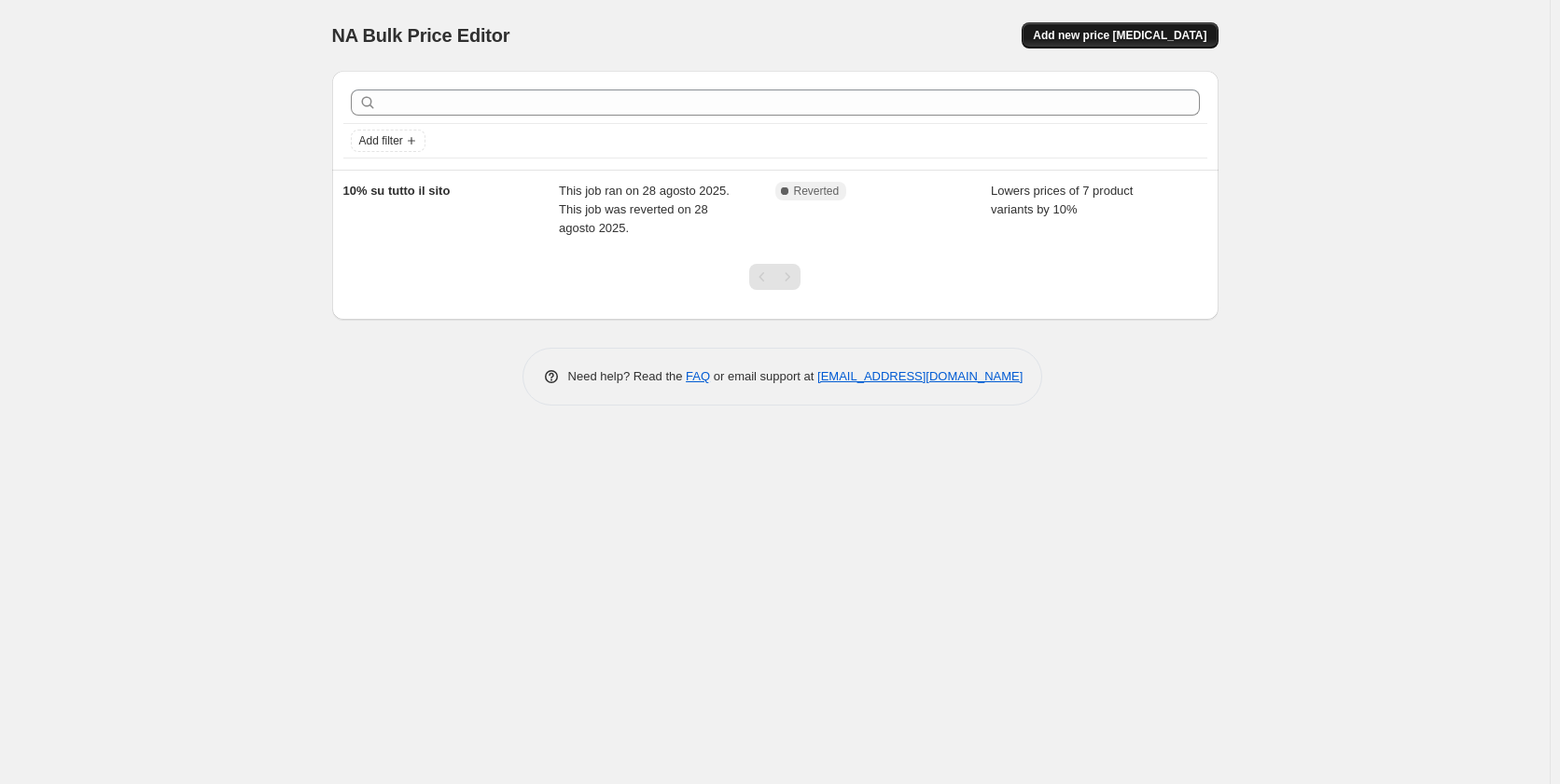
click at [1162, 39] on span "Add new price [MEDICAL_DATA]" at bounding box center [1120, 34] width 174 height 15
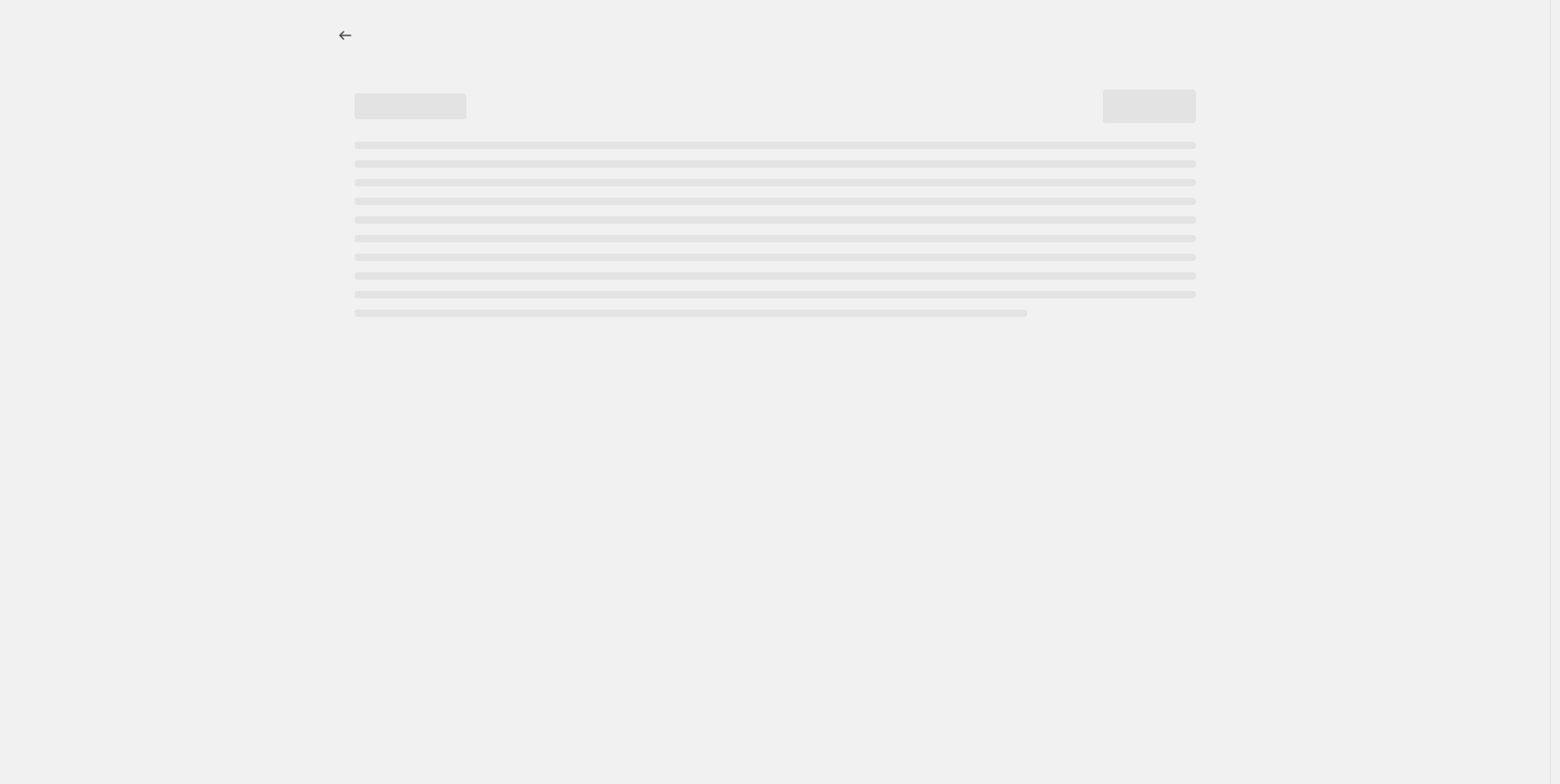
select select "percentage"
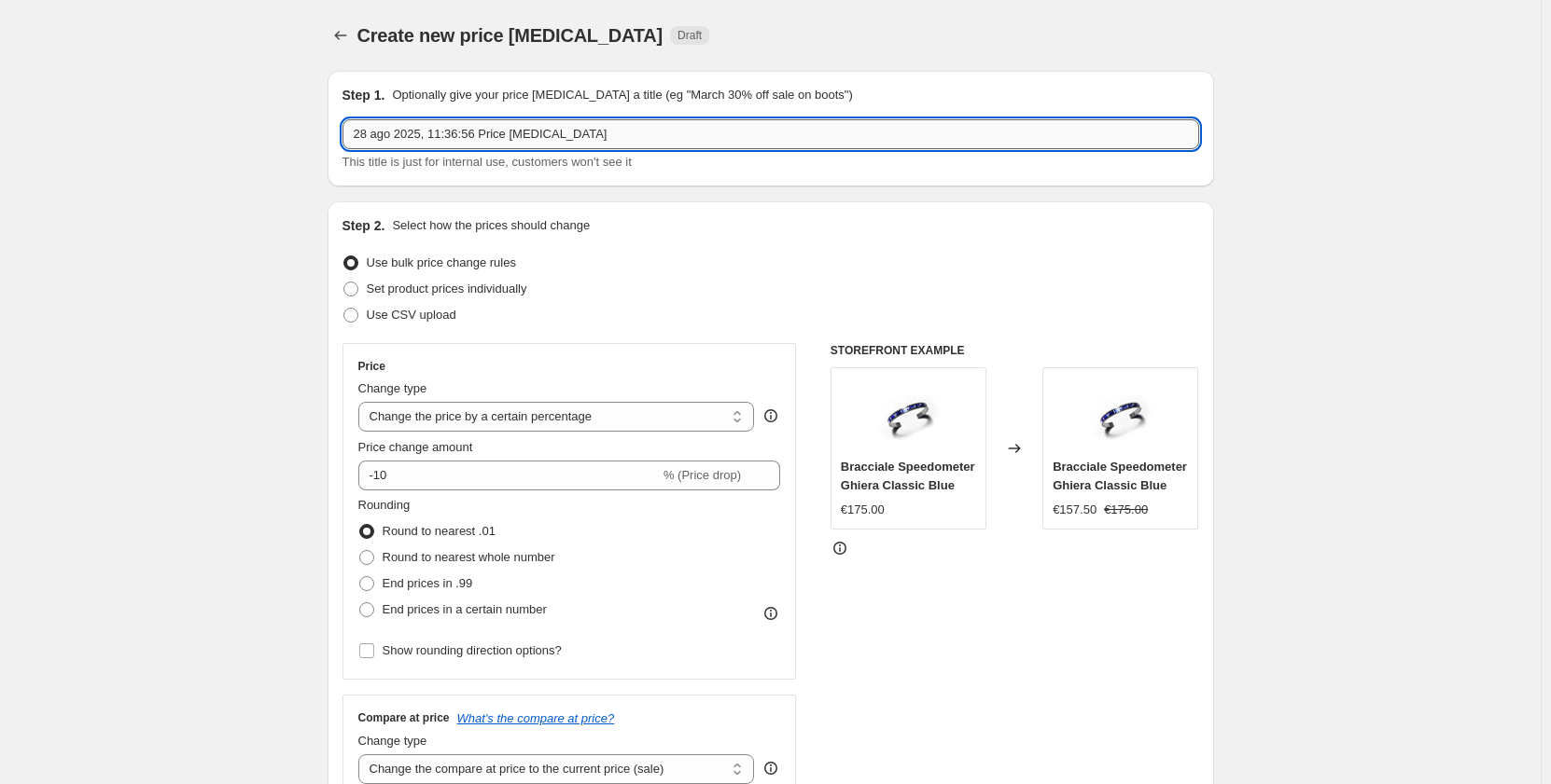
click at [452, 143] on input "28 ago 2025, 11:36:56 Price [MEDICAL_DATA]" at bounding box center [771, 135] width 857 height 29
drag, startPoint x: 600, startPoint y: 142, endPoint x: 205, endPoint y: 167, distance: 395.8
click at [360, 132] on input "10%" at bounding box center [771, 135] width 857 height 29
click at [394, 141] on input "-10%" at bounding box center [771, 135] width 857 height 29
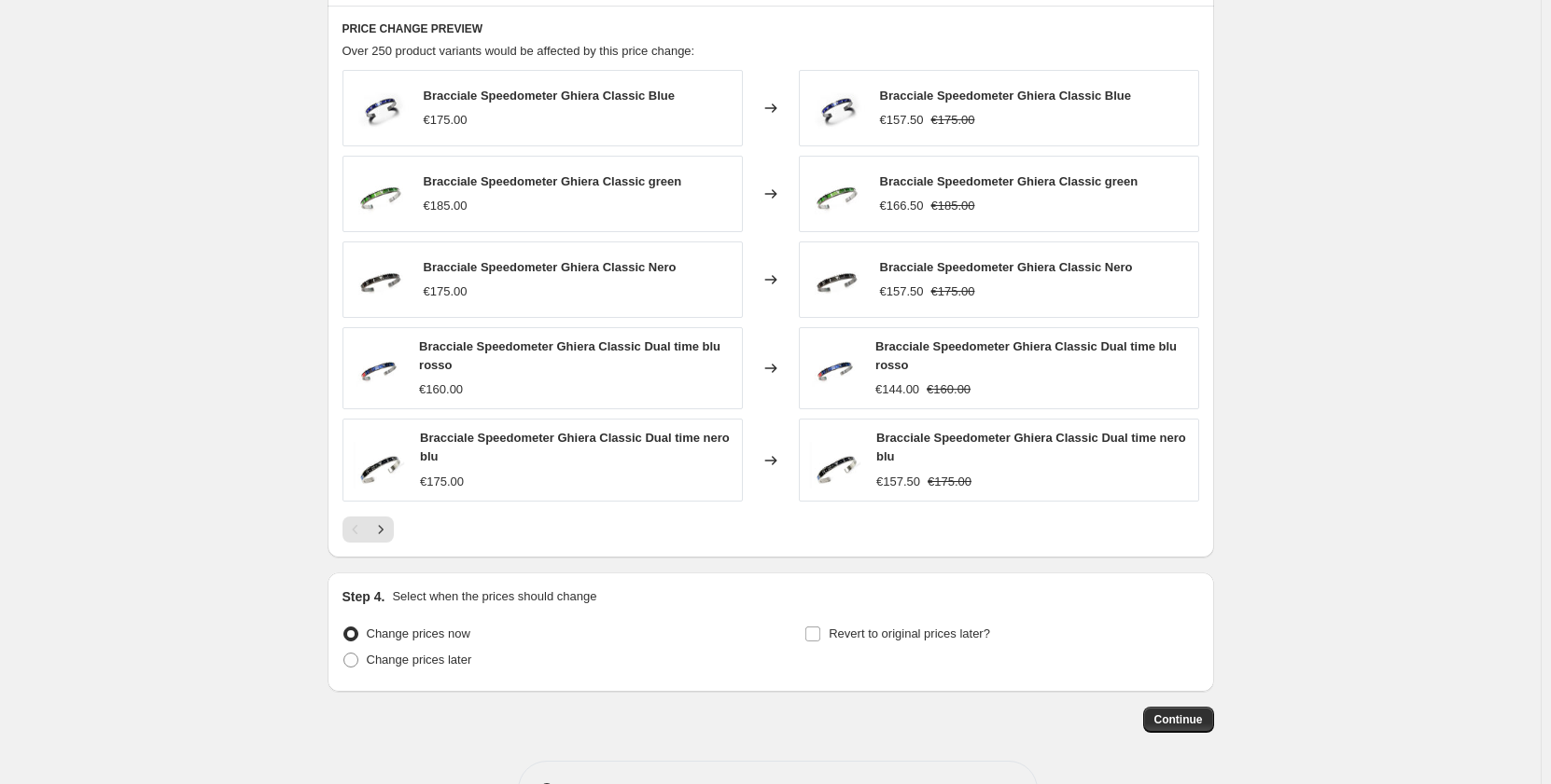
scroll to position [1093, 0]
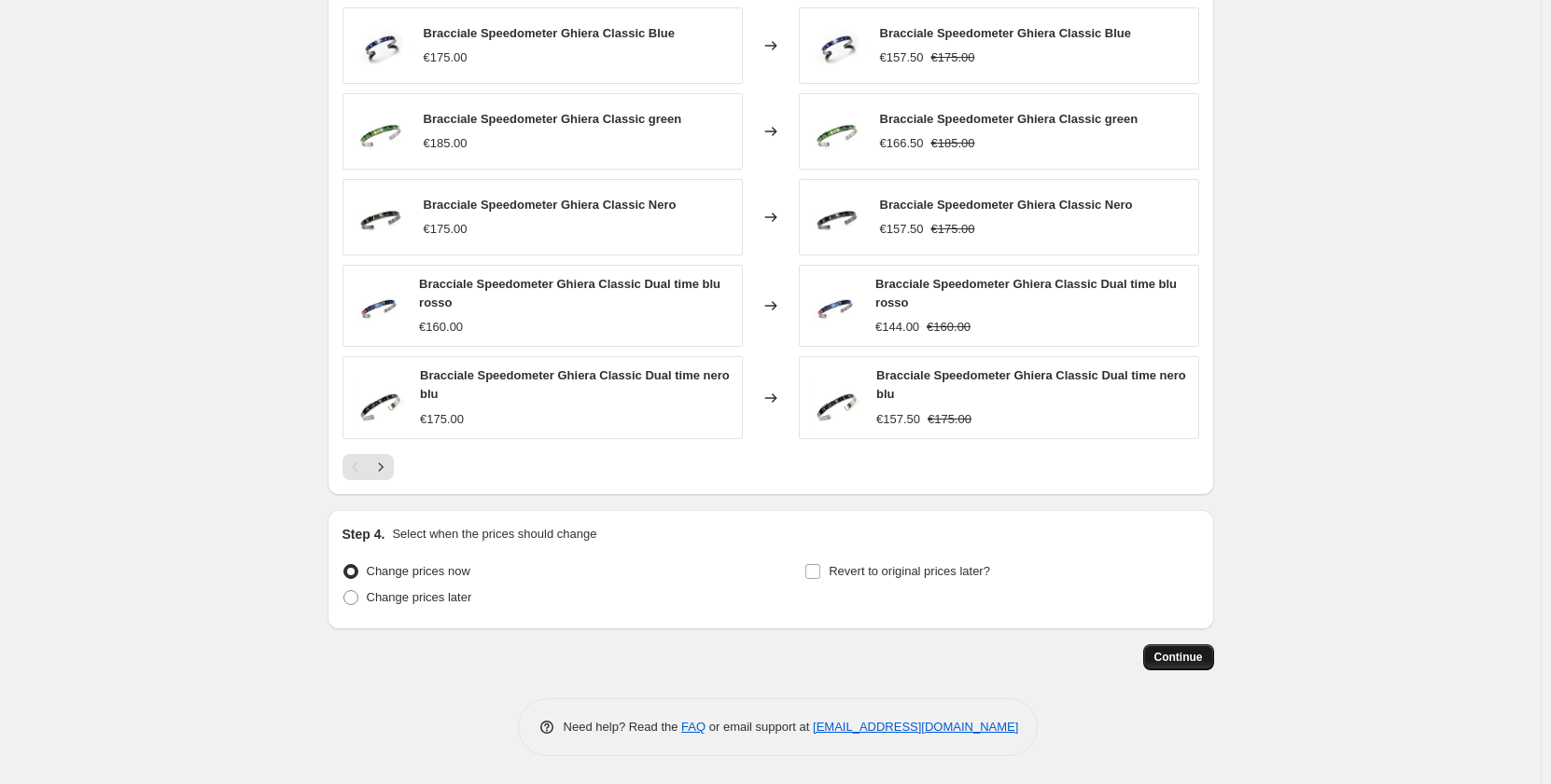
type input "-10% su tutto il sito prova ufficiale"
click at [1171, 663] on span "Continue" at bounding box center [1178, 657] width 48 height 15
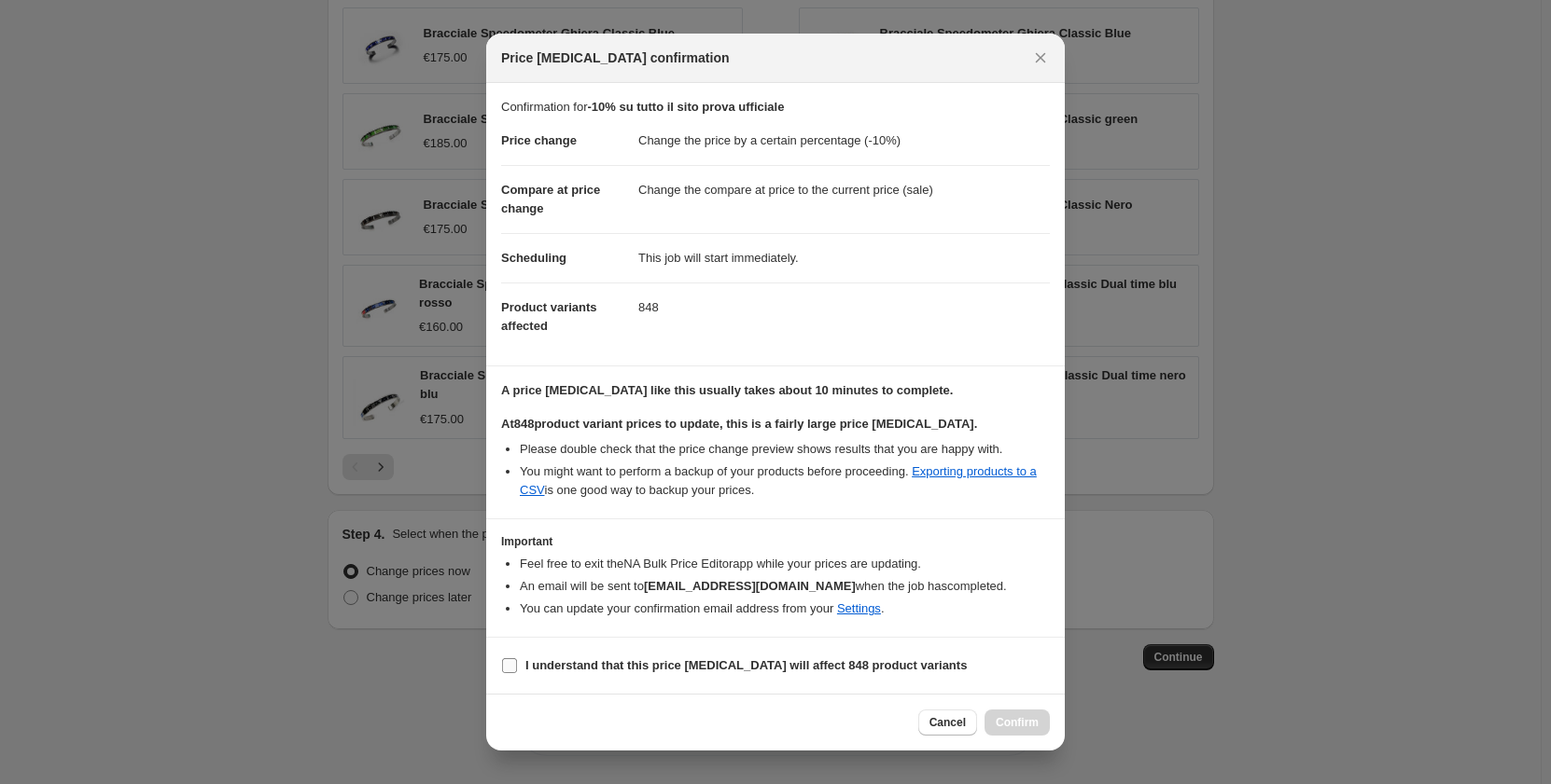
click at [513, 664] on input "I understand that this price [MEDICAL_DATA] will affect 848 product variants" at bounding box center [509, 665] width 15 height 15
checkbox input "true"
click at [1008, 726] on span "Confirm" at bounding box center [1017, 722] width 43 height 15
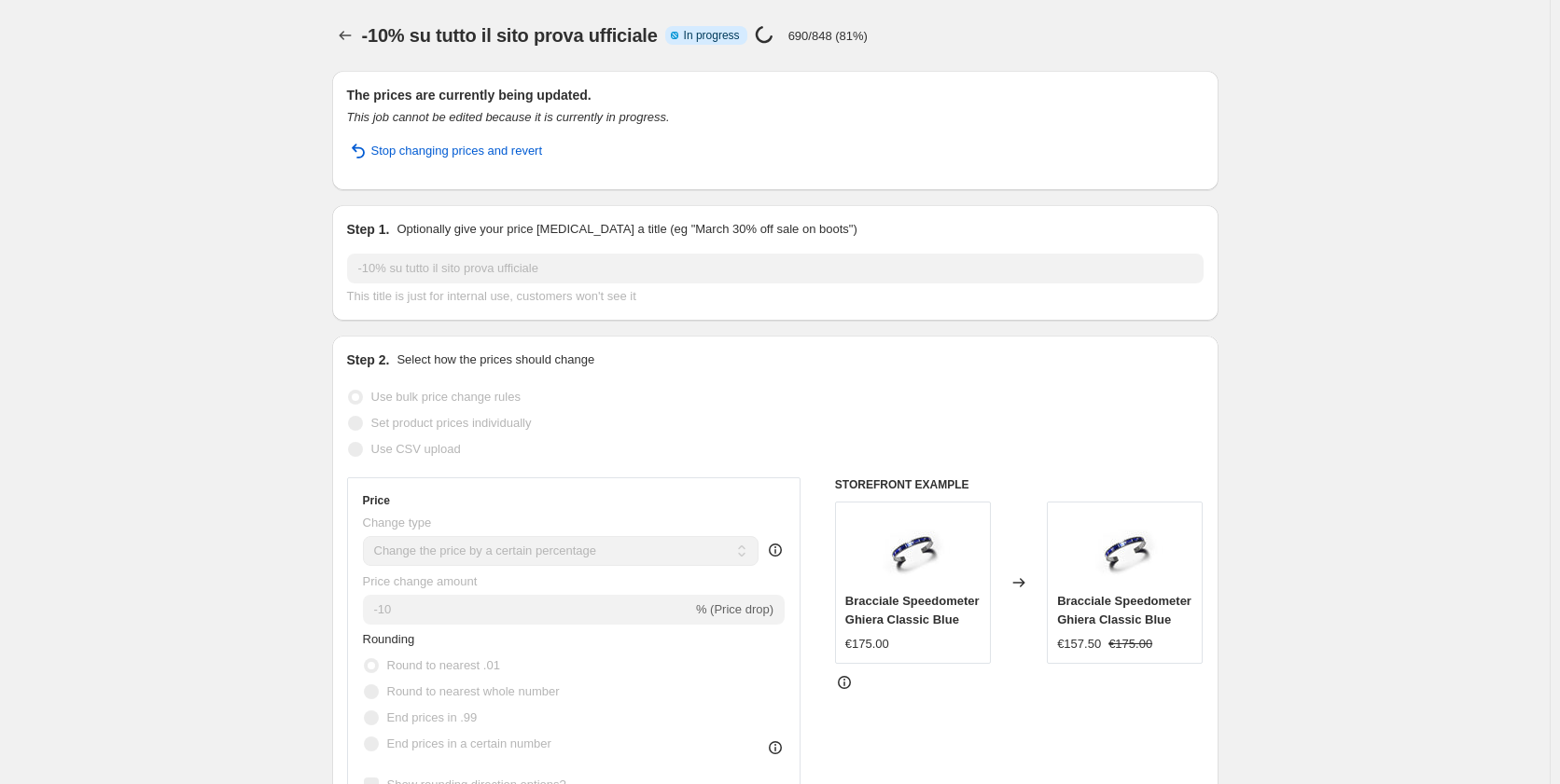
select select "percentage"
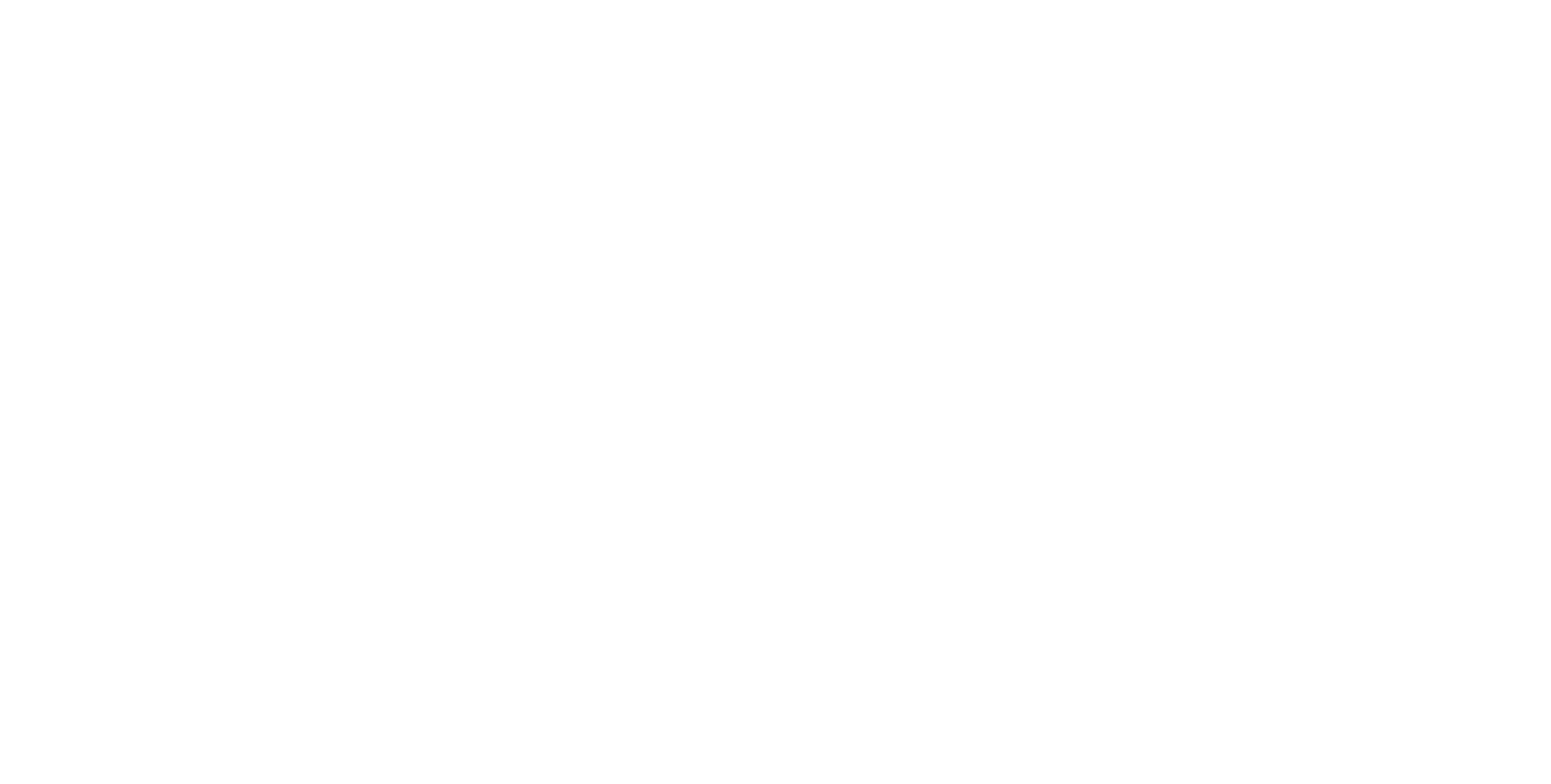
select select "percentage"
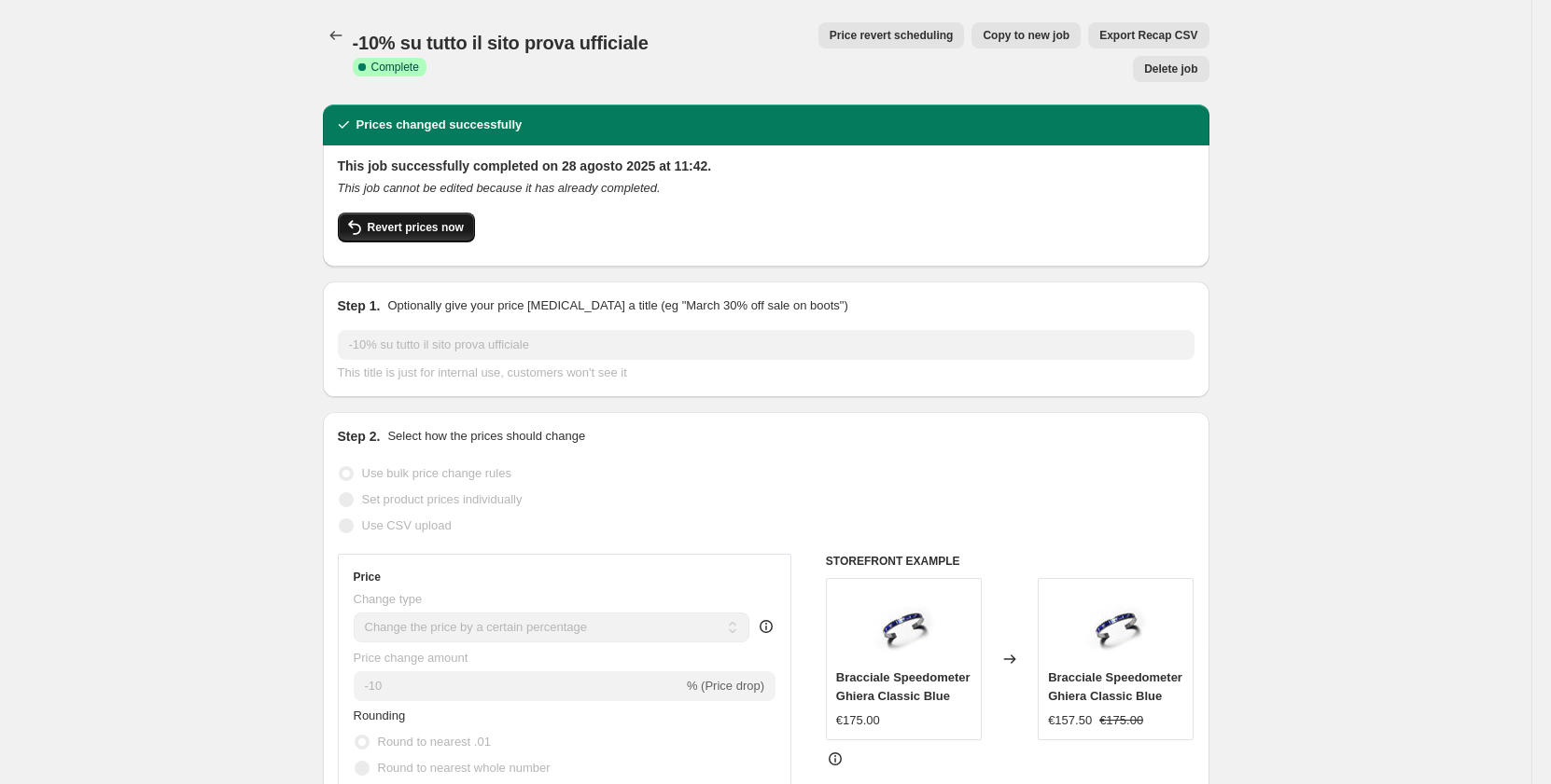
click at [371, 212] on button "Revert prices now" at bounding box center [407, 227] width 138 height 29
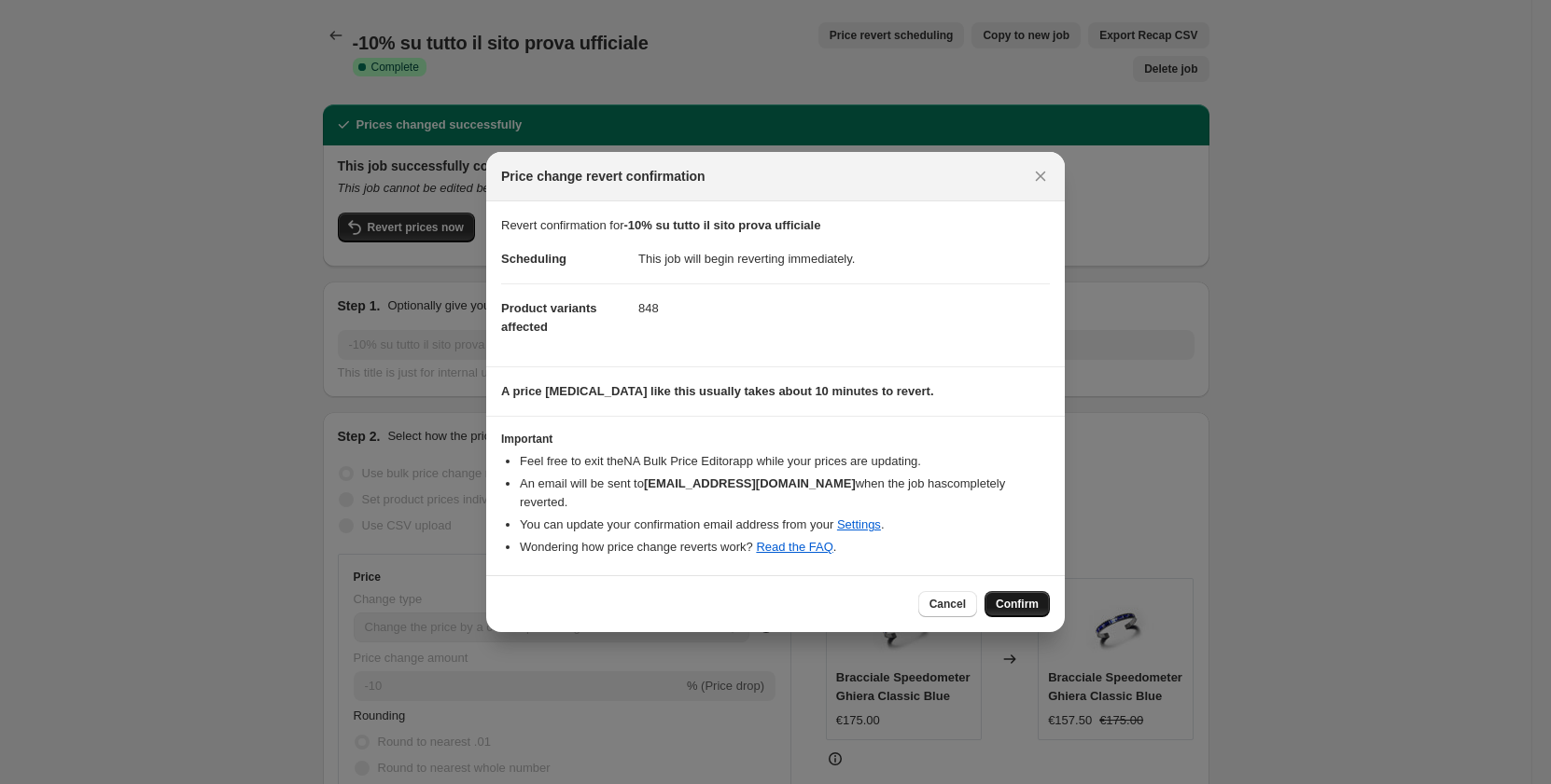
click at [1001, 605] on span "Confirm" at bounding box center [1017, 604] width 43 height 15
